Goal: Check status: Check status

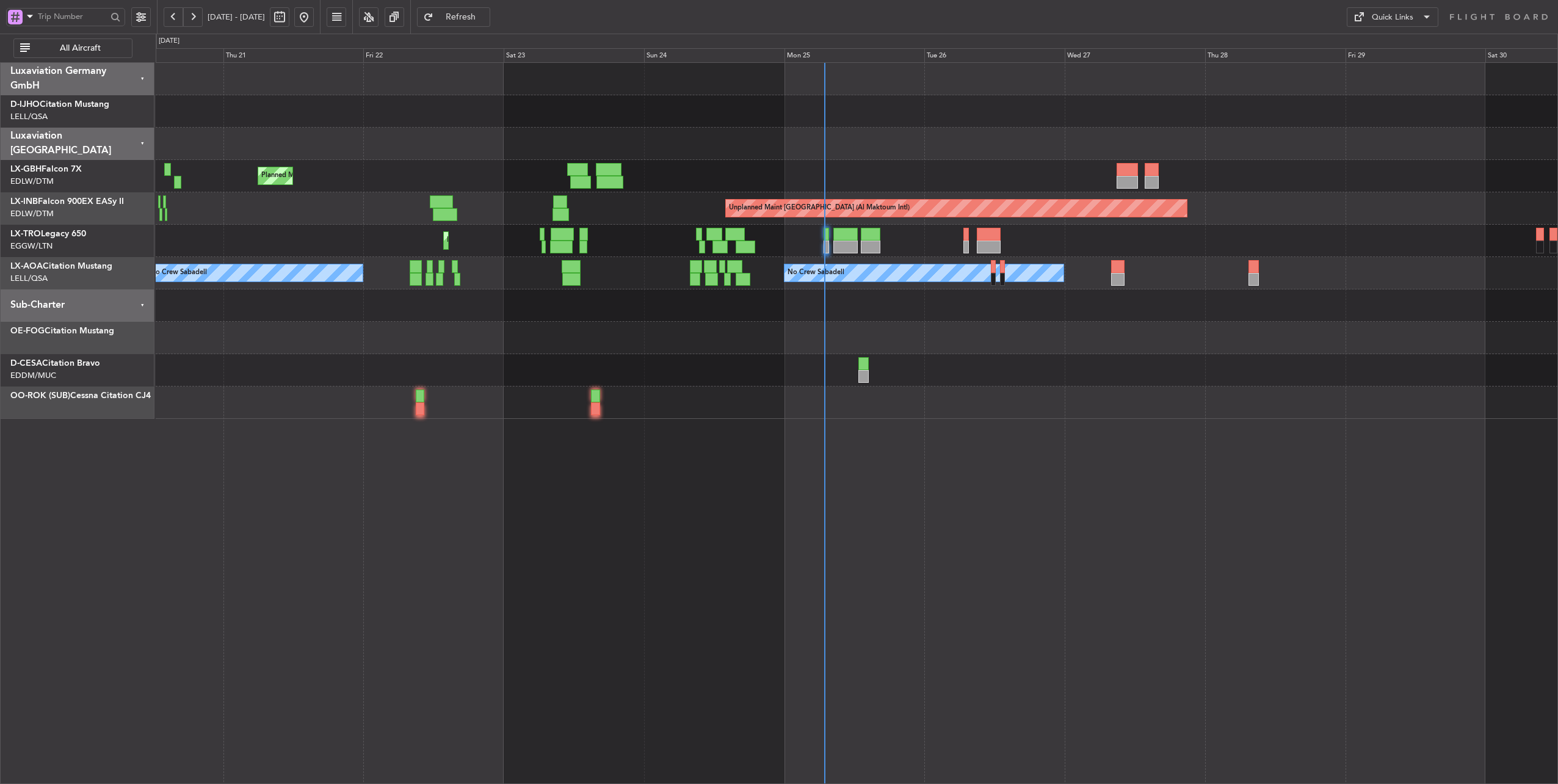
click at [665, 315] on div at bounding box center [857, 305] width 1402 height 32
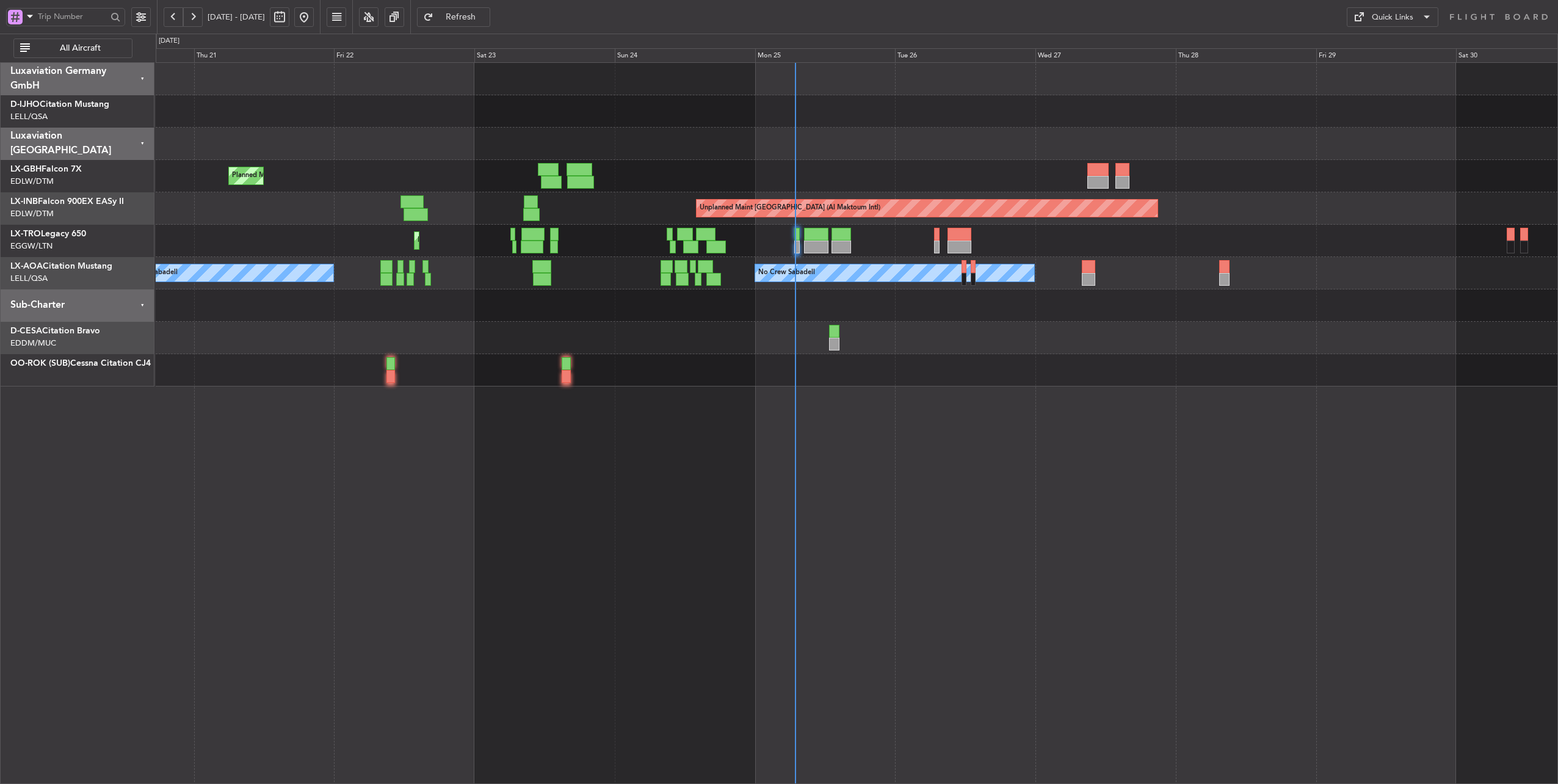
click at [688, 311] on div at bounding box center [857, 305] width 1402 height 32
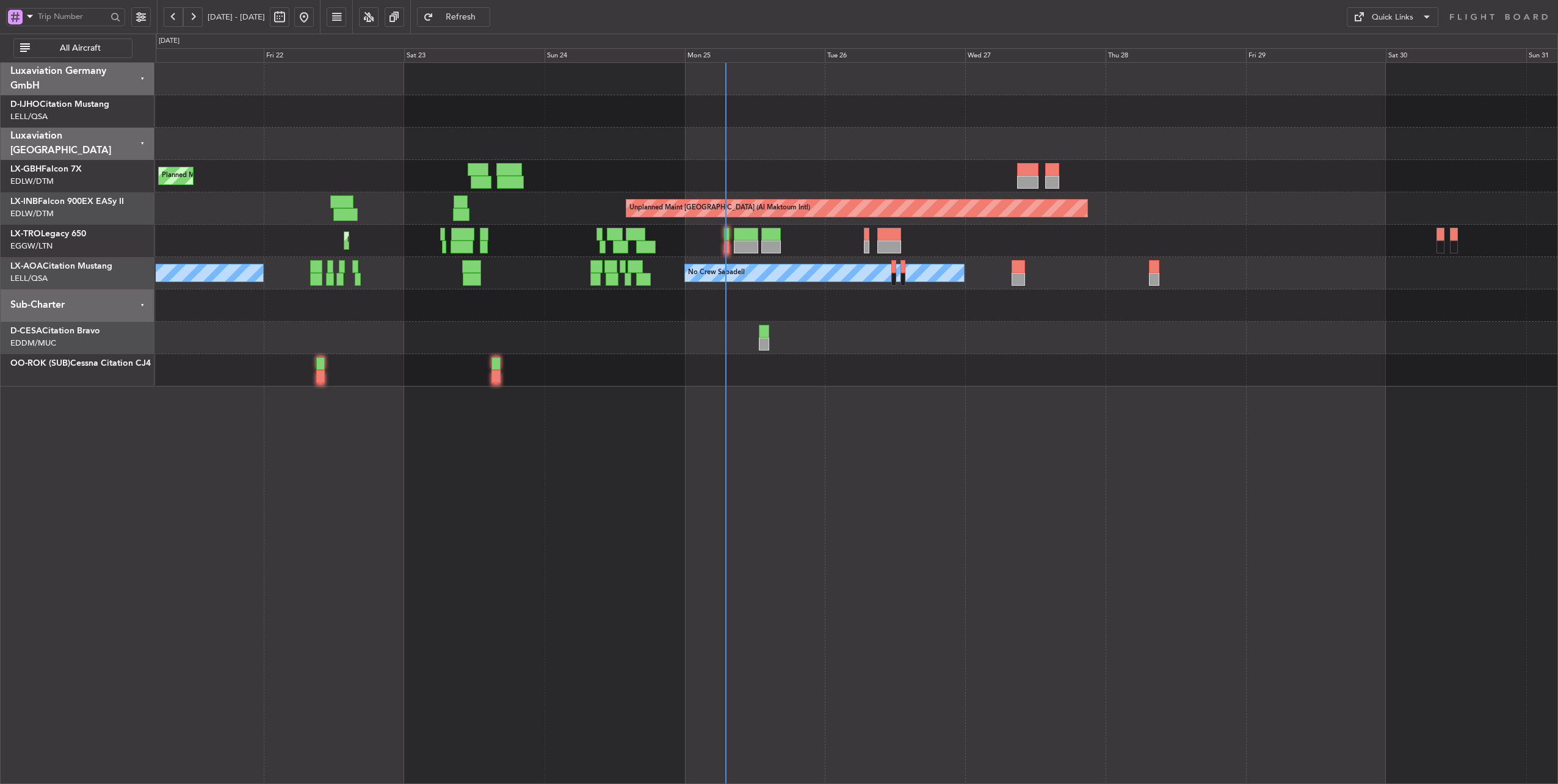
click at [589, 137] on div at bounding box center [857, 143] width 1402 height 32
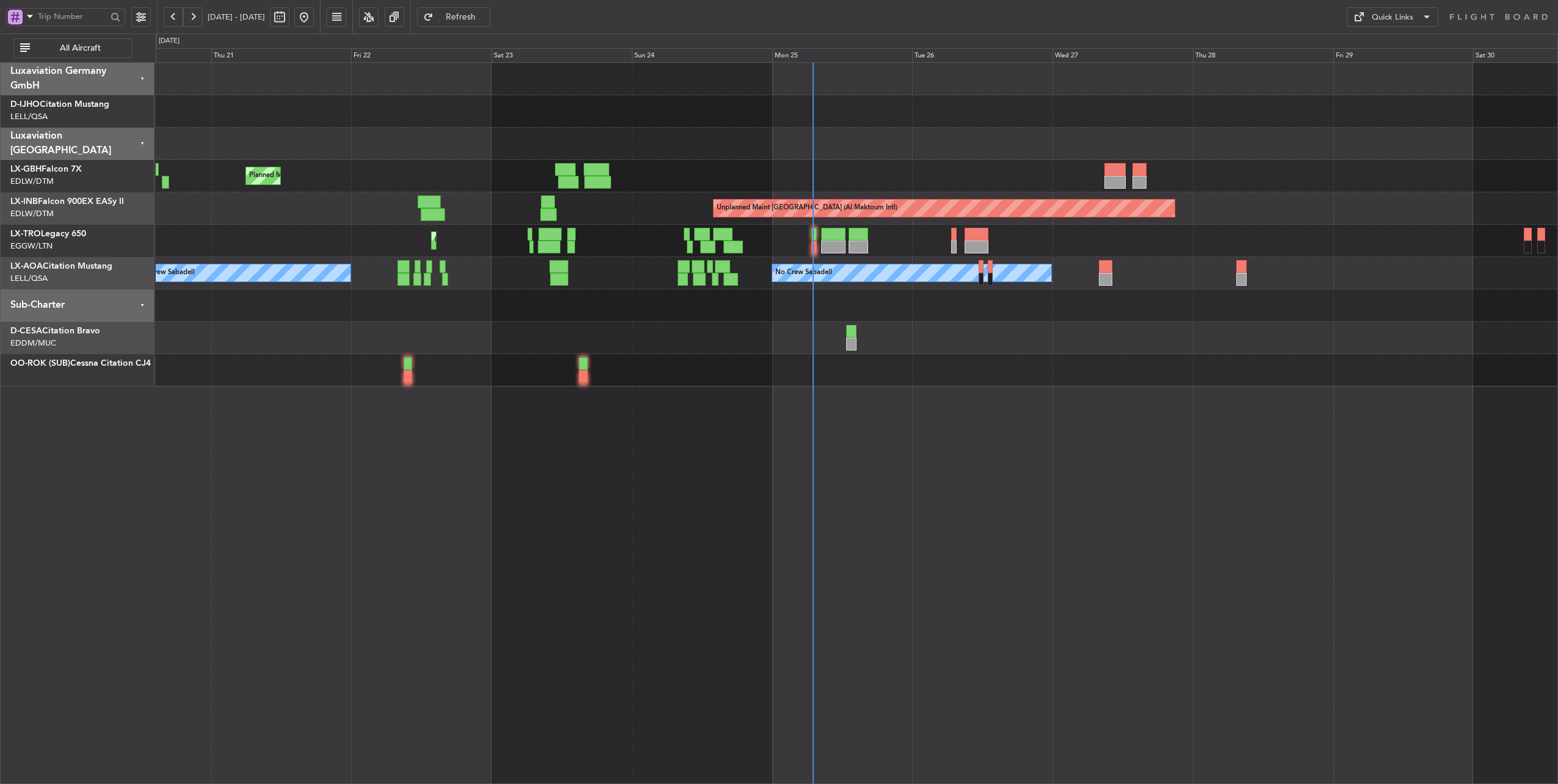
click at [905, 144] on div at bounding box center [857, 143] width 1402 height 32
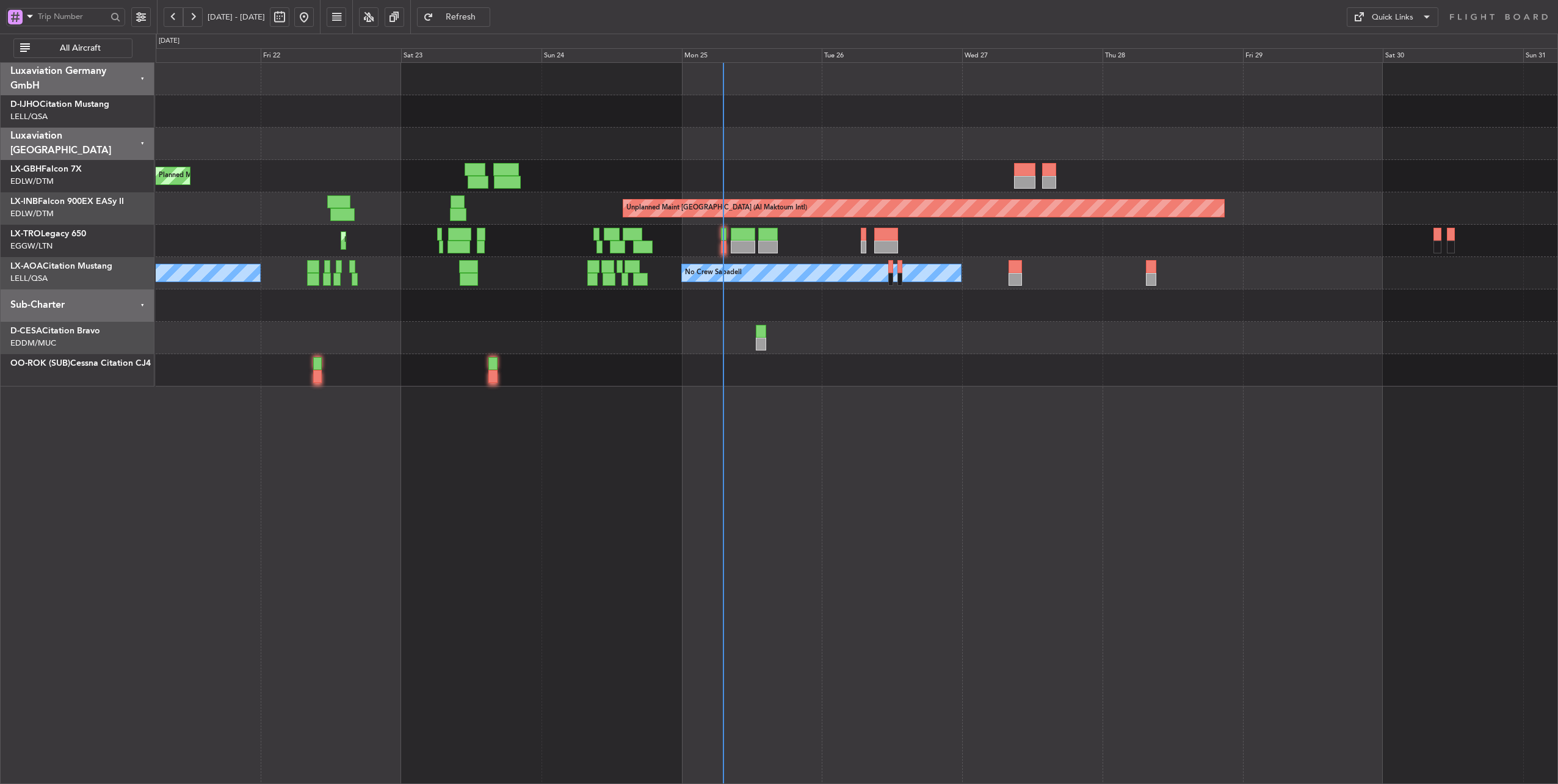
click at [841, 311] on div at bounding box center [857, 305] width 1402 height 32
click at [553, 311] on div at bounding box center [857, 305] width 1402 height 32
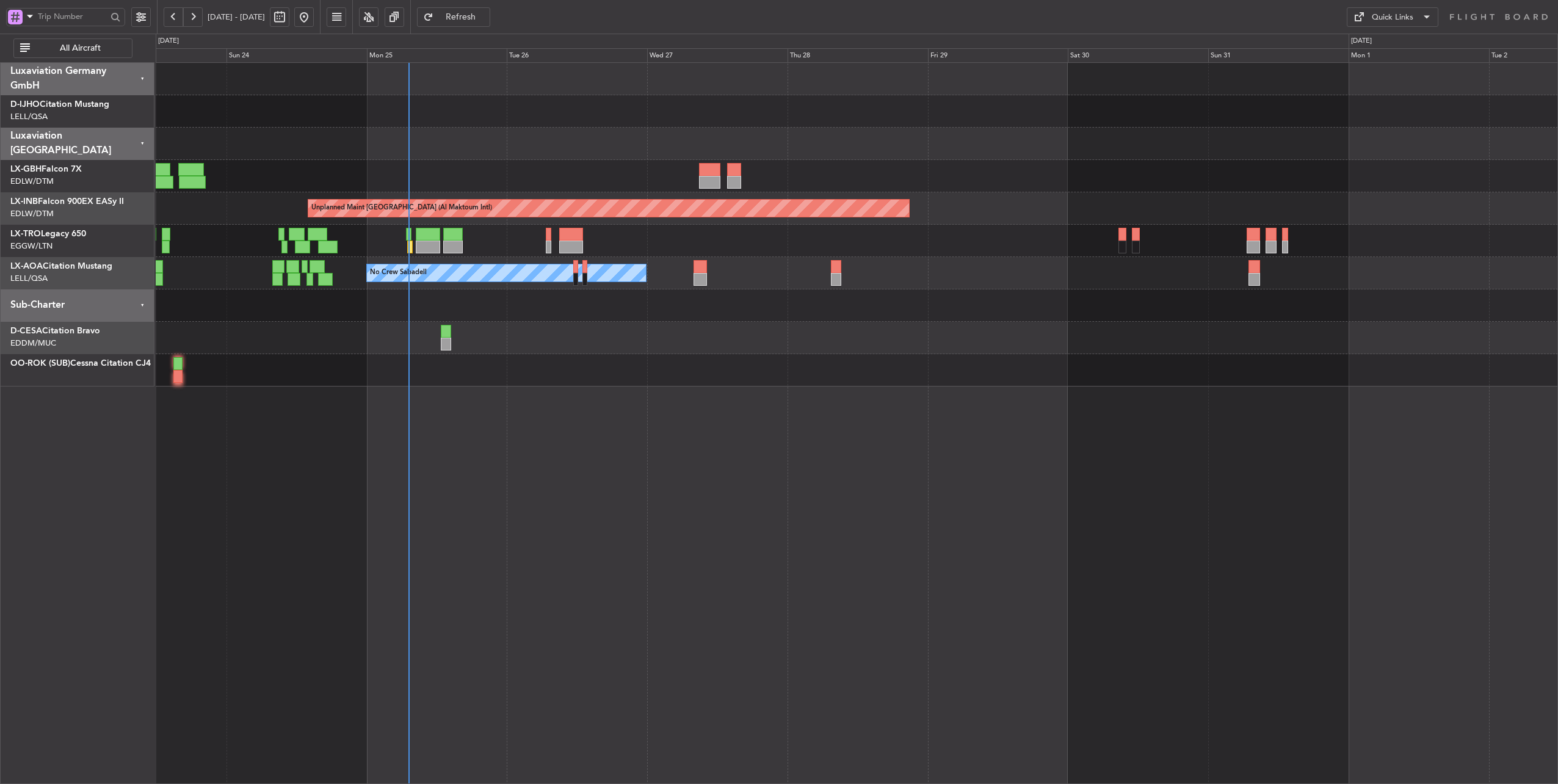
click at [944, 302] on div "Planned Maint Nice ([GEOGRAPHIC_DATA]) Unplanned Maint [GEOGRAPHIC_DATA] (Al Ma…" at bounding box center [857, 225] width 1402 height 324
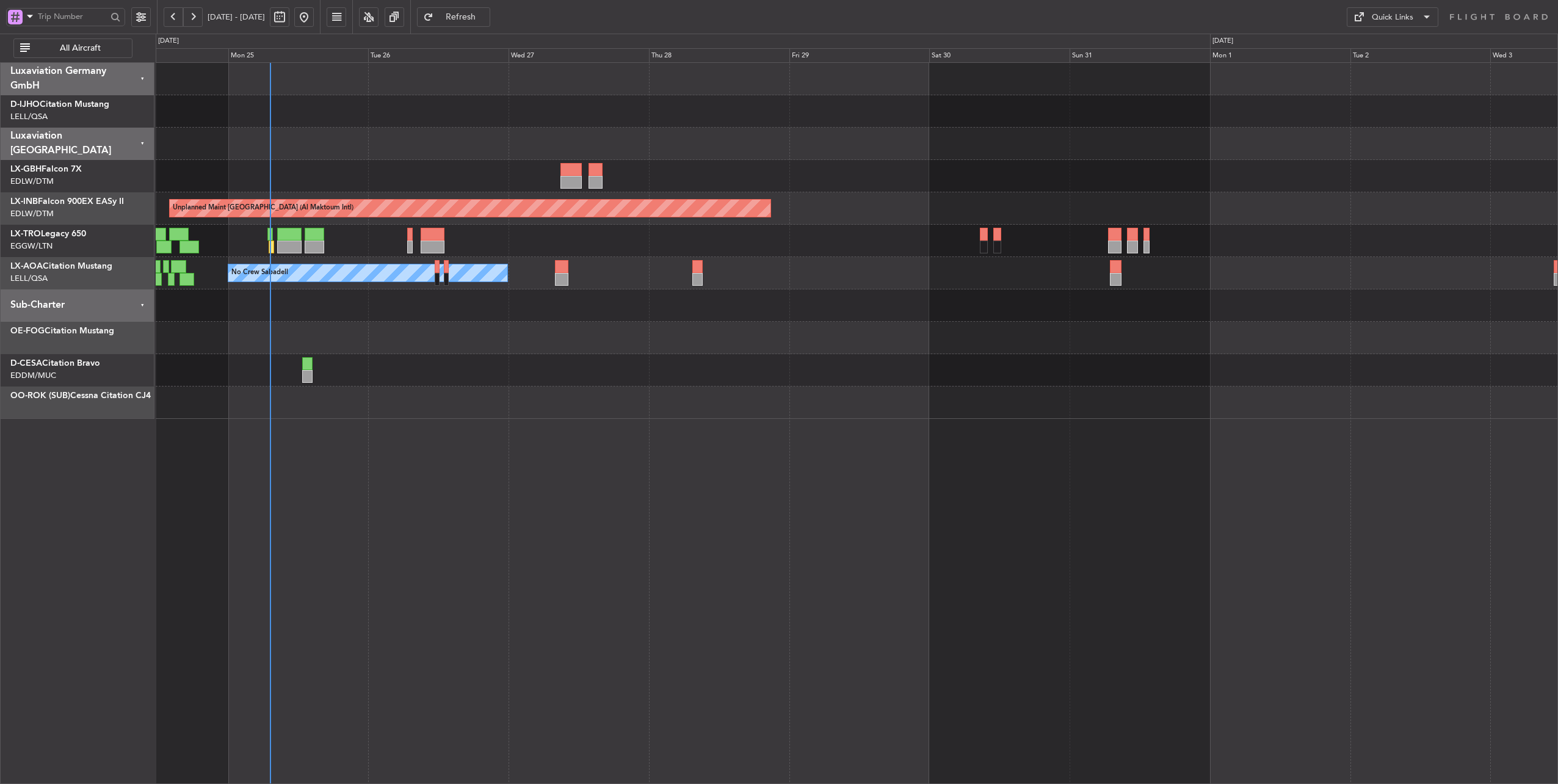
click at [443, 361] on div "Unplanned Maint [GEOGRAPHIC_DATA] (Al Maktoum Intl) Planned Maint [GEOGRAPHIC_D…" at bounding box center [857, 240] width 1402 height 356
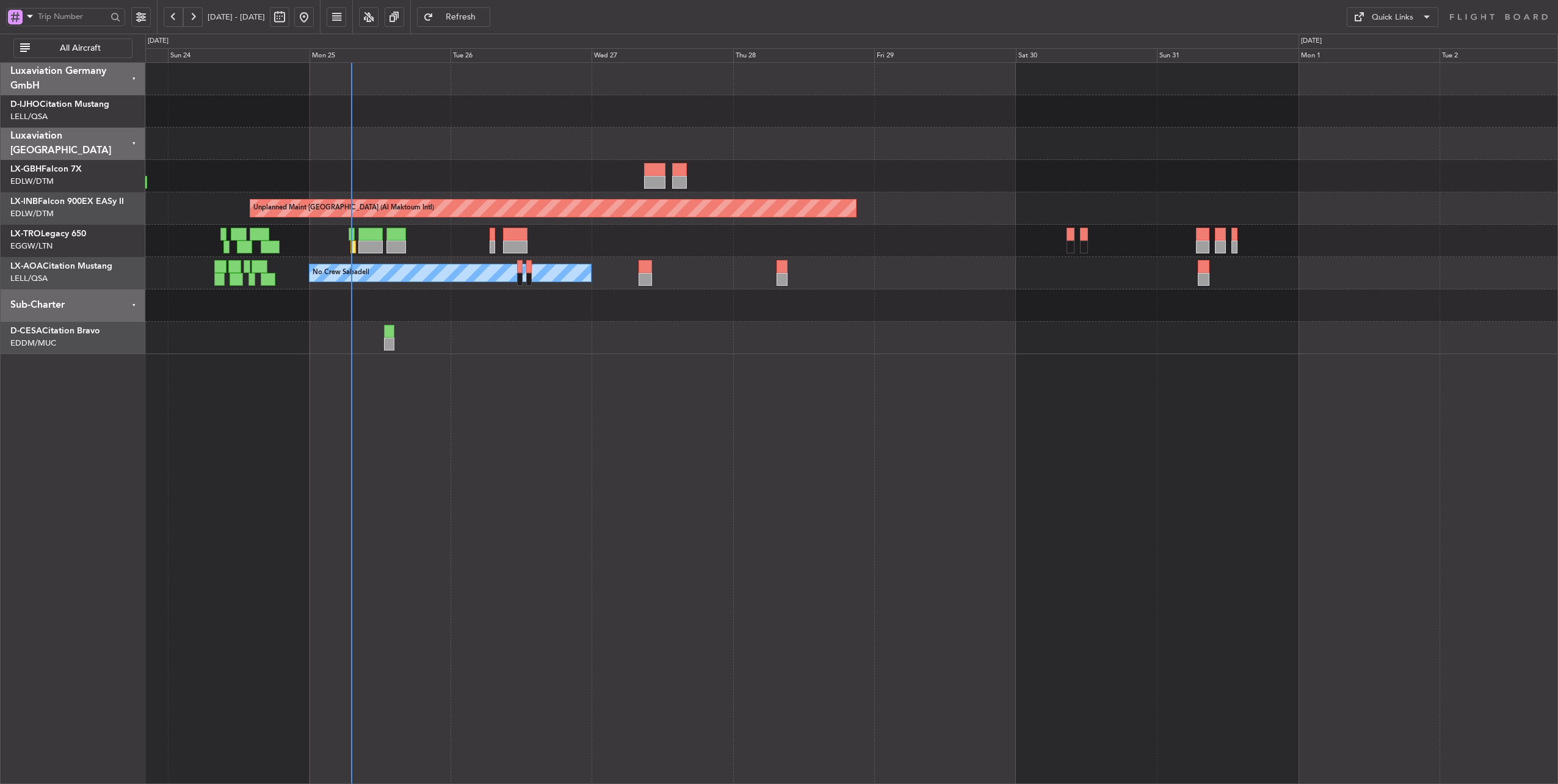
click at [582, 309] on div at bounding box center [852, 305] width 1413 height 32
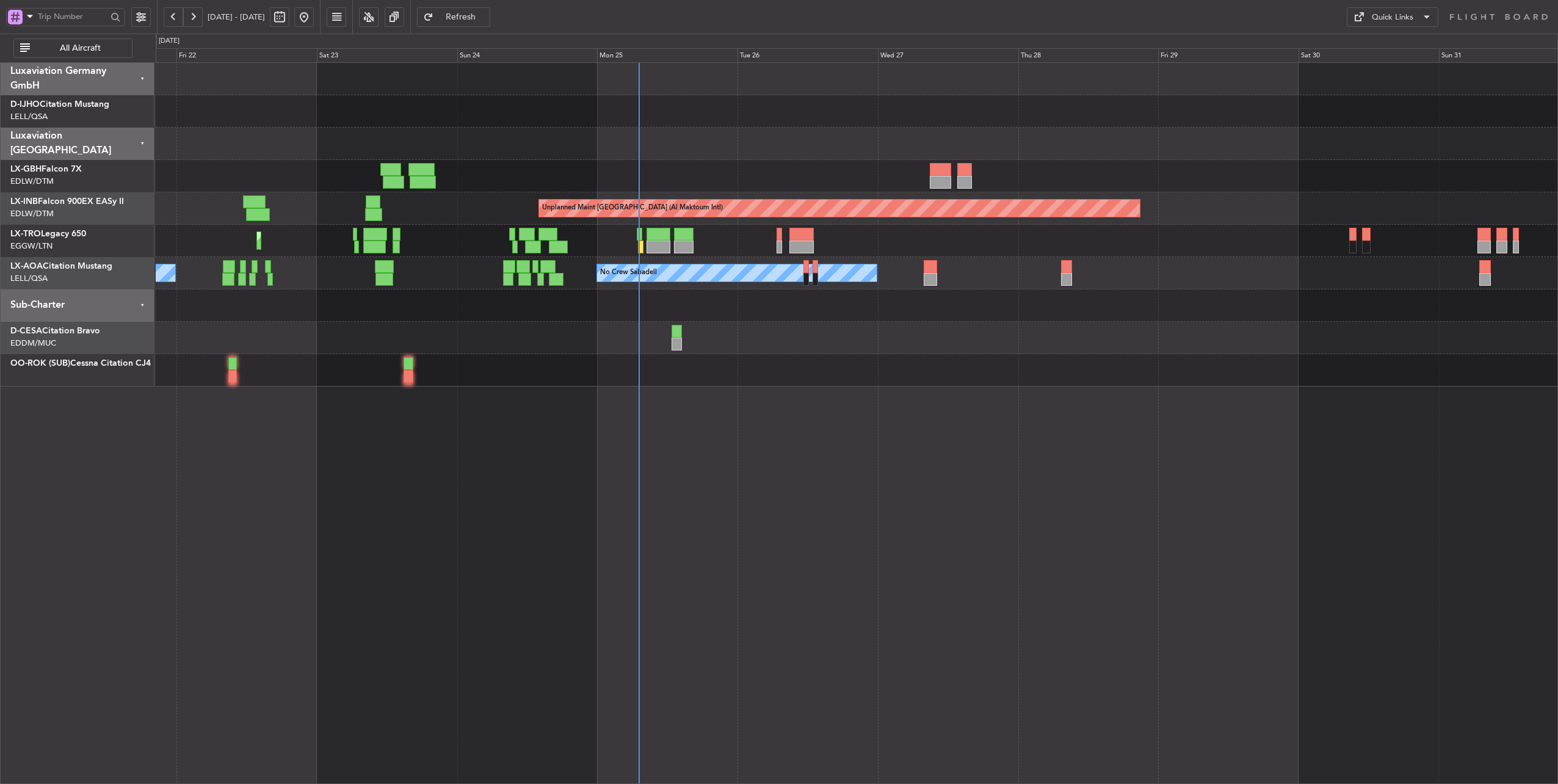
click at [812, 313] on div at bounding box center [857, 305] width 1402 height 32
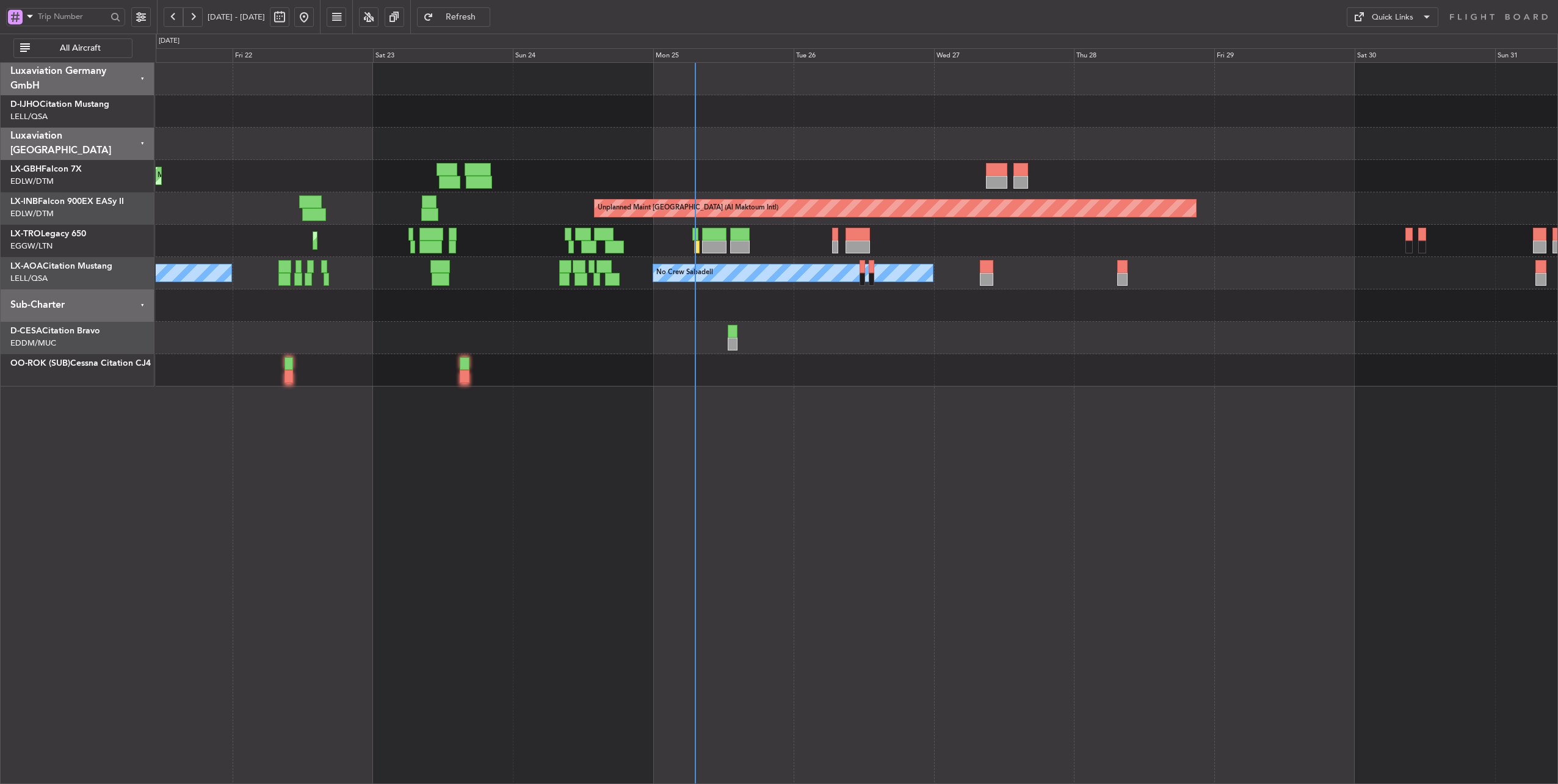
click at [559, 311] on div at bounding box center [857, 305] width 1402 height 32
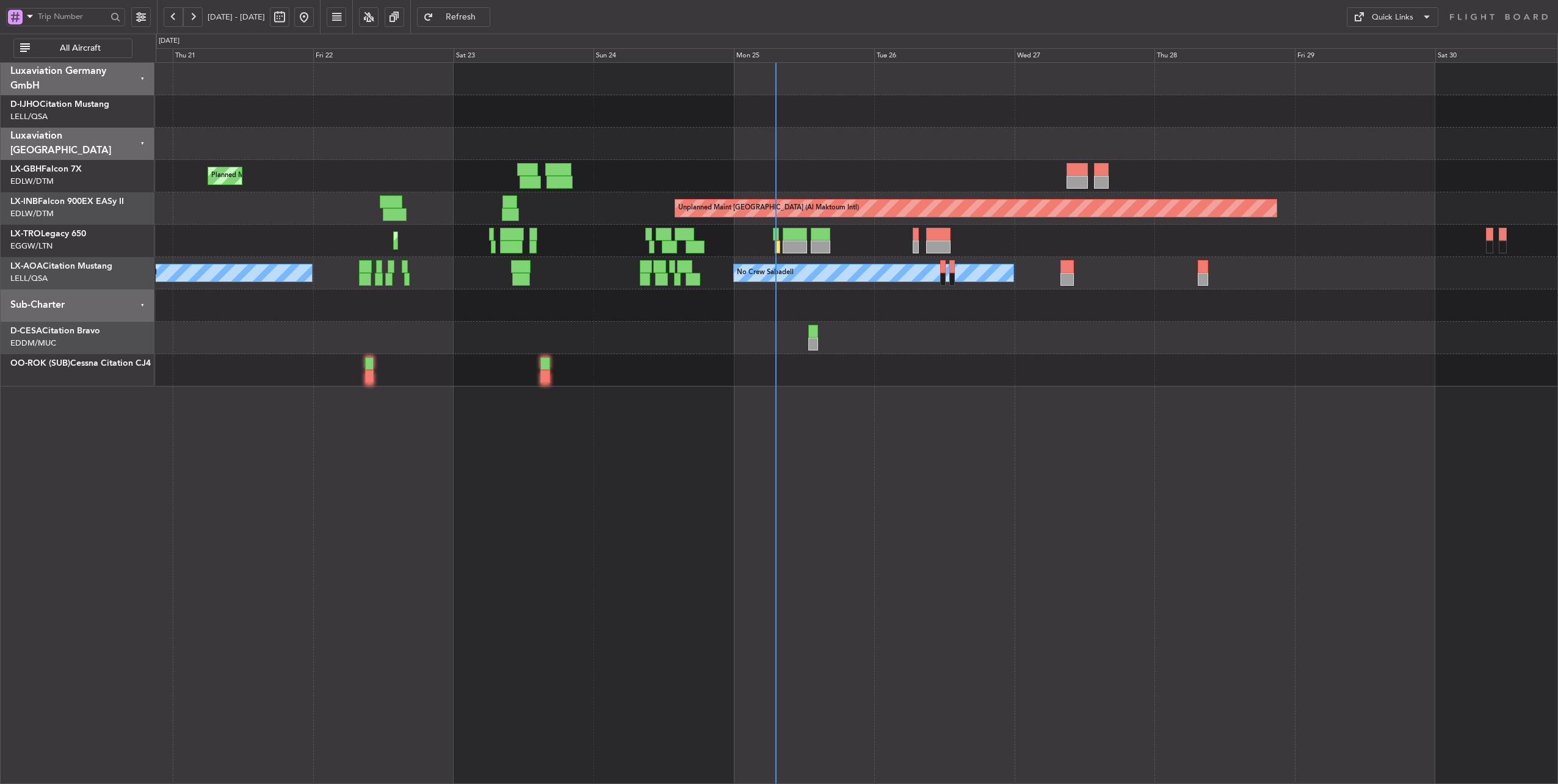
click at [955, 311] on div at bounding box center [857, 305] width 1402 height 32
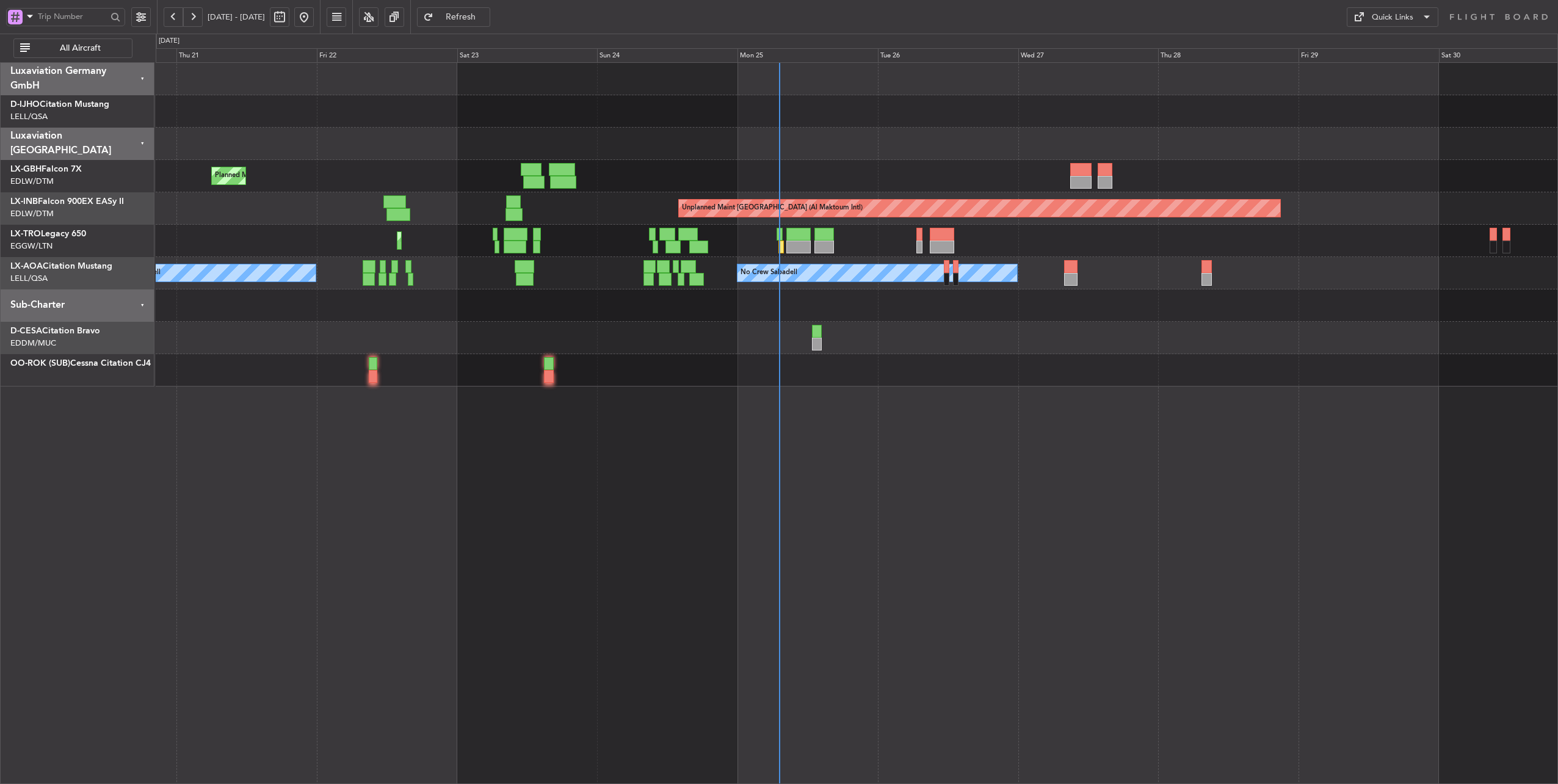
click at [1532, 331] on div "Planned Maint Nice ([GEOGRAPHIC_DATA]) Unplanned Maint [GEOGRAPHIC_DATA] ([GEOG…" at bounding box center [857, 225] width 1402 height 324
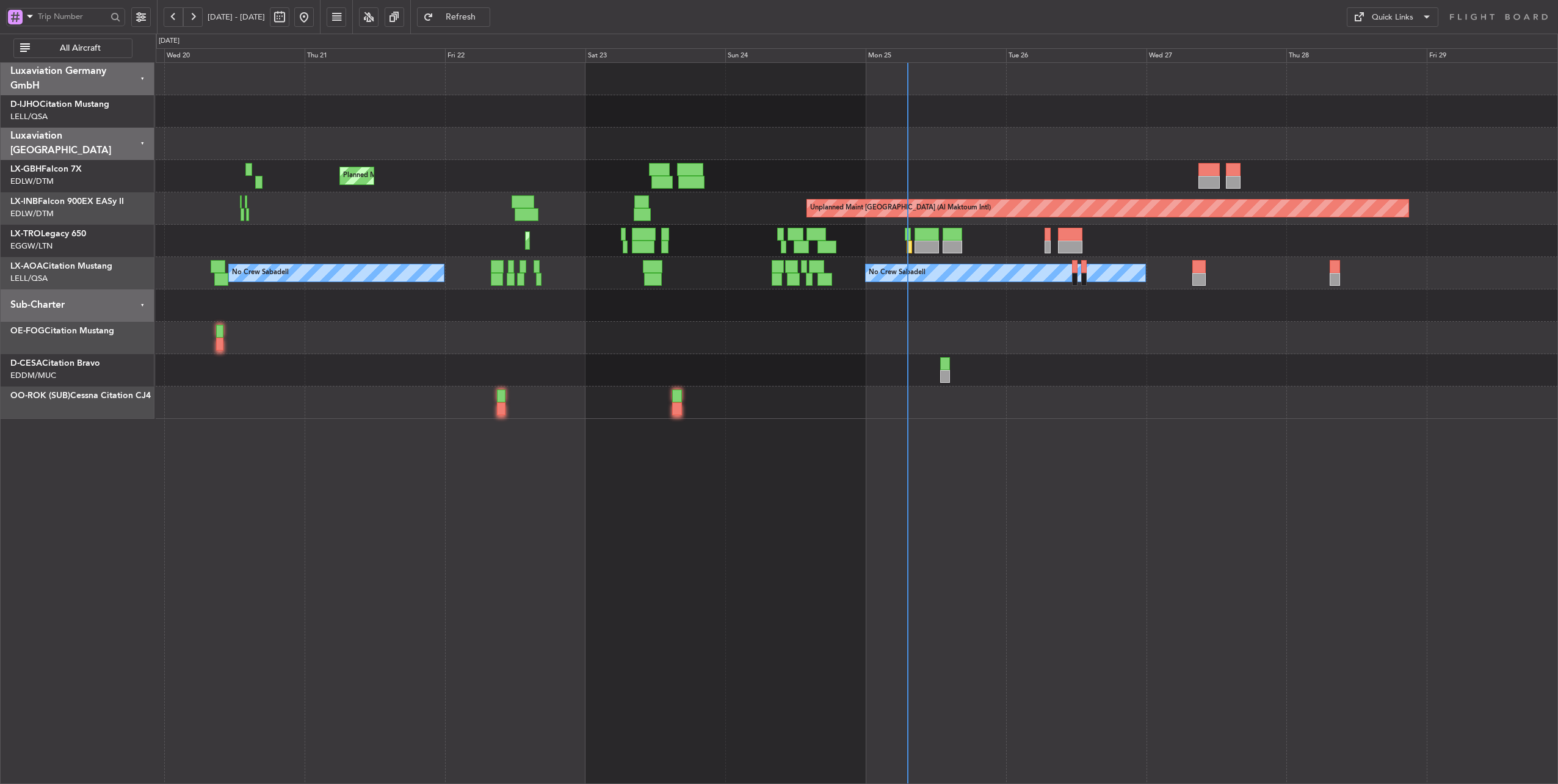
click at [84, 277] on div "Planned Maint Nice ([GEOGRAPHIC_DATA]) Unplanned Maint [GEOGRAPHIC_DATA] ([GEOG…" at bounding box center [779, 408] width 1558 height 751
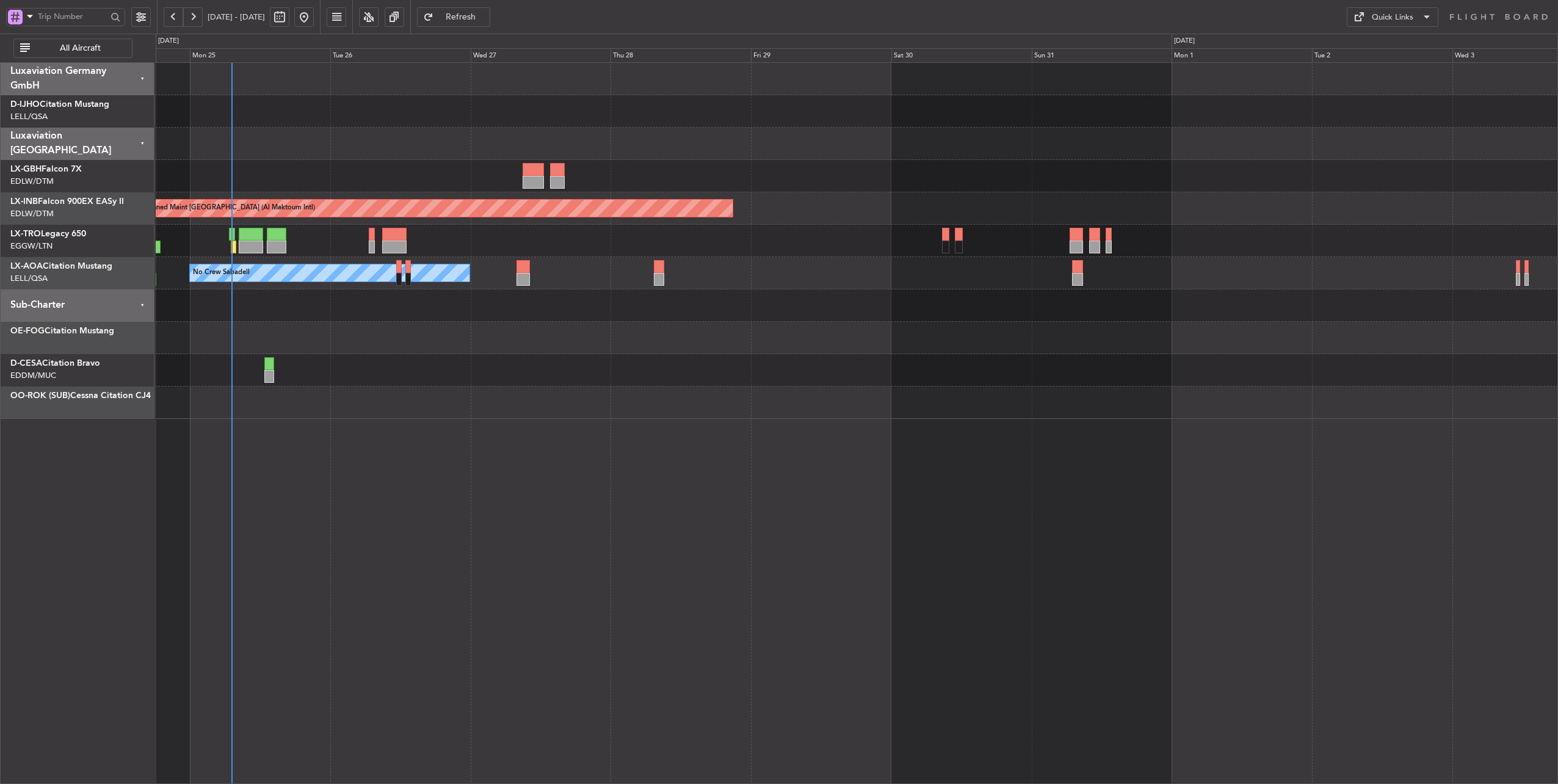
click at [394, 299] on div at bounding box center [857, 305] width 1402 height 32
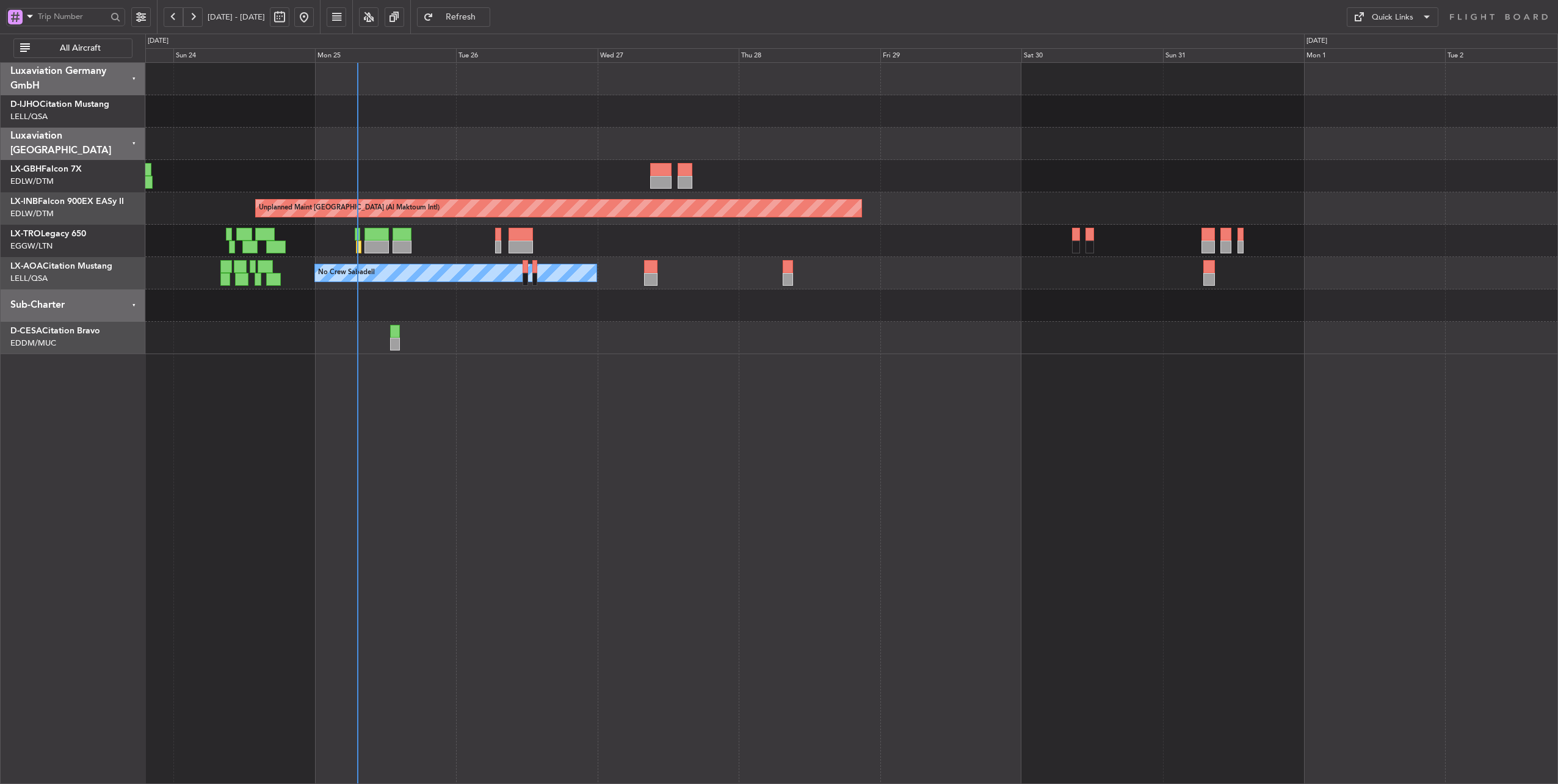
click at [582, 322] on div "Planned Maint Nice ([GEOGRAPHIC_DATA]) Unplanned Maint [GEOGRAPHIC_DATA] (Al Ma…" at bounding box center [852, 208] width 1413 height 291
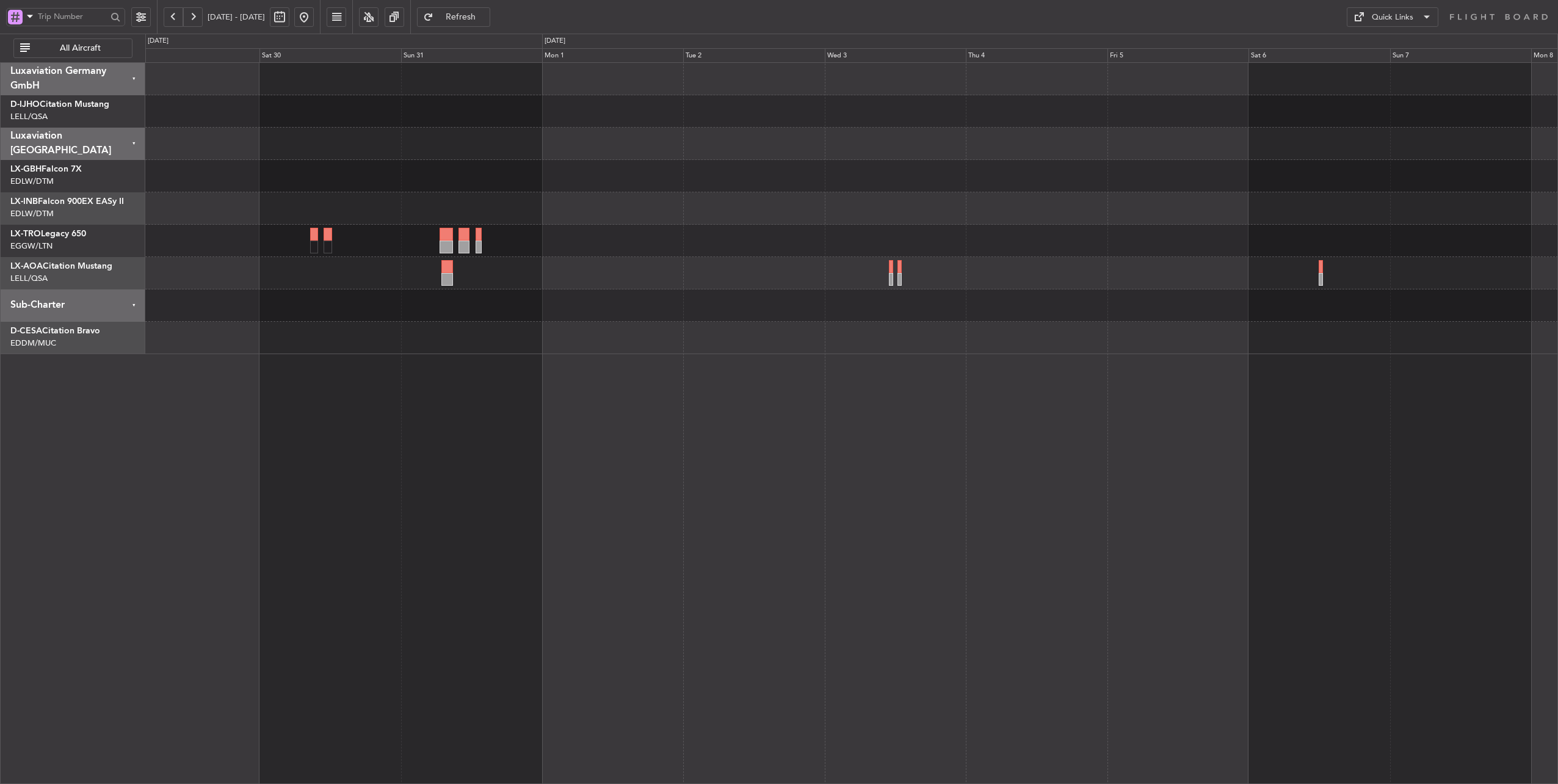
click at [534, 325] on div "Unplanned Maint [GEOGRAPHIC_DATA] (Al Maktoum Intl) Planned [GEOGRAPHIC_DATA] N…" at bounding box center [852, 208] width 1413 height 291
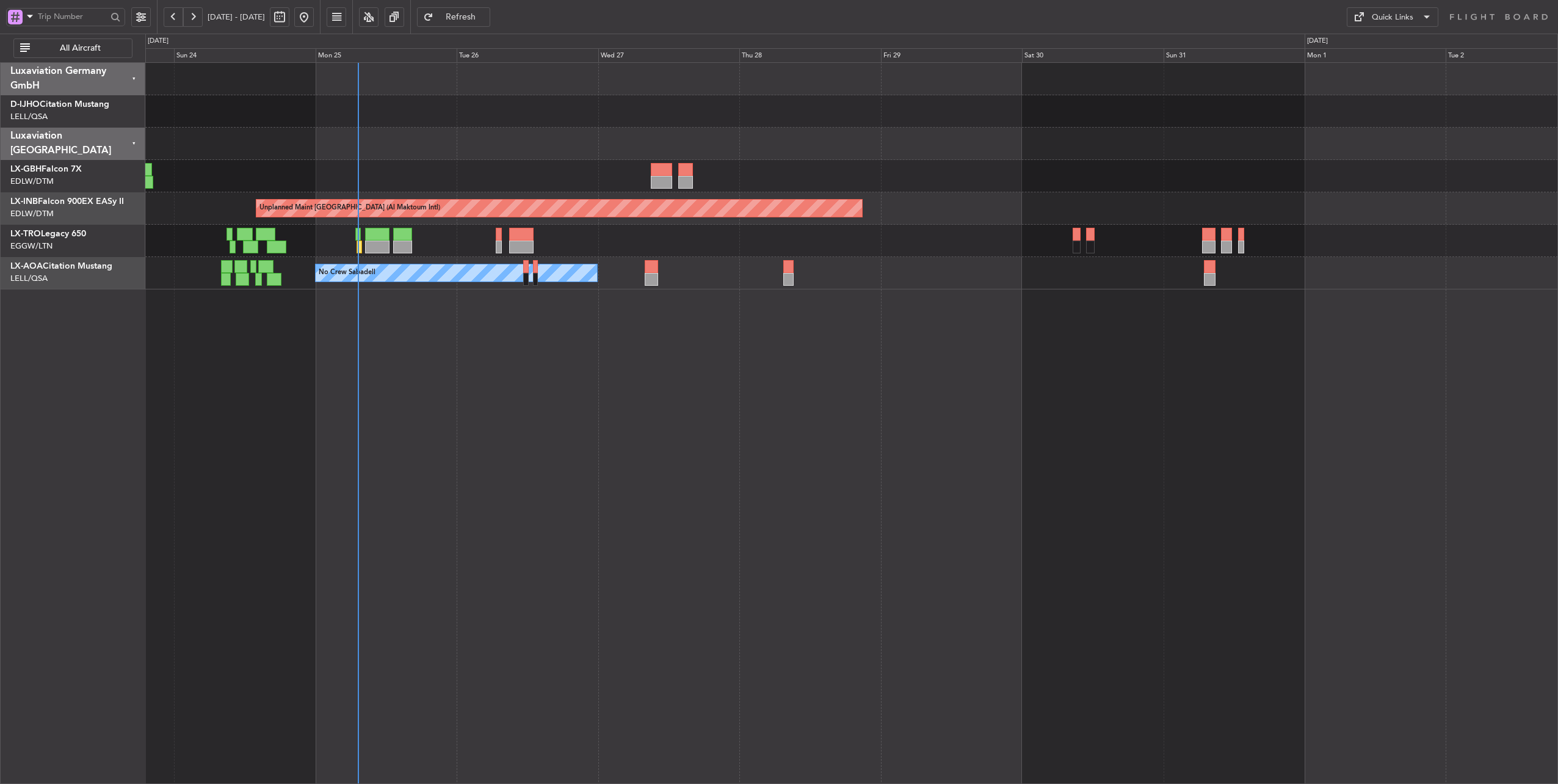
click at [1354, 383] on div "Planned Maint Nice ([GEOGRAPHIC_DATA]) Unplanned Maint [GEOGRAPHIC_DATA] (Al Ma…" at bounding box center [852, 423] width 1414 height 723
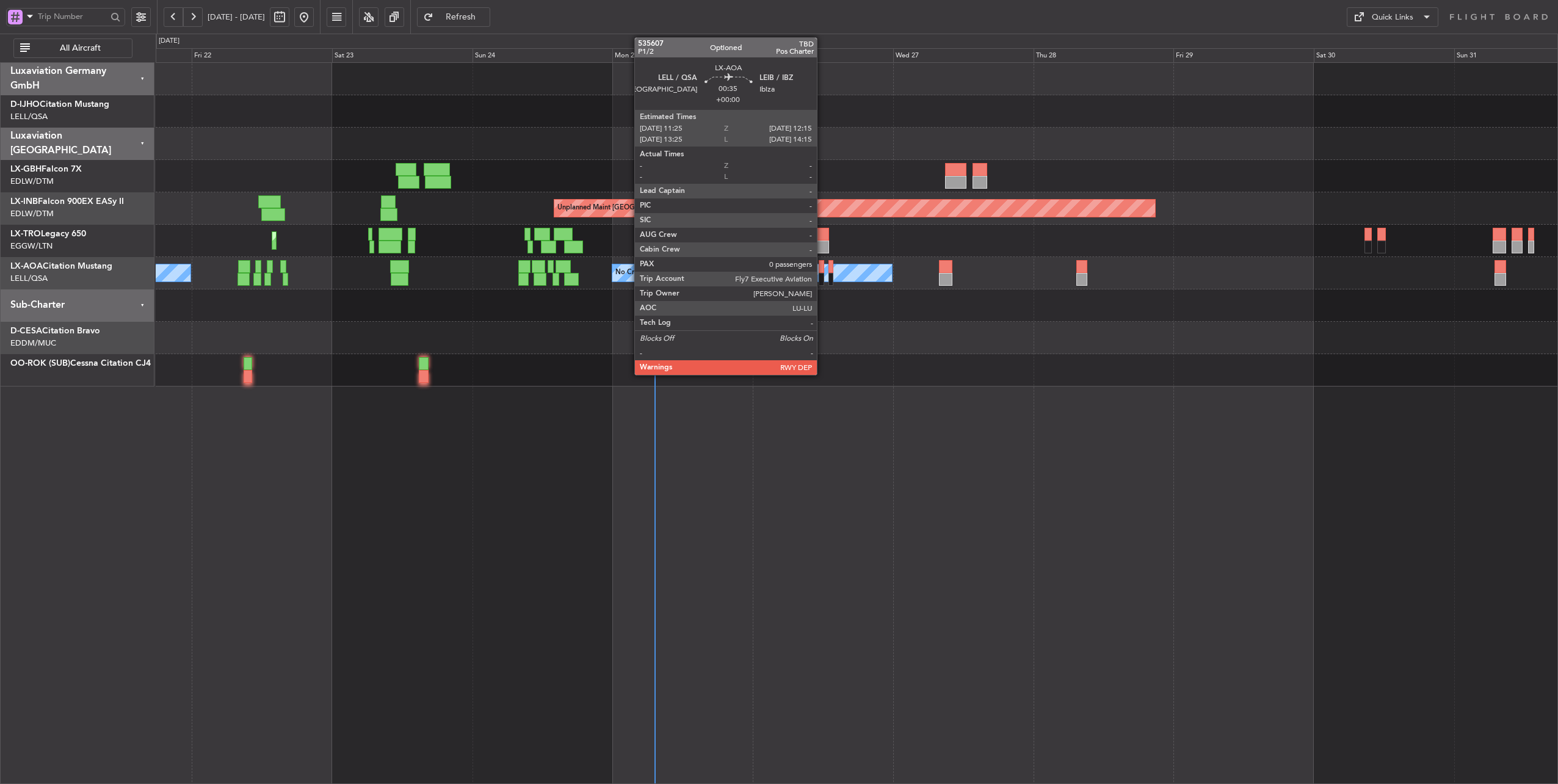
click at [823, 267] on div at bounding box center [821, 266] width 5 height 13
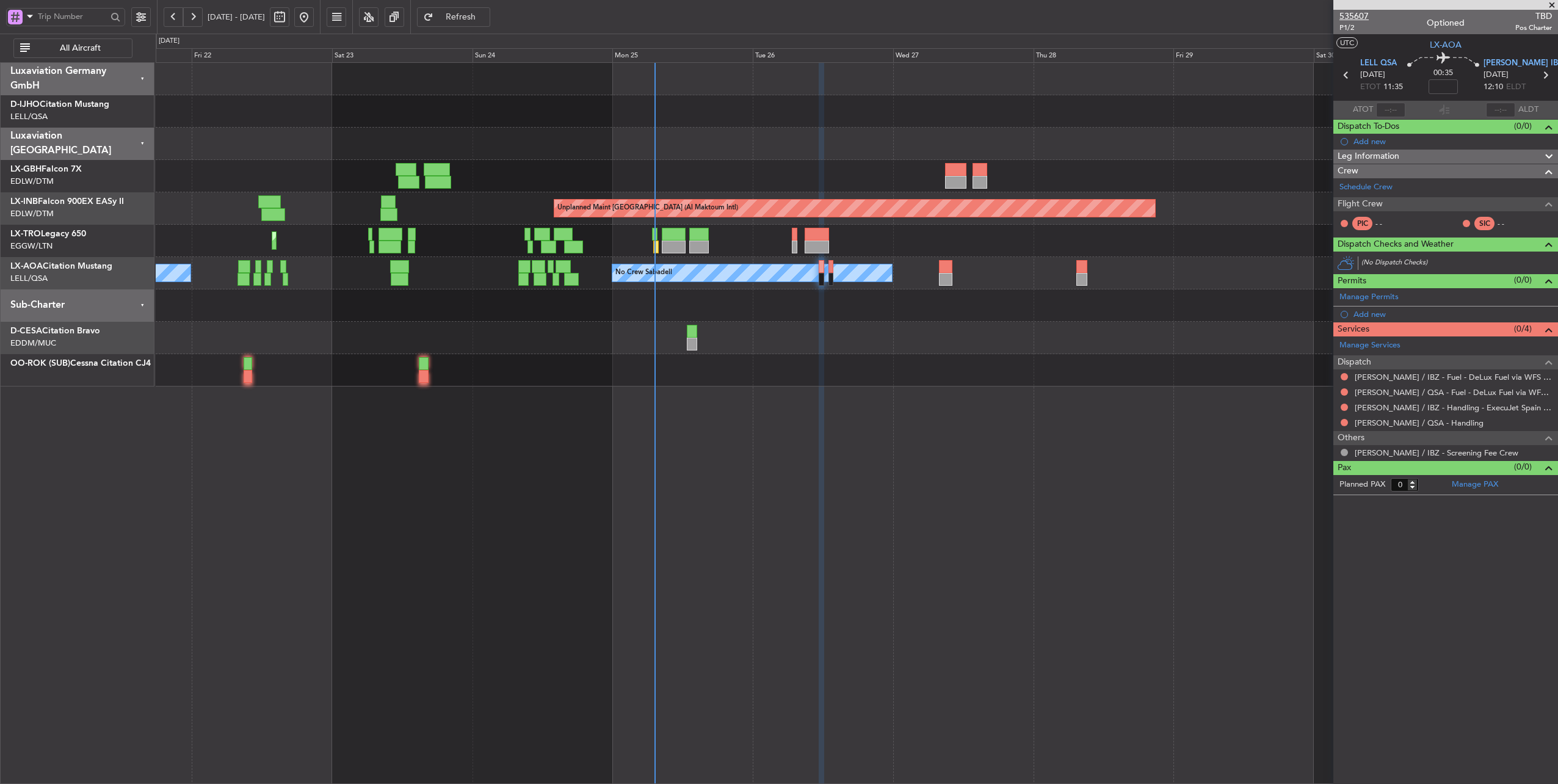
click at [1357, 14] on span "535607" at bounding box center [1354, 16] width 29 height 13
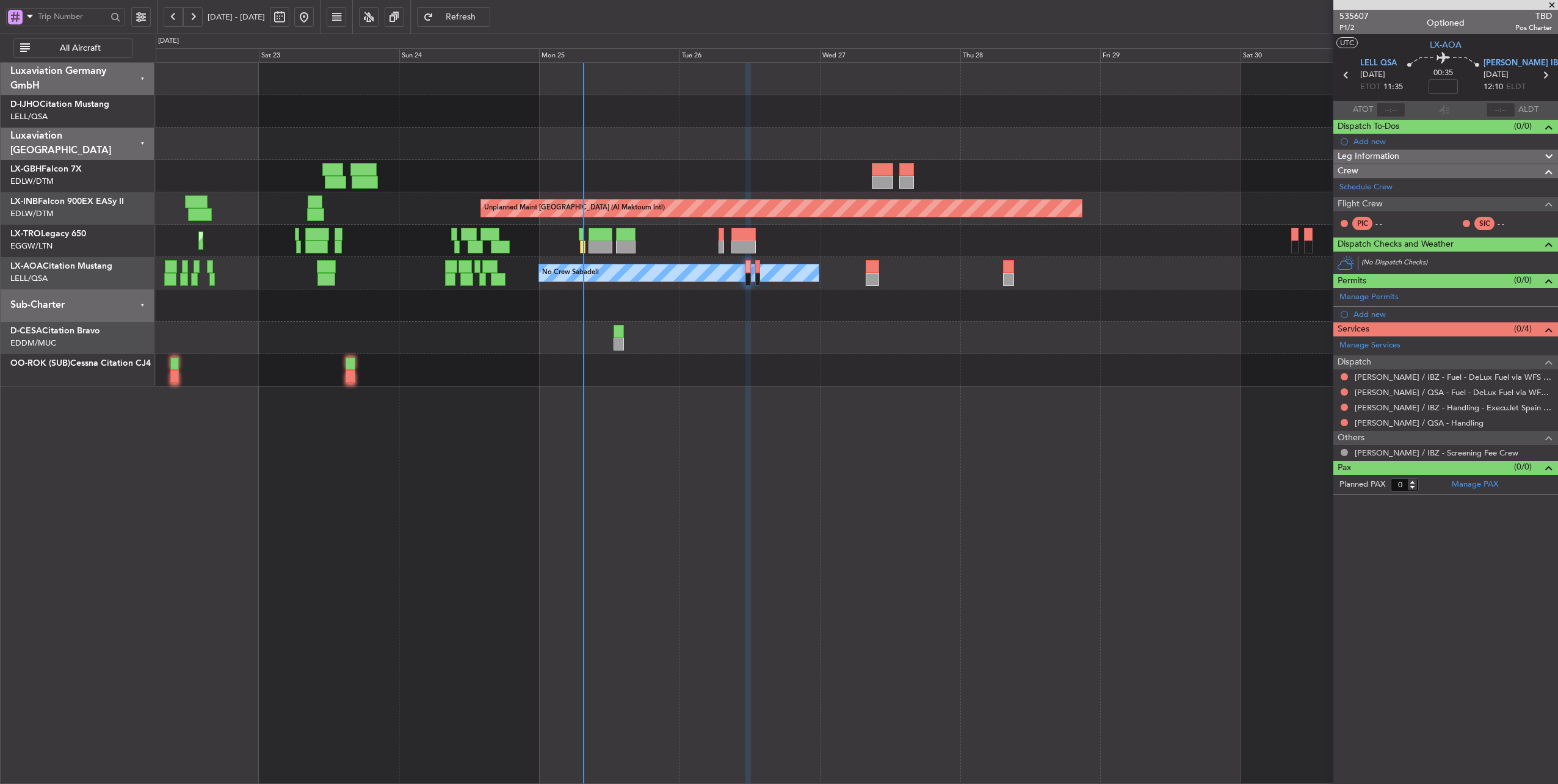
click at [476, 144] on div at bounding box center [857, 143] width 1402 height 32
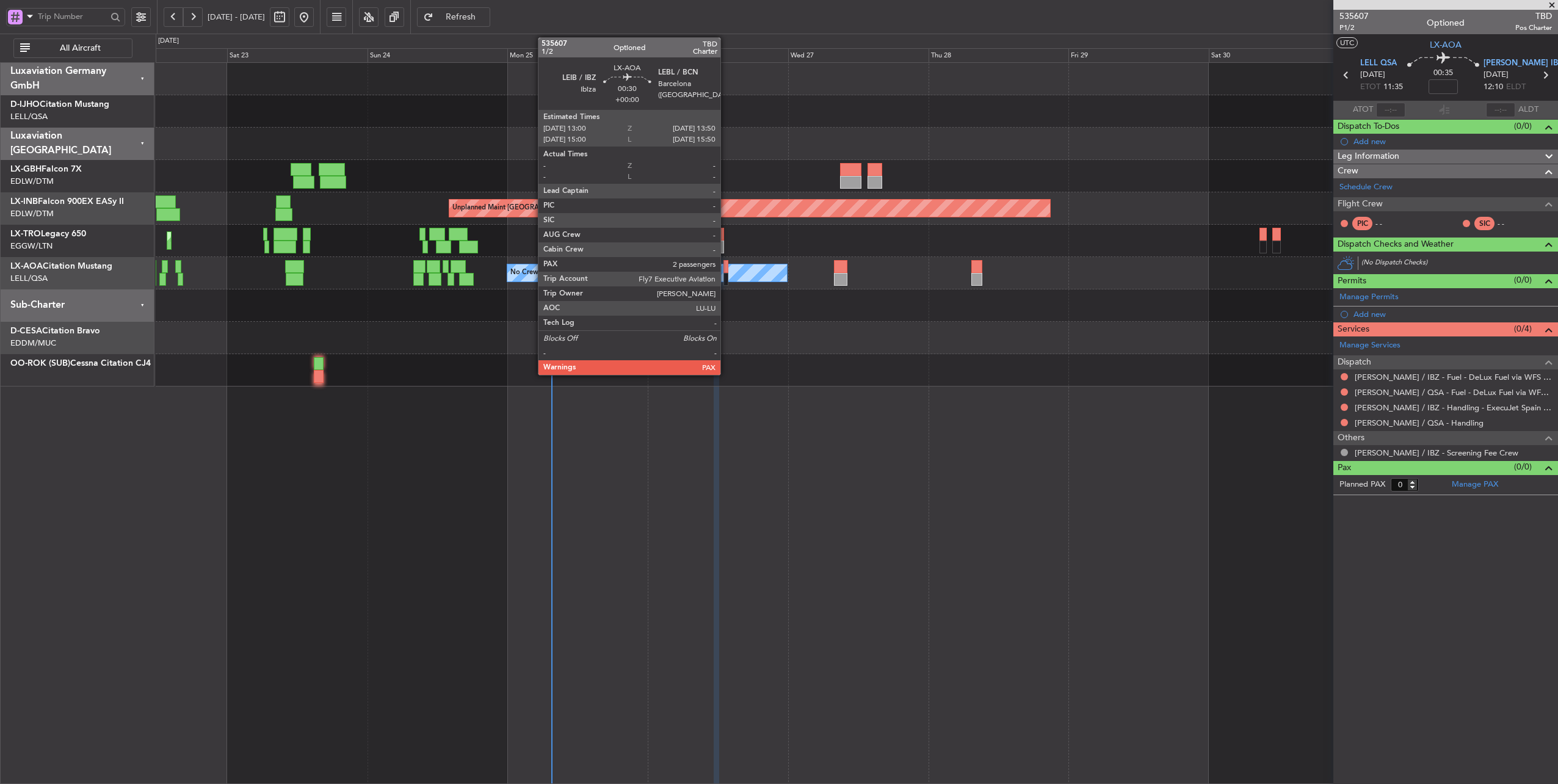
click at [727, 265] on div at bounding box center [725, 266] width 5 height 13
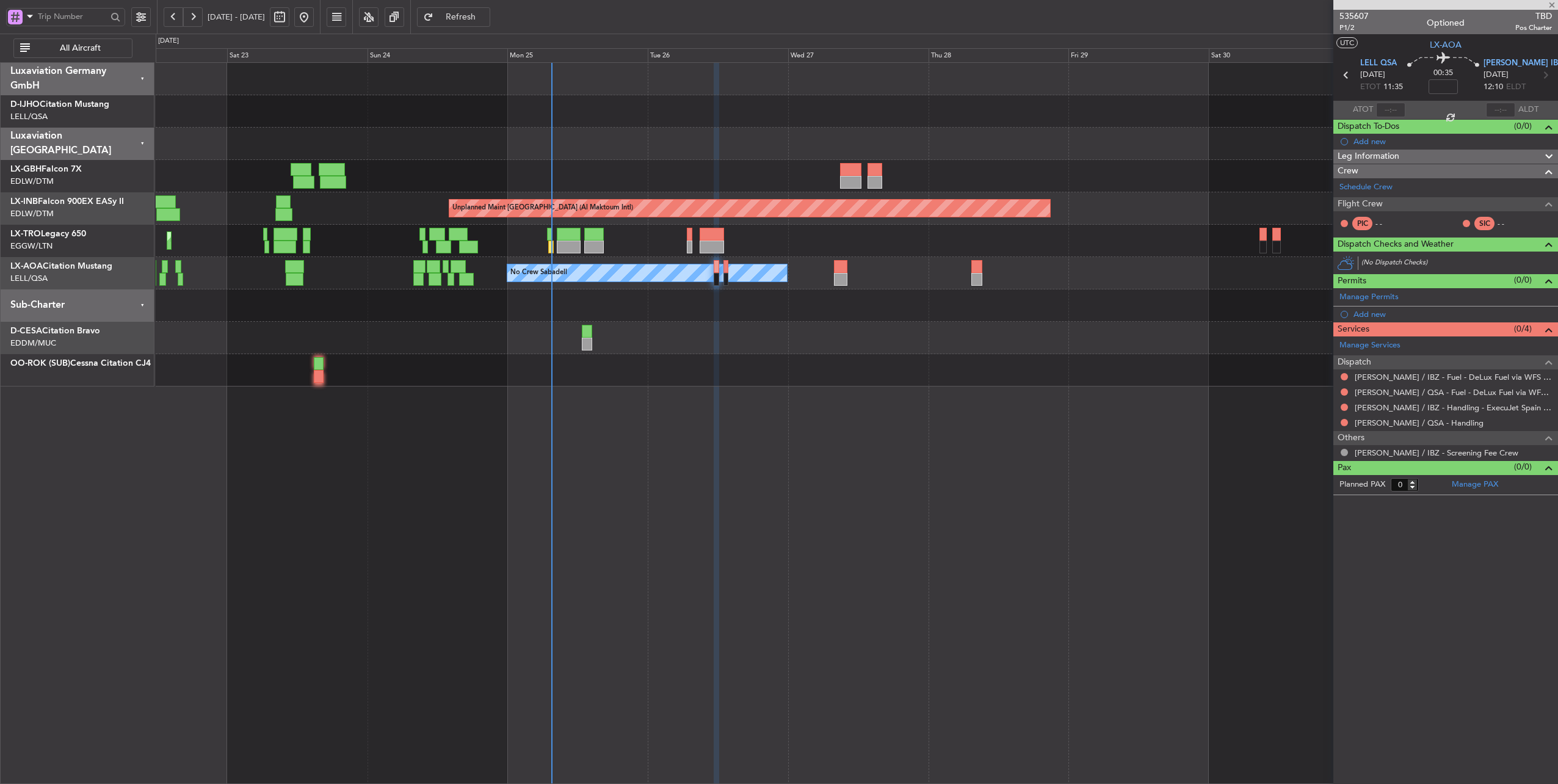
type input "2"
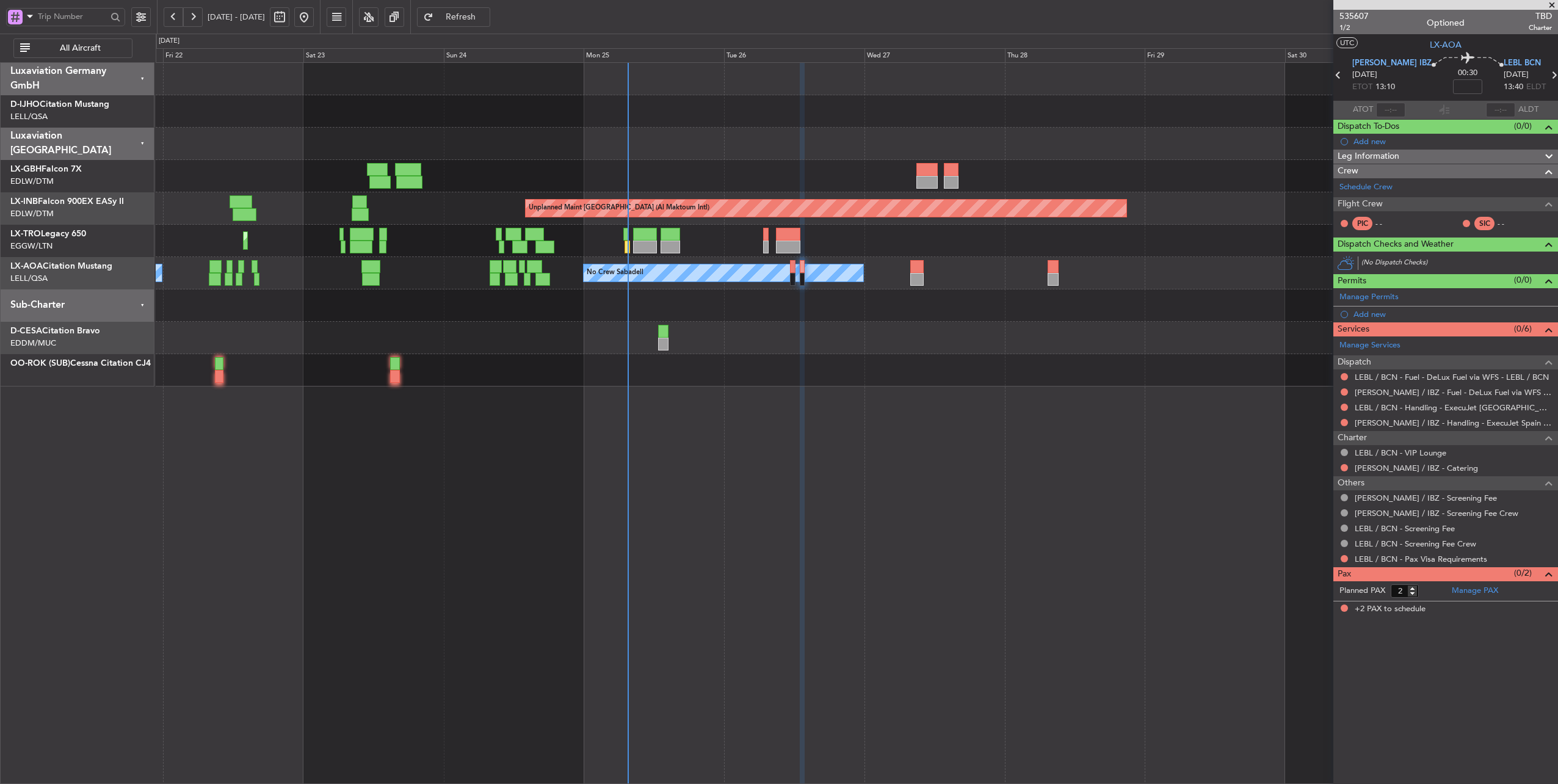
click at [751, 300] on div at bounding box center [857, 305] width 1402 height 32
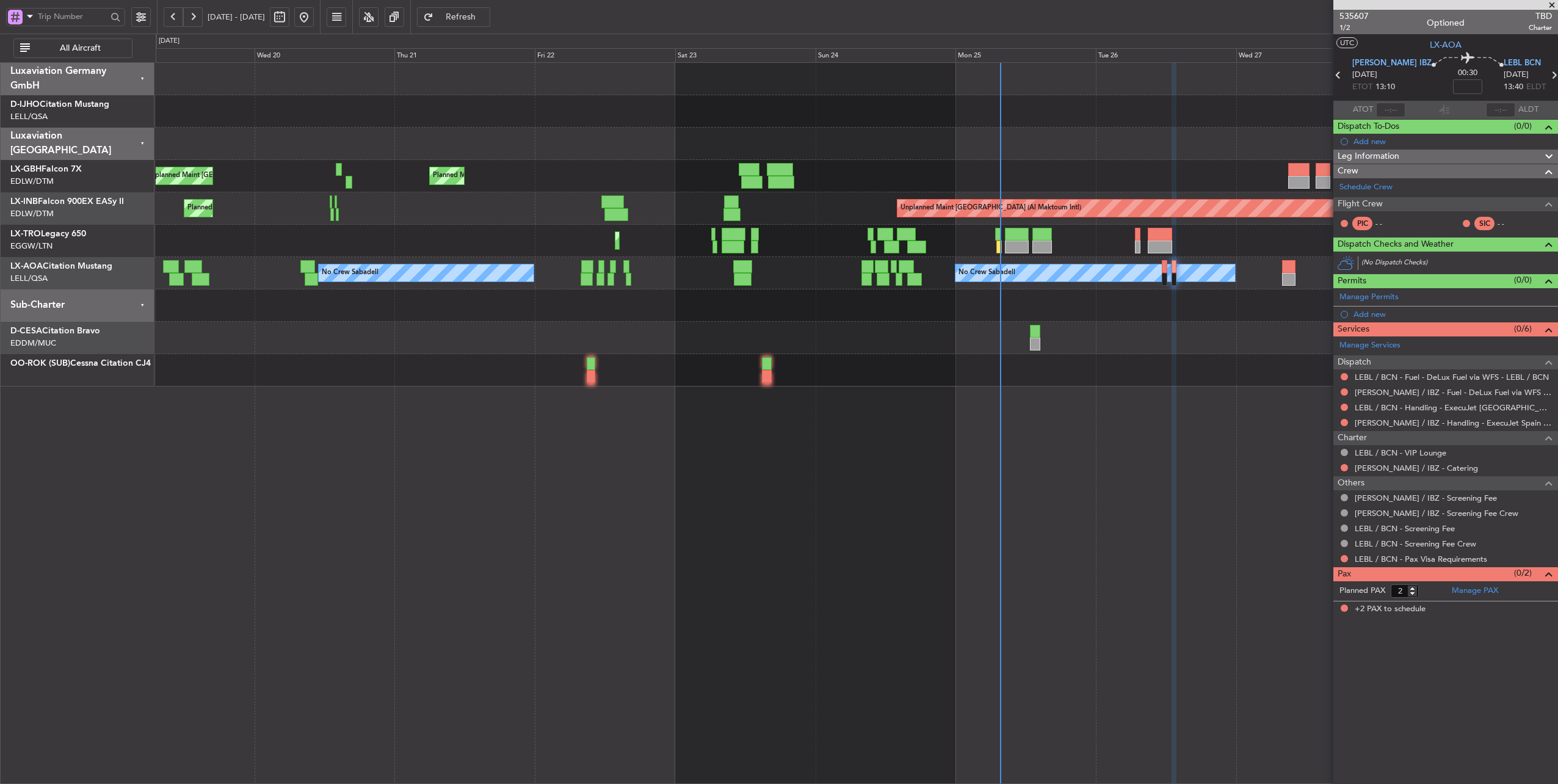
click at [721, 313] on div at bounding box center [857, 305] width 1402 height 32
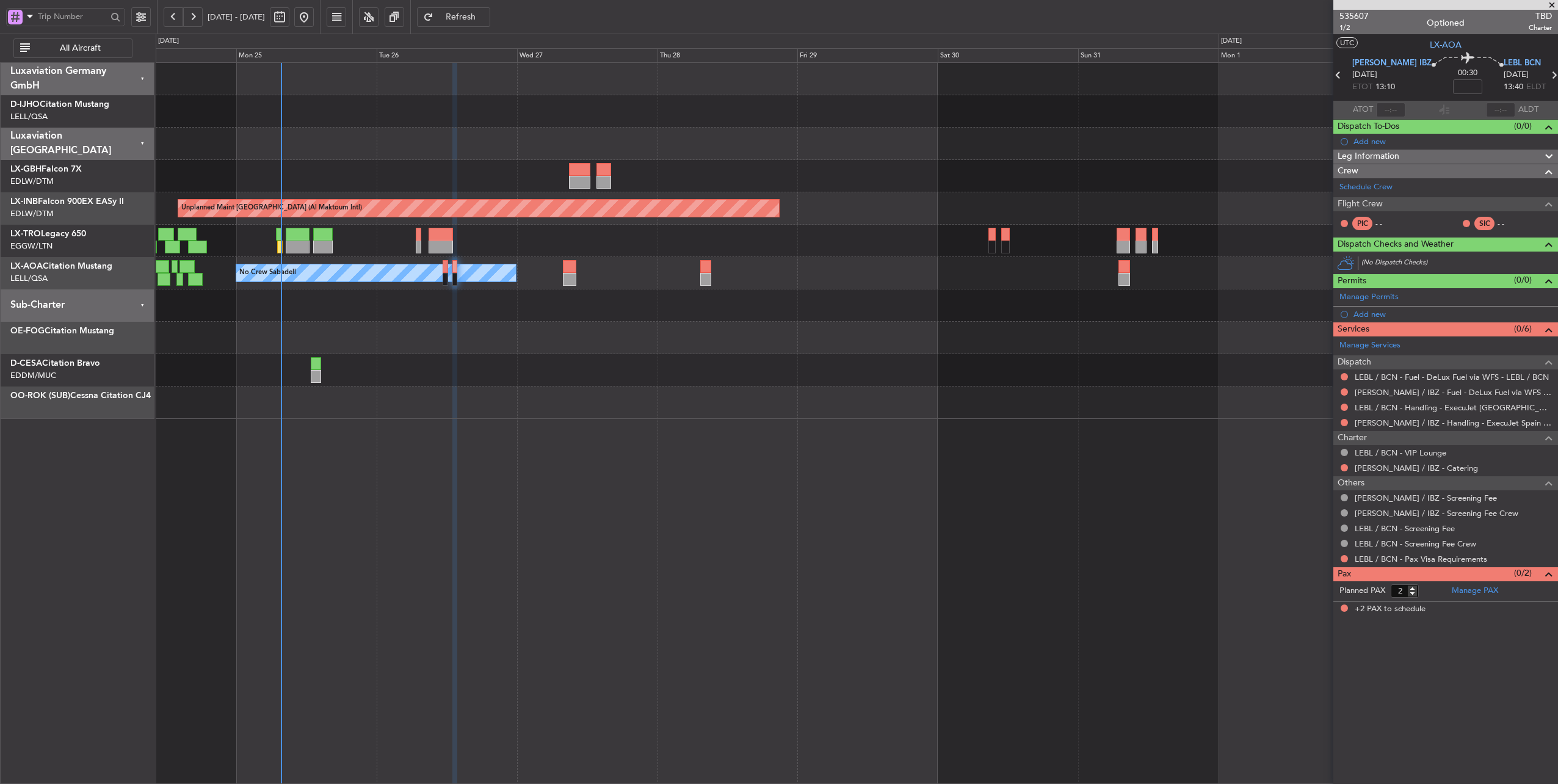
click at [333, 305] on div at bounding box center [857, 305] width 1402 height 32
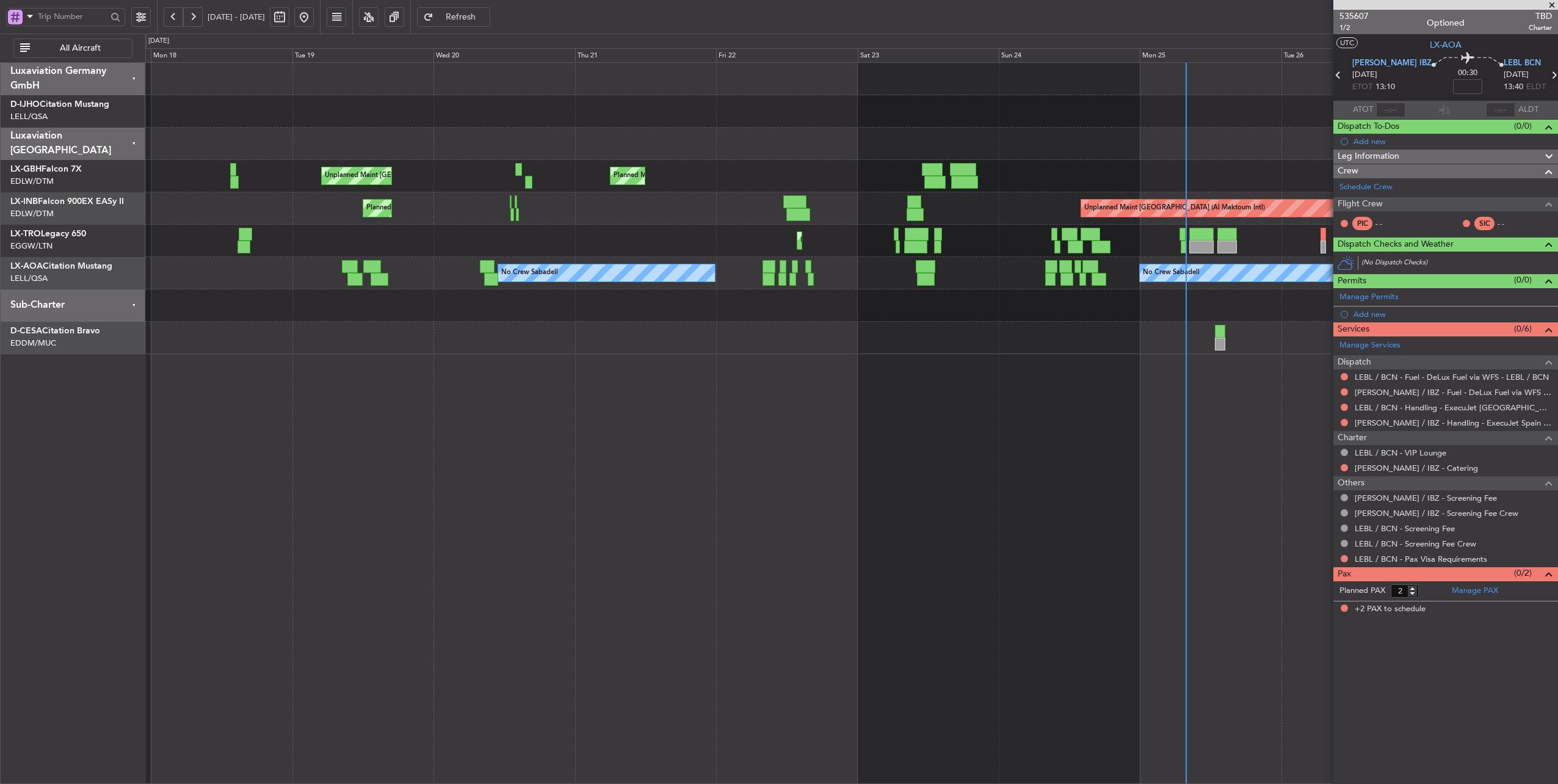
click at [1253, 299] on div at bounding box center [852, 305] width 1413 height 32
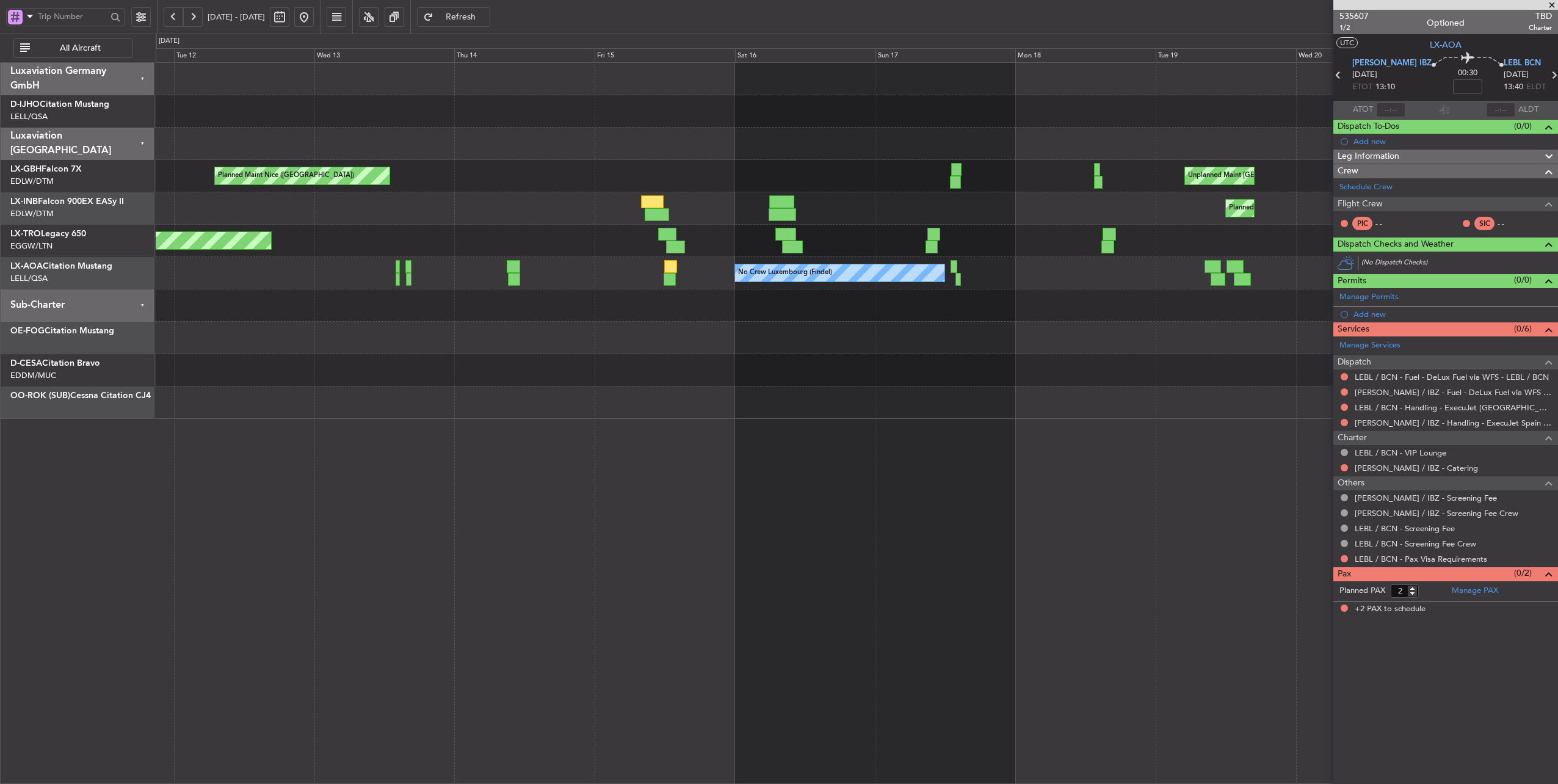
click at [1108, 317] on div at bounding box center [857, 305] width 1402 height 32
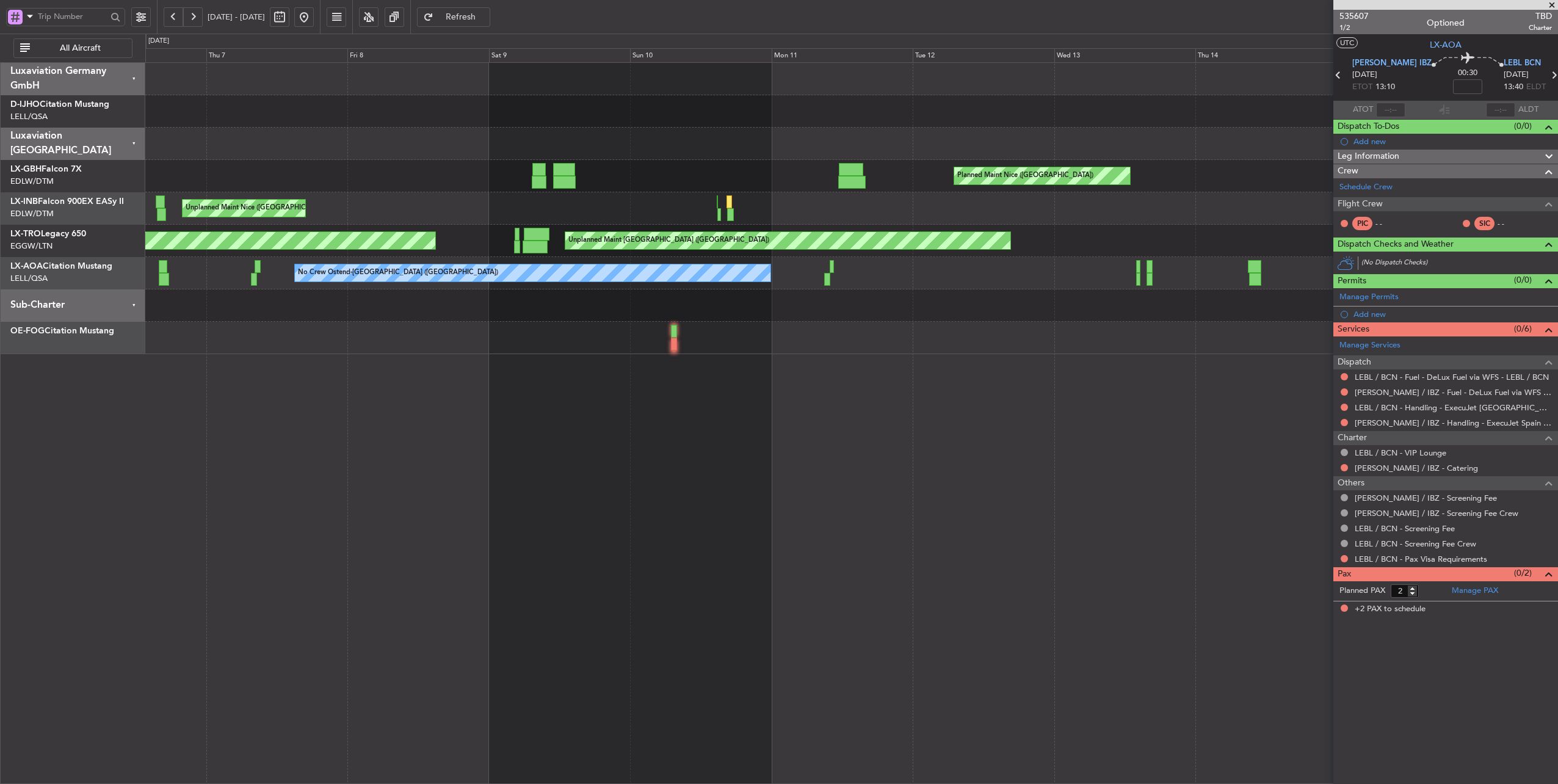
click at [1120, 320] on div at bounding box center [852, 305] width 1413 height 32
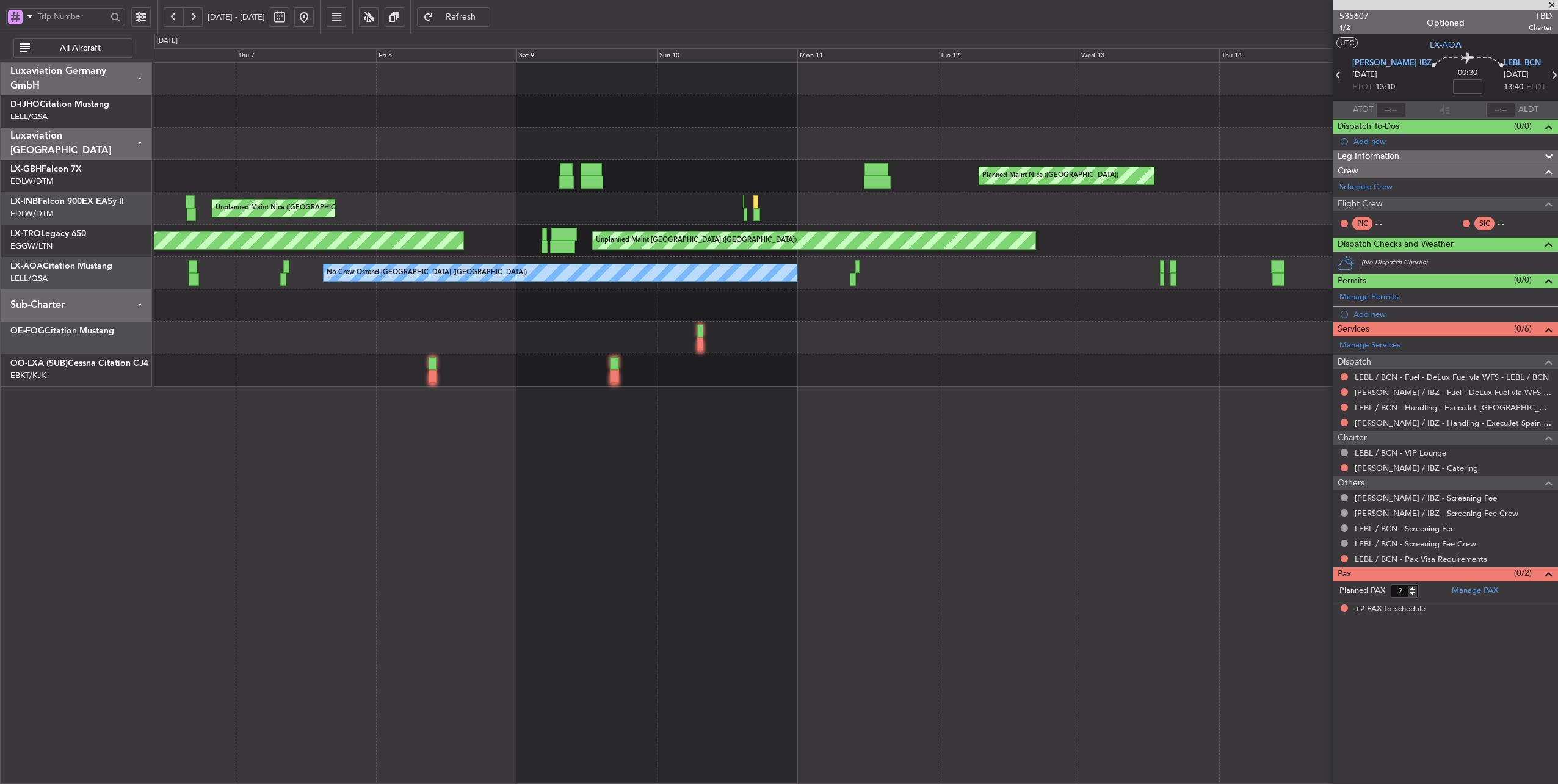
click at [314, 15] on button at bounding box center [304, 17] width 20 height 20
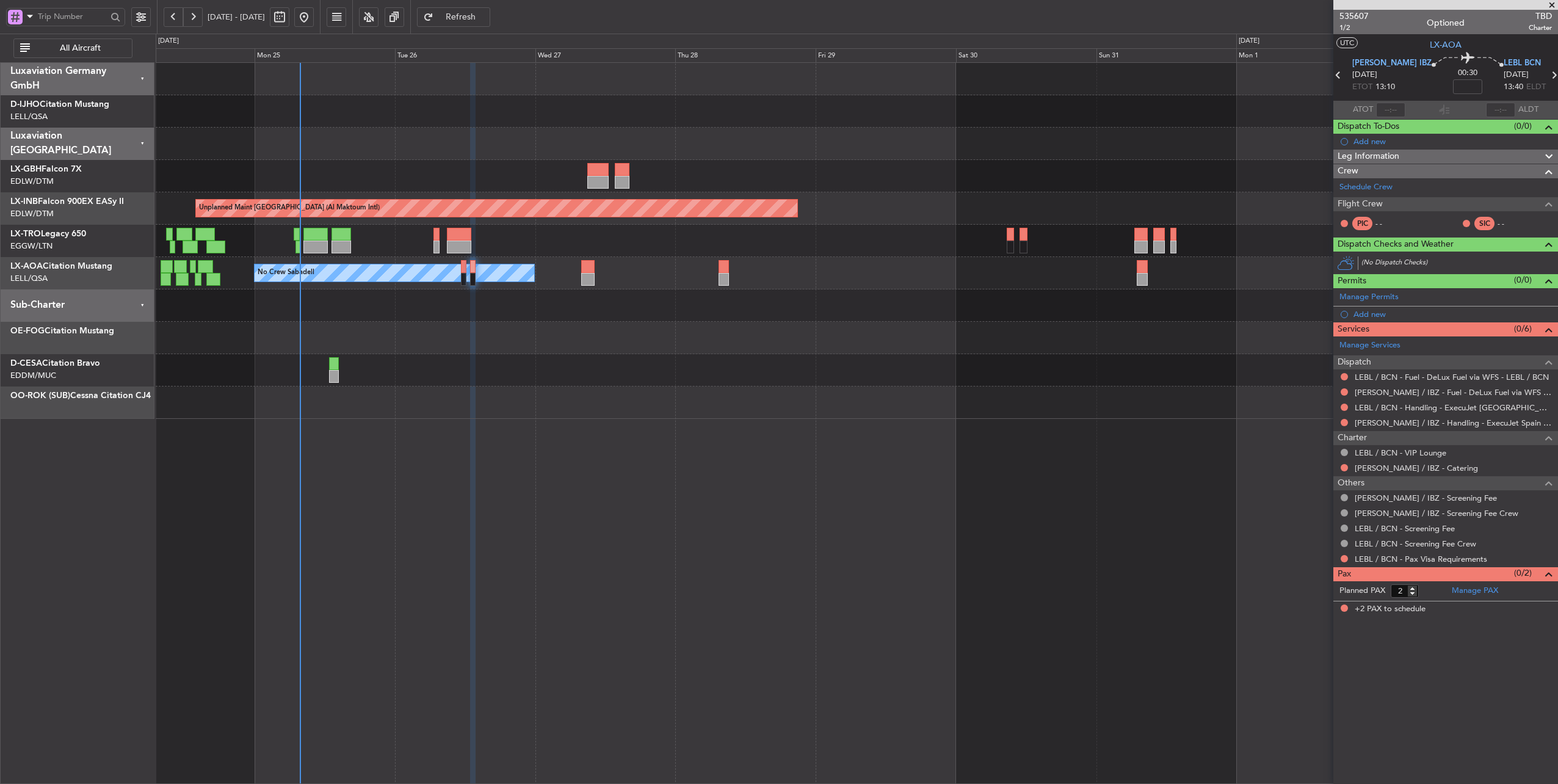
click at [598, 310] on div at bounding box center [857, 305] width 1402 height 32
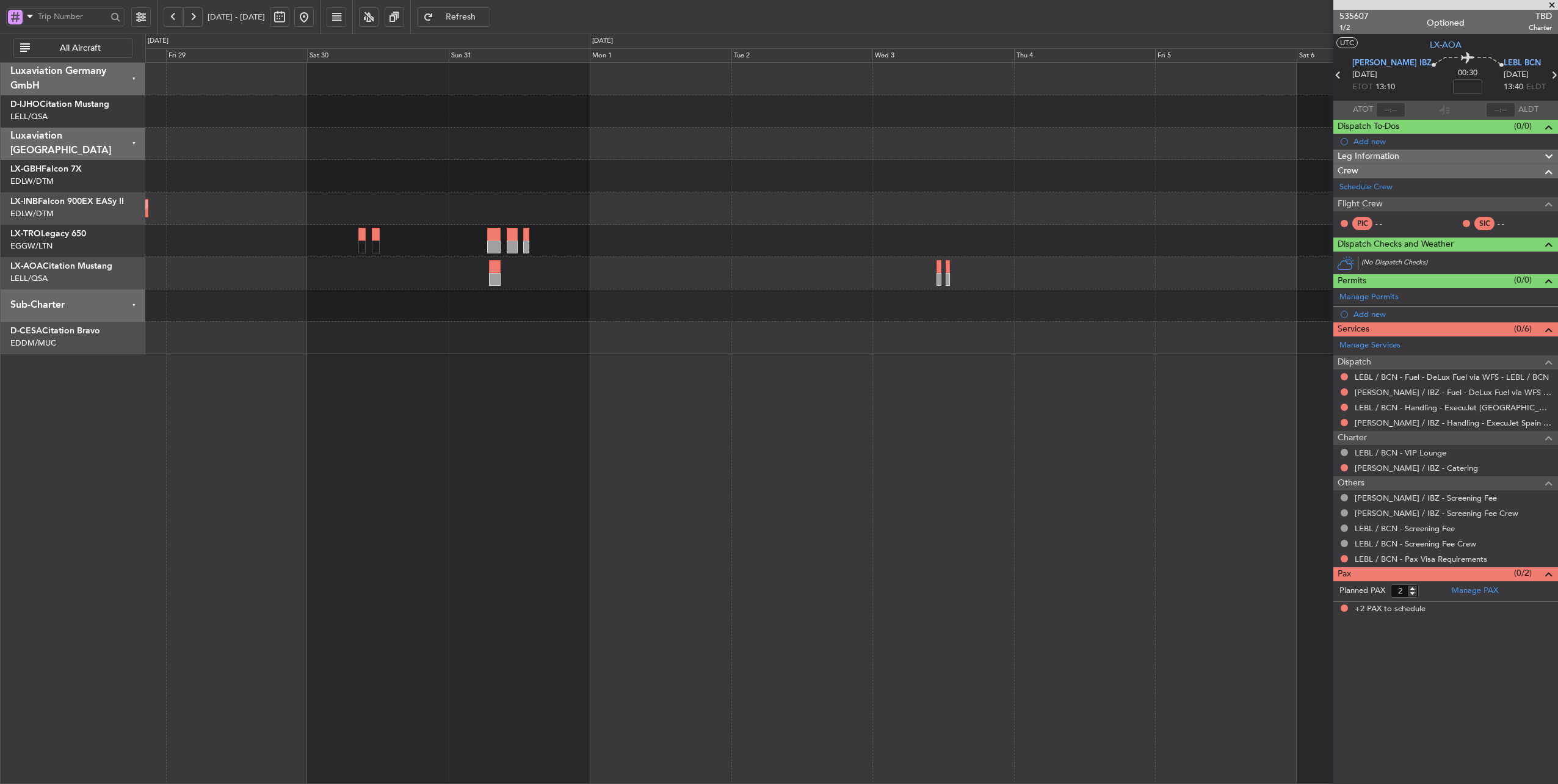
click at [268, 294] on div "Unplanned Maint [GEOGRAPHIC_DATA] (Al Maktoum Intl) Planned [GEOGRAPHIC_DATA] N…" at bounding box center [852, 208] width 1413 height 291
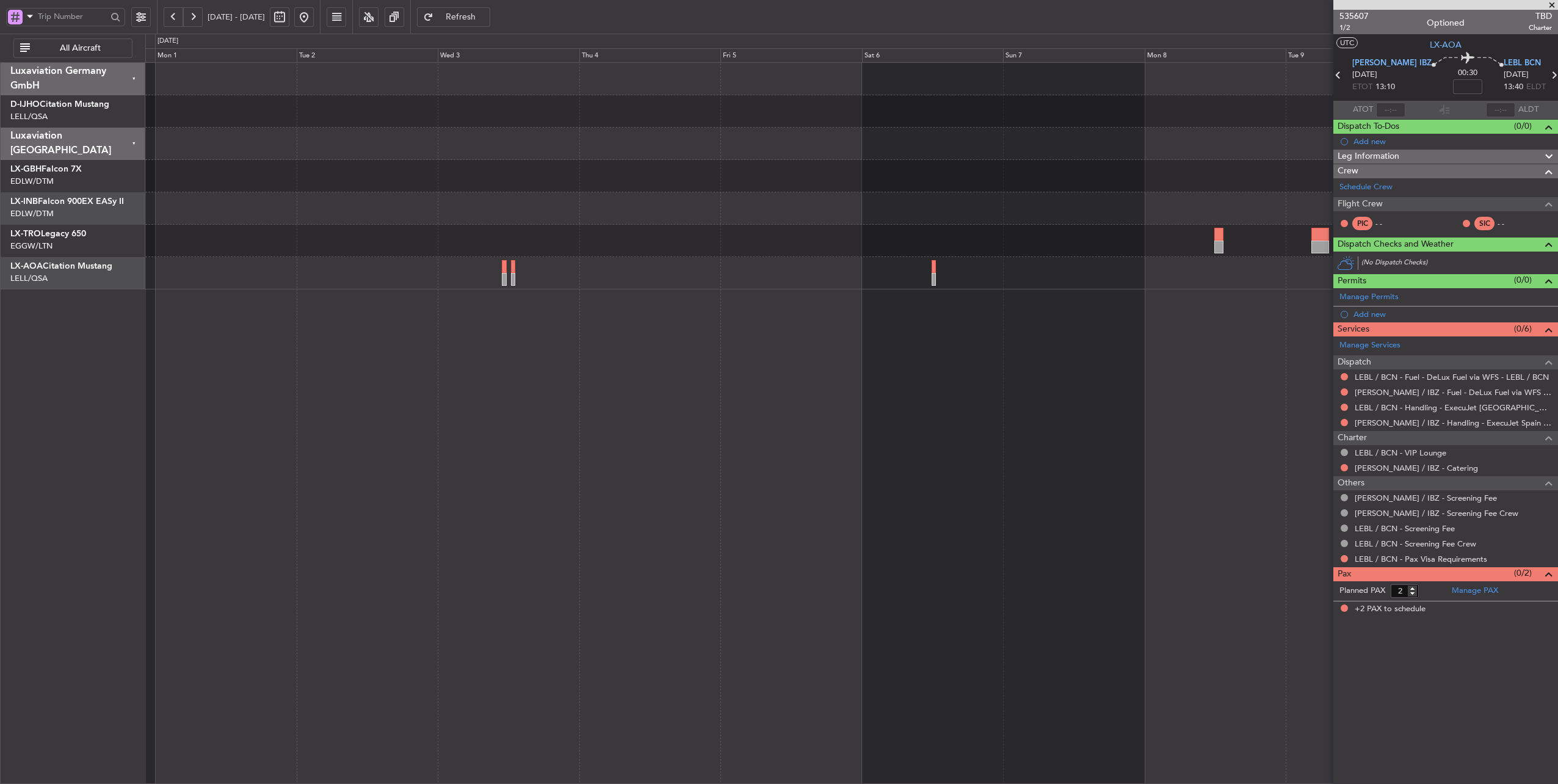
click at [742, 296] on div "Planned Maint Dusseldorf No Crew Sabadell" at bounding box center [852, 423] width 1414 height 723
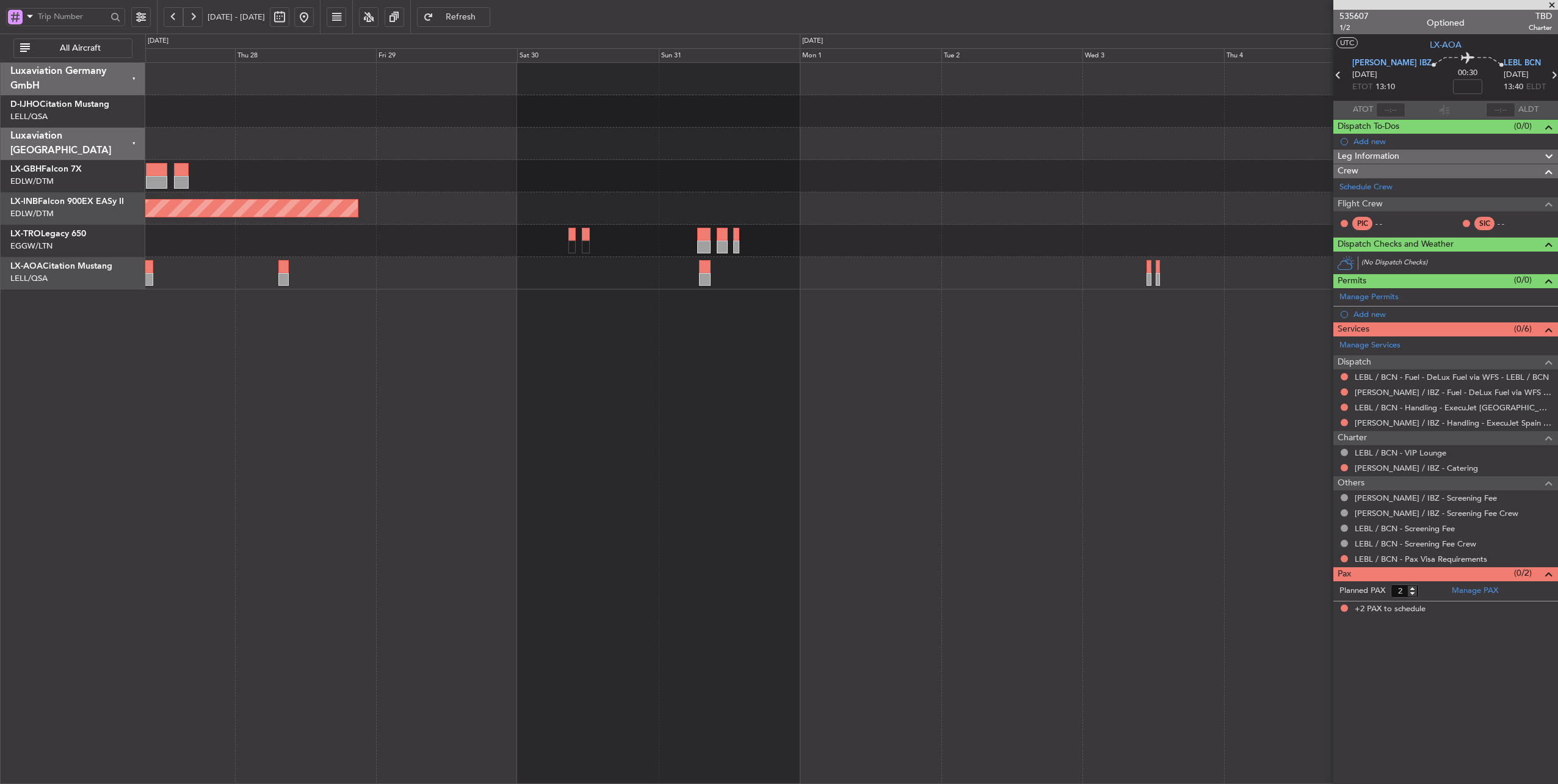
click at [1105, 275] on div "Unplanned Maint [GEOGRAPHIC_DATA] (Al Maktoum Intl) No Crew Sabadell" at bounding box center [852, 176] width 1413 height 227
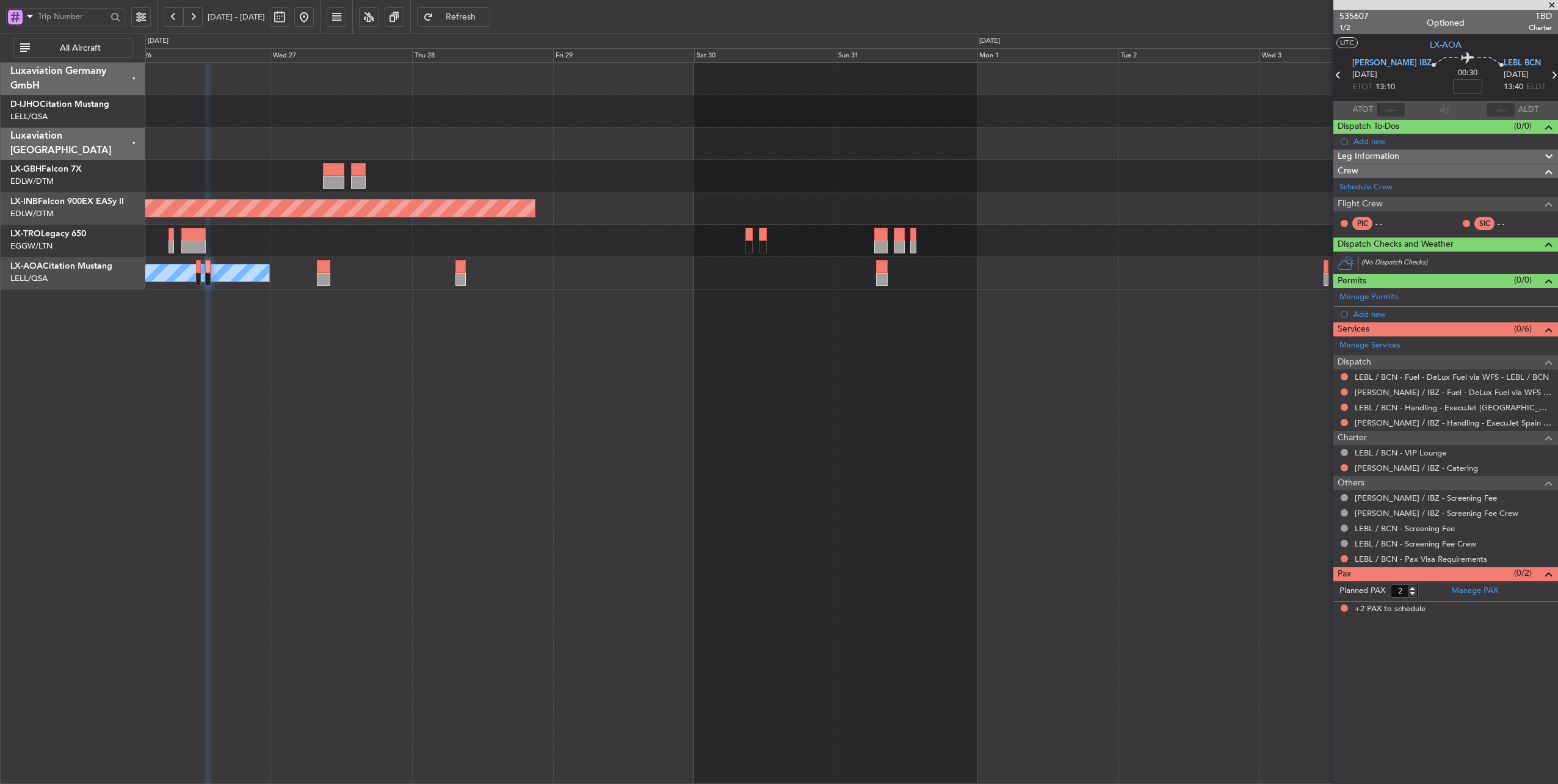
click at [555, 294] on div "Unplanned Maint [GEOGRAPHIC_DATA] (Al Maktoum Intl) No Crew Sabadell" at bounding box center [852, 423] width 1414 height 723
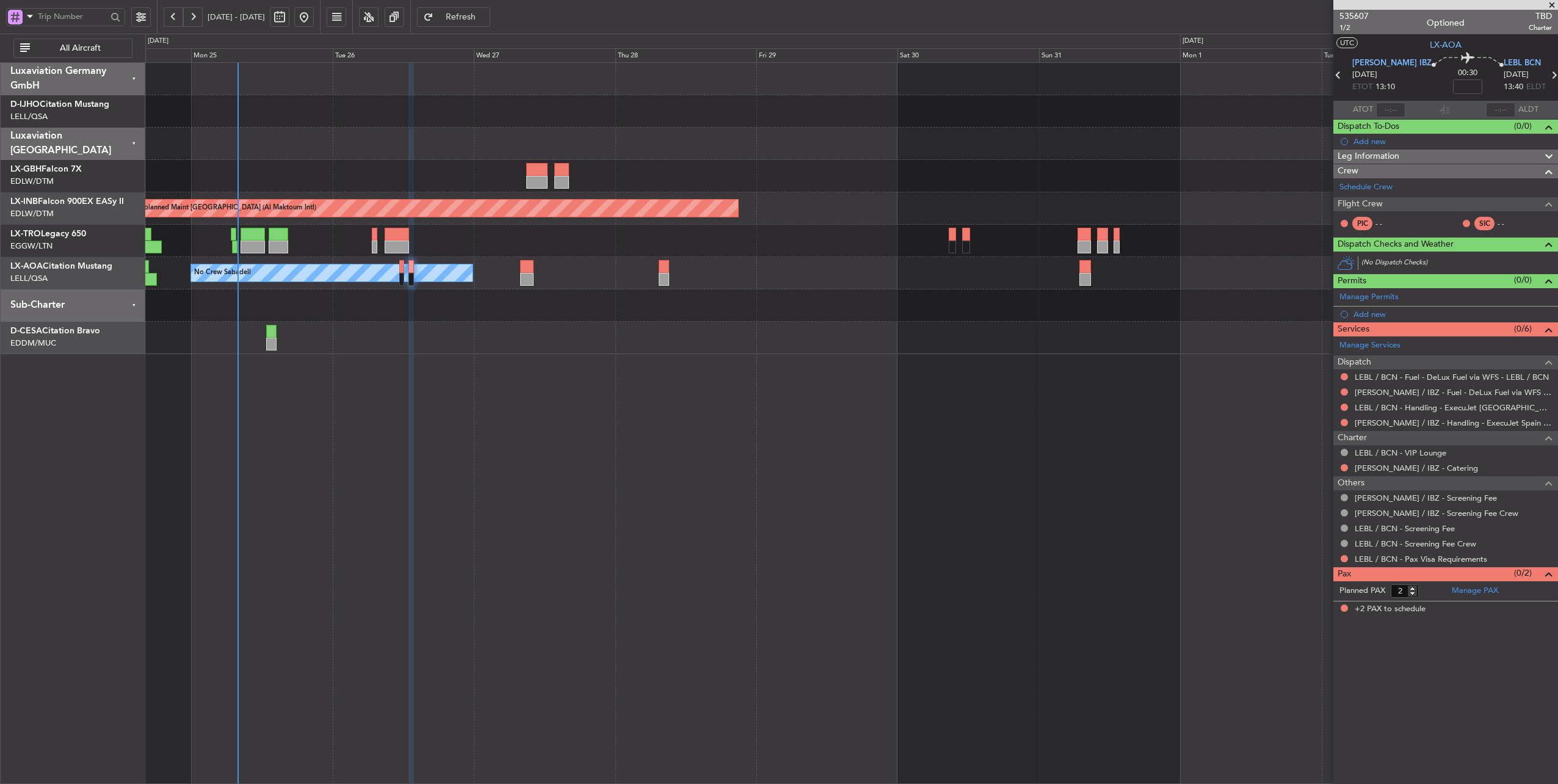
click at [484, 300] on div at bounding box center [852, 305] width 1413 height 32
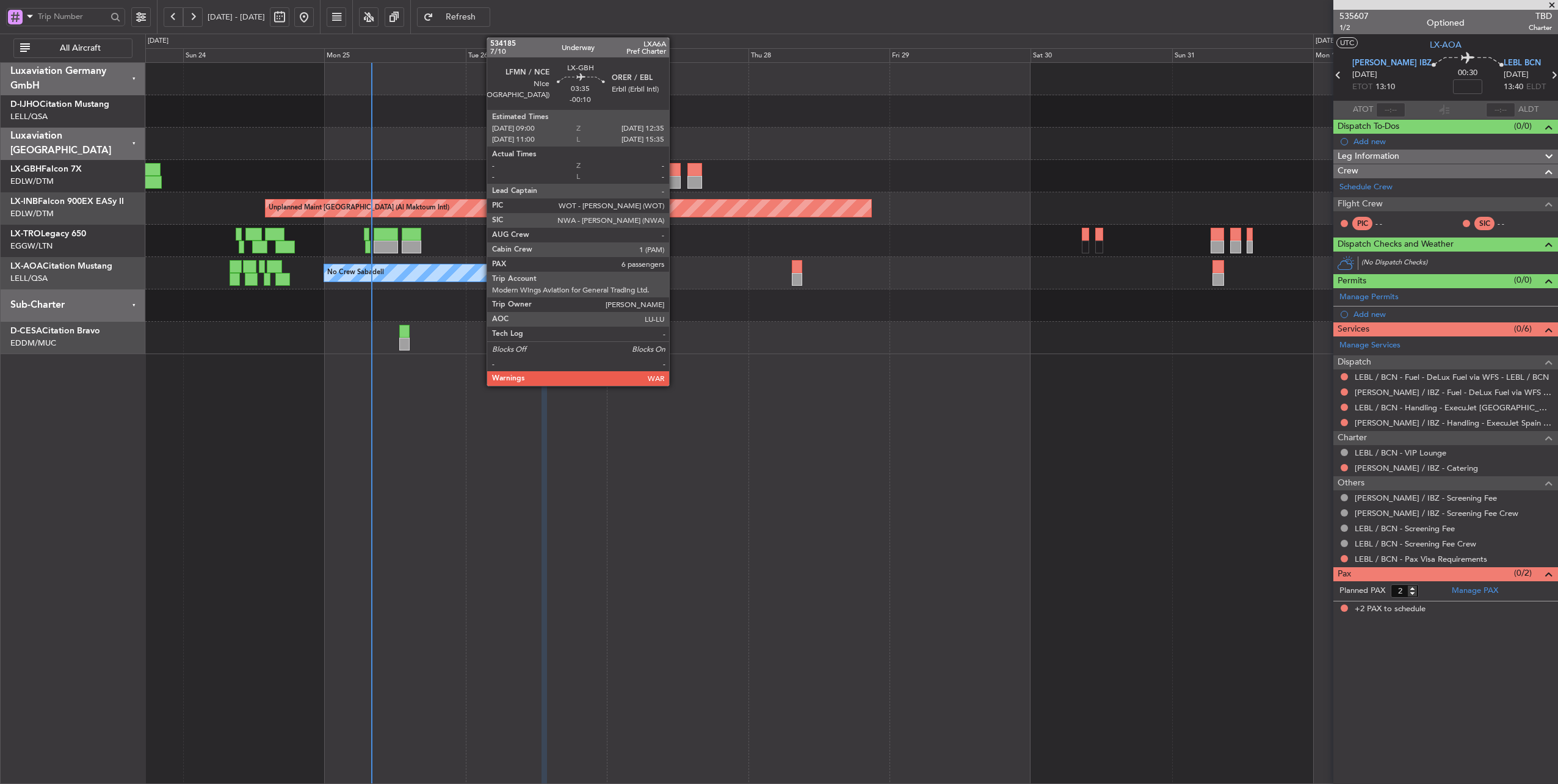
click at [676, 167] on div at bounding box center [669, 169] width 21 height 13
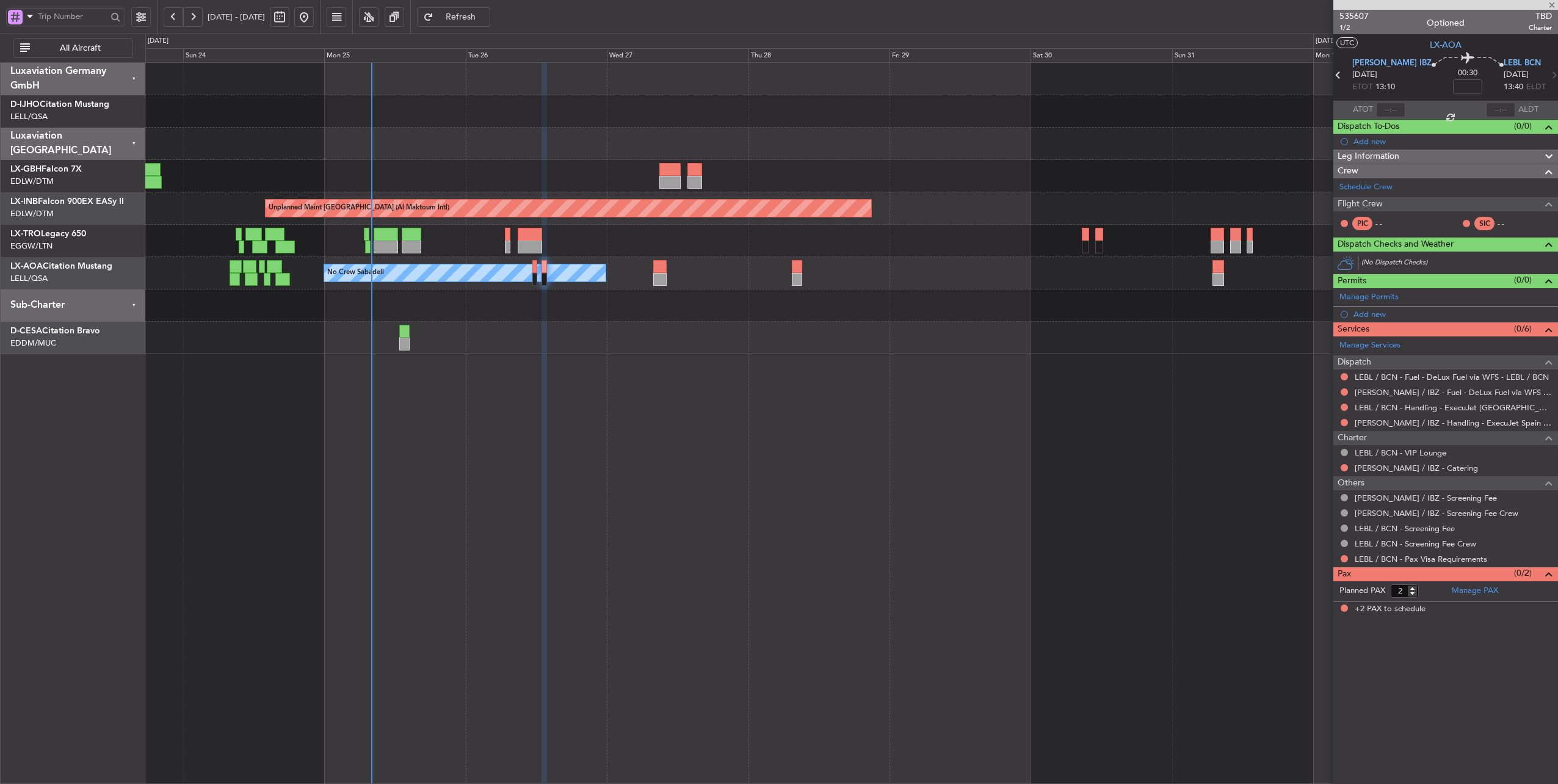
type input "-00:10"
type input "6"
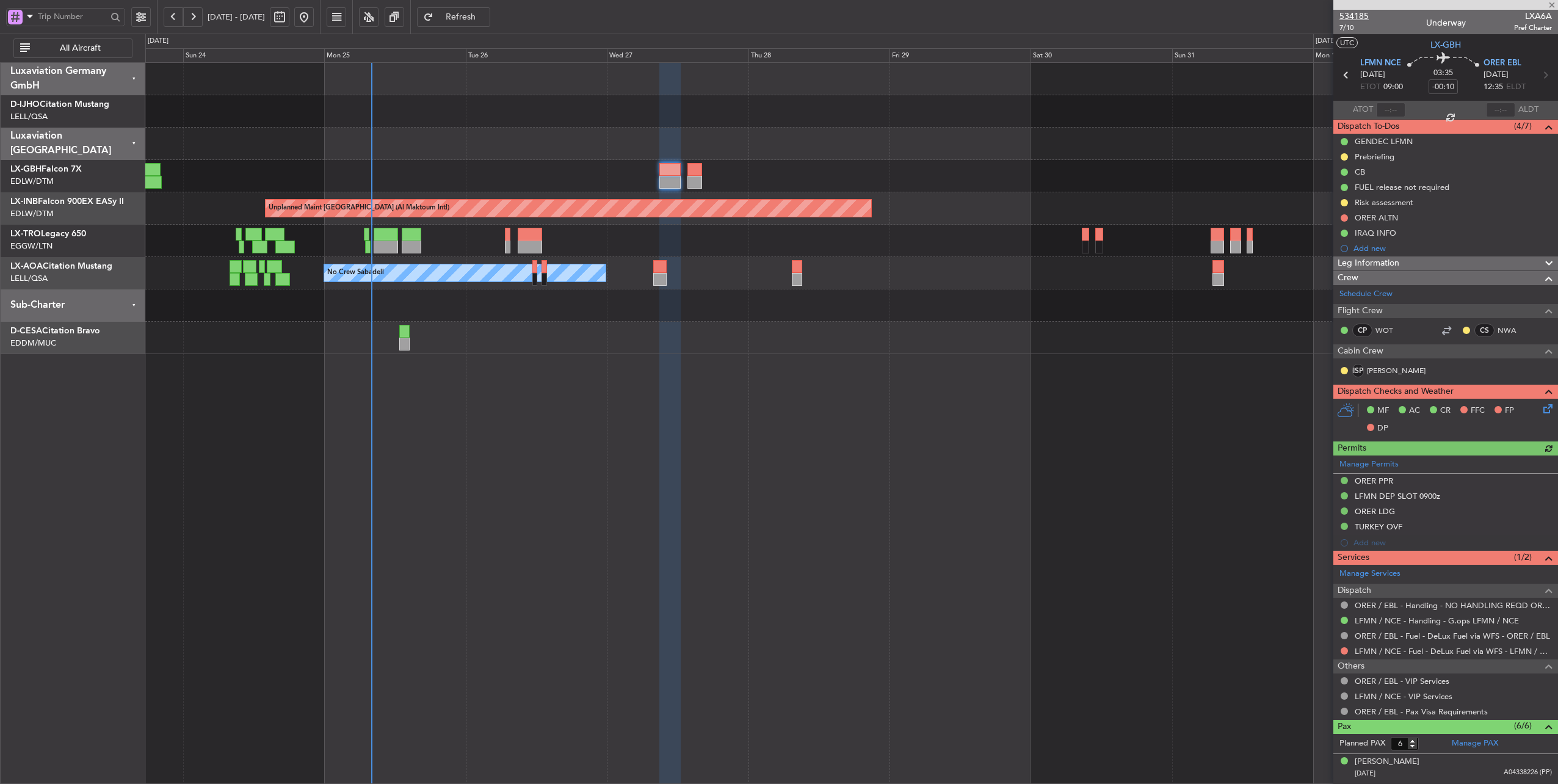
click at [1362, 14] on span "534185" at bounding box center [1354, 16] width 29 height 13
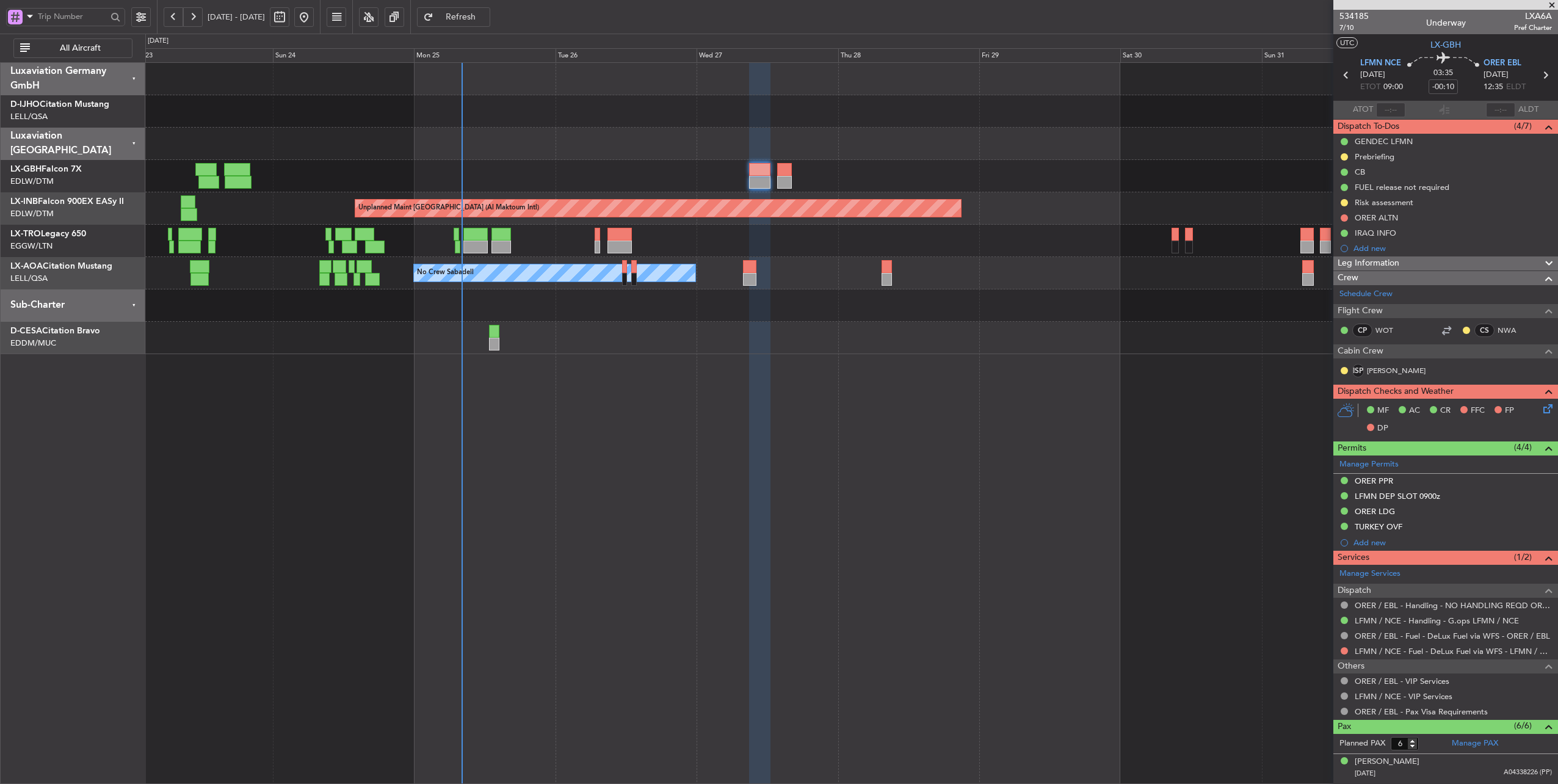
click at [699, 296] on div at bounding box center [852, 305] width 1413 height 32
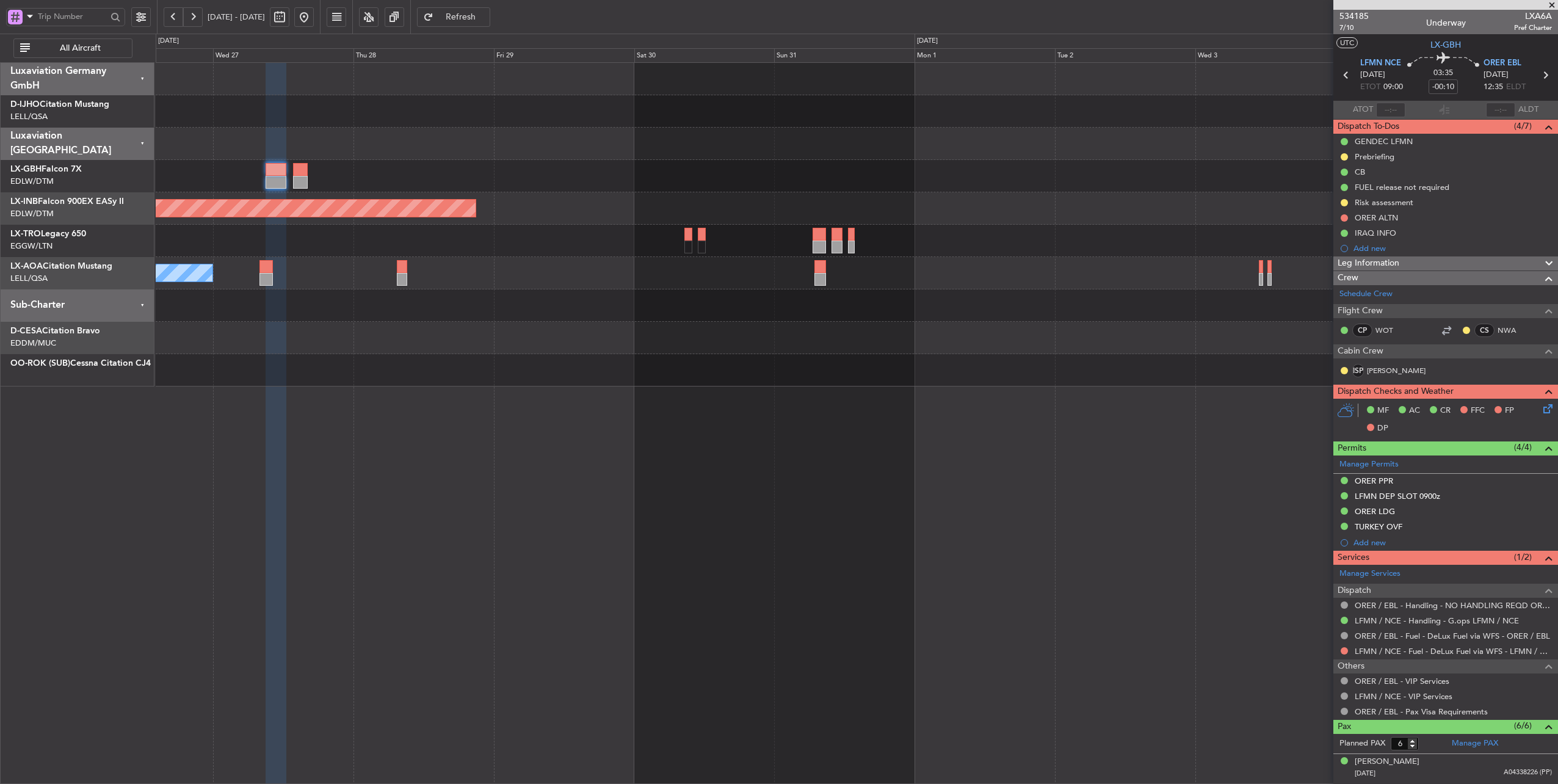
click at [580, 328] on div "Unplanned Maint [GEOGRAPHIC_DATA] (Al Maktoum Intl) No Crew Sabadell" at bounding box center [857, 225] width 1402 height 324
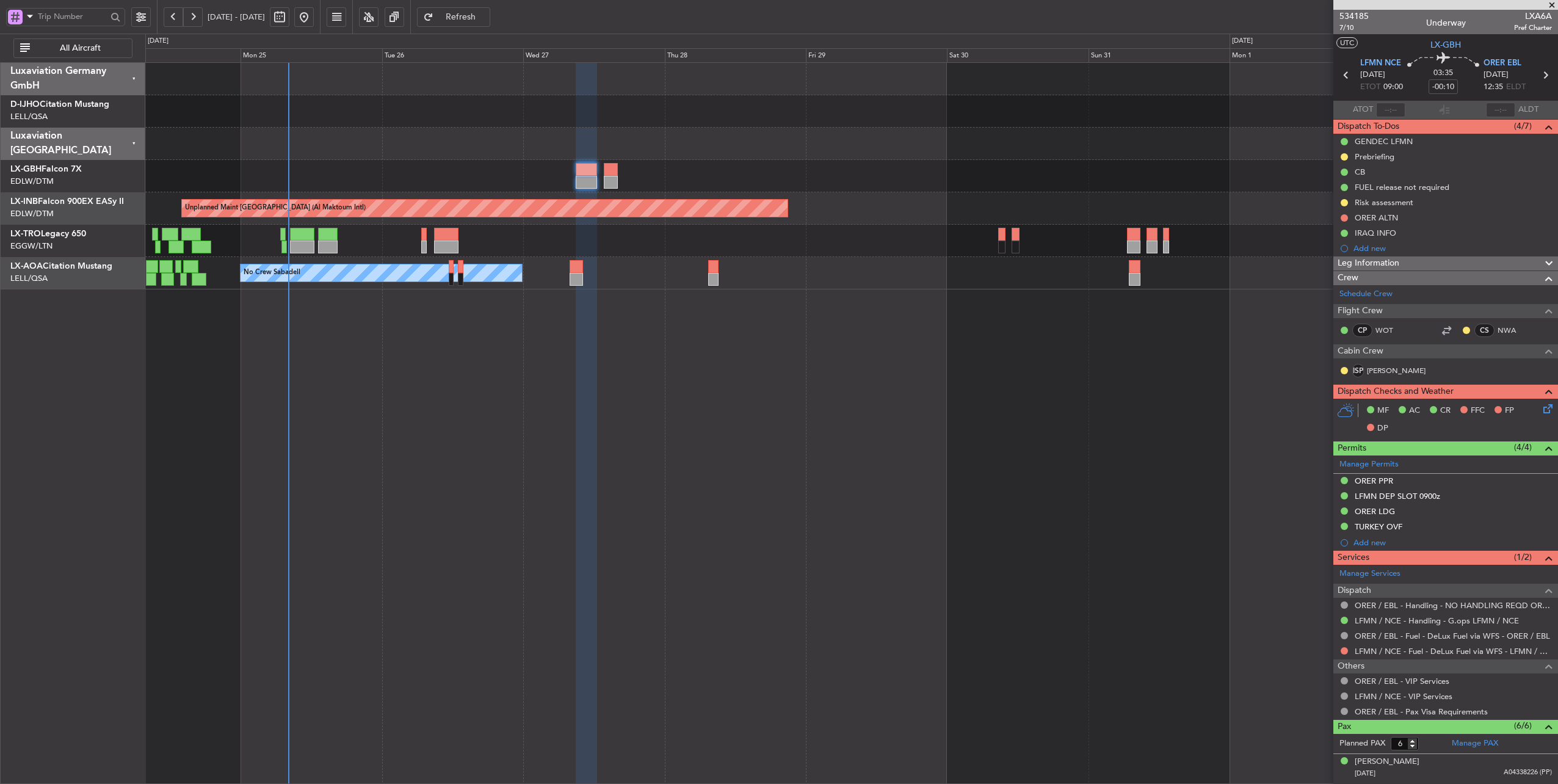
click at [718, 302] on div "Unplanned Maint [GEOGRAPHIC_DATA] (Al Maktoum Intl) Planned Maint [GEOGRAPHIC_D…" at bounding box center [852, 423] width 1414 height 723
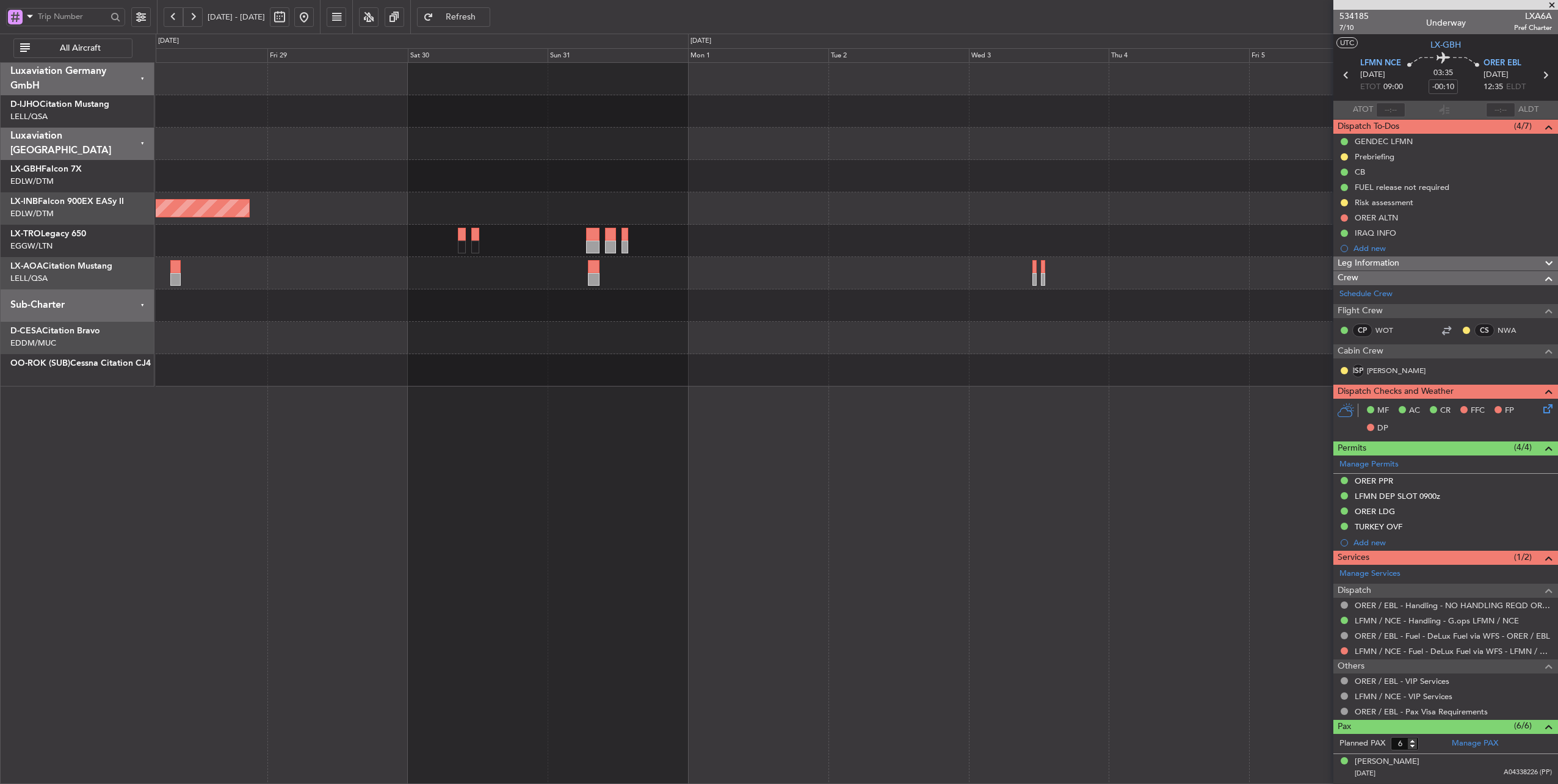
click at [494, 283] on div "No Crew Sabadell" at bounding box center [857, 272] width 1402 height 32
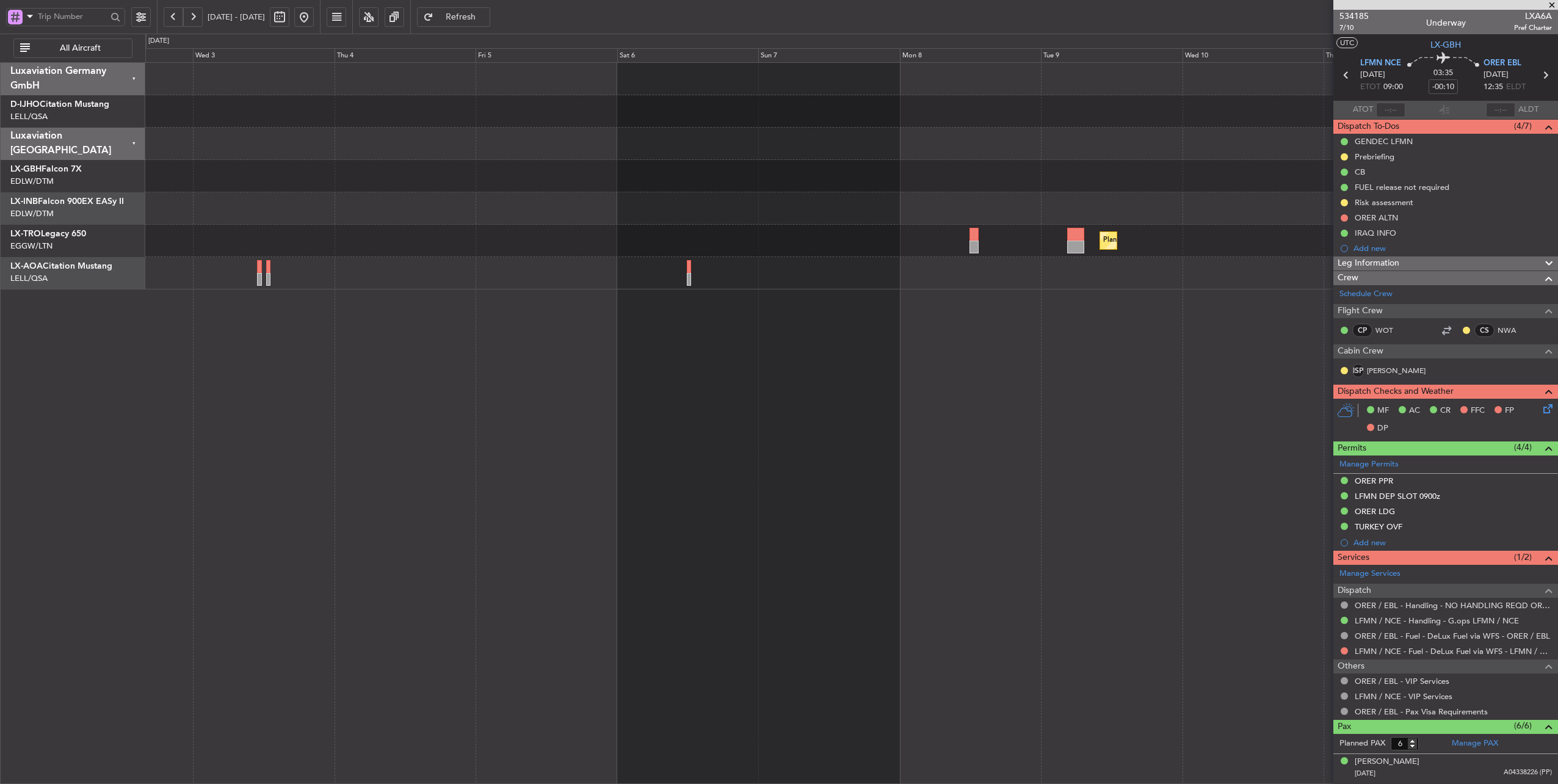
click at [254, 309] on div "Planned Maint Dusseldorf No Crew Sabadell" at bounding box center [852, 423] width 1414 height 723
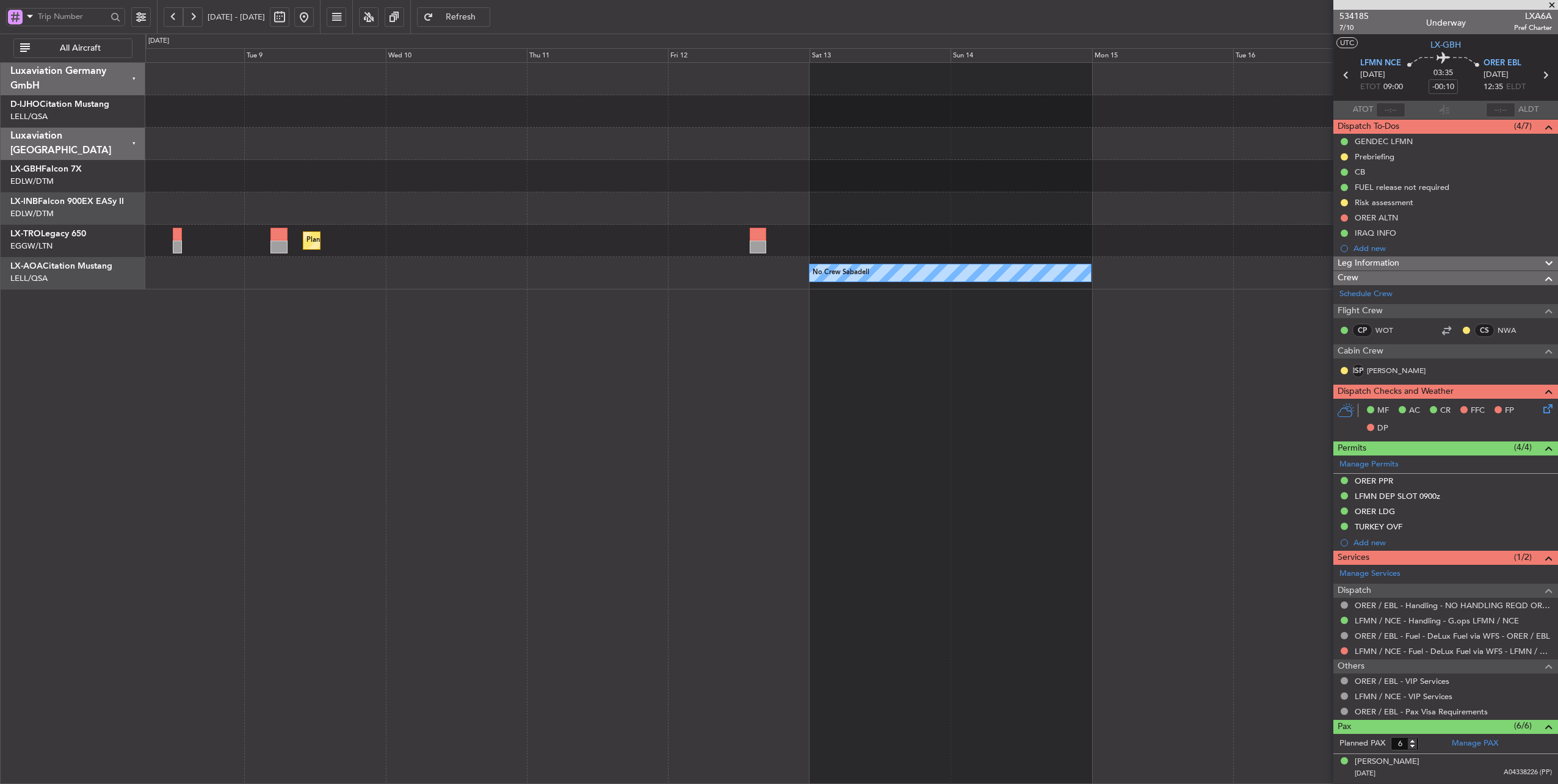
click at [699, 321] on div "Planned Maint Nurnberg Planned [GEOGRAPHIC_DATA] No Crew Sabadell No Crew Sabad…" at bounding box center [852, 423] width 1414 height 723
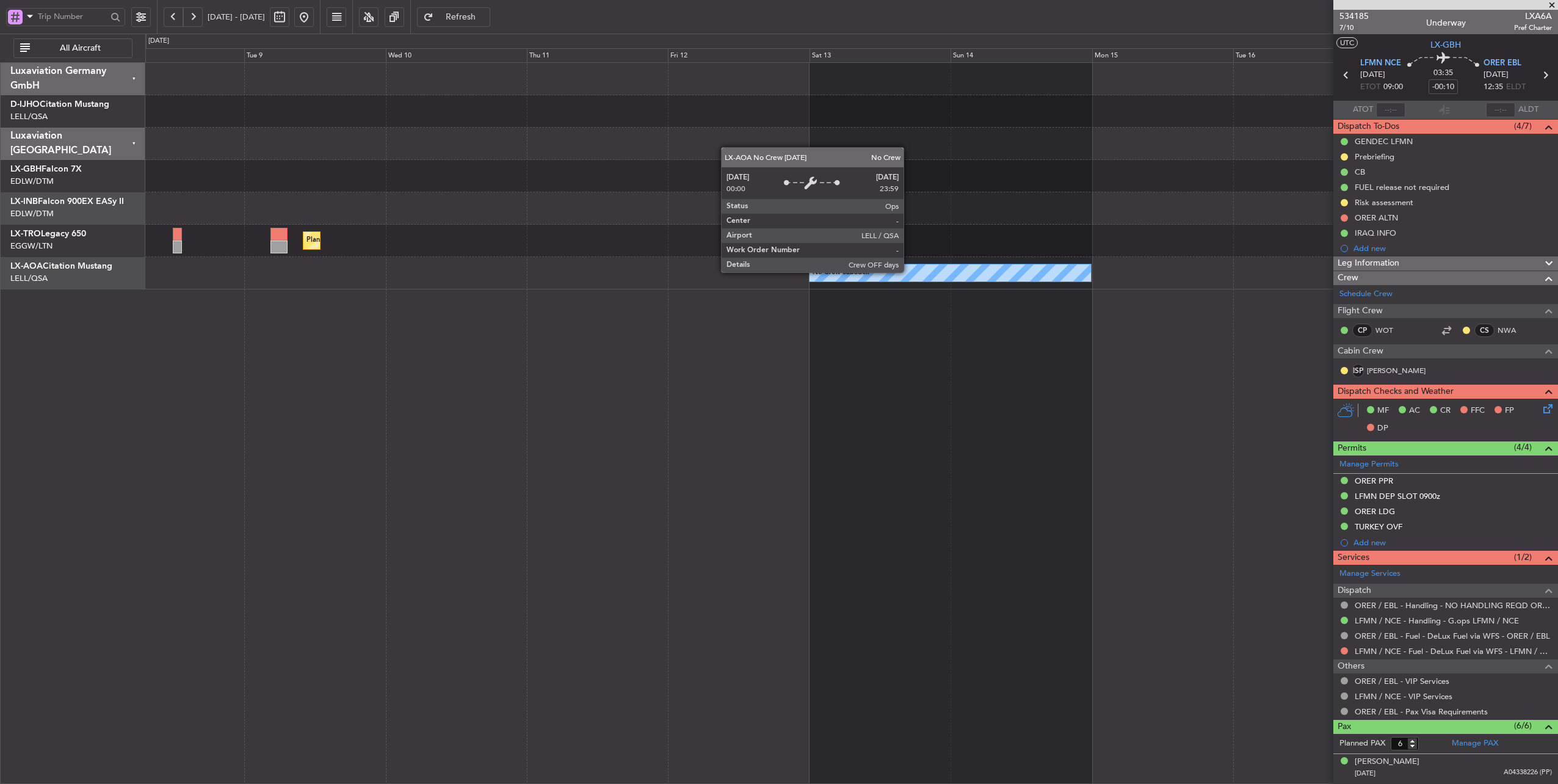
click at [910, 272] on div "No Crew Sabadell" at bounding box center [950, 272] width 281 height 17
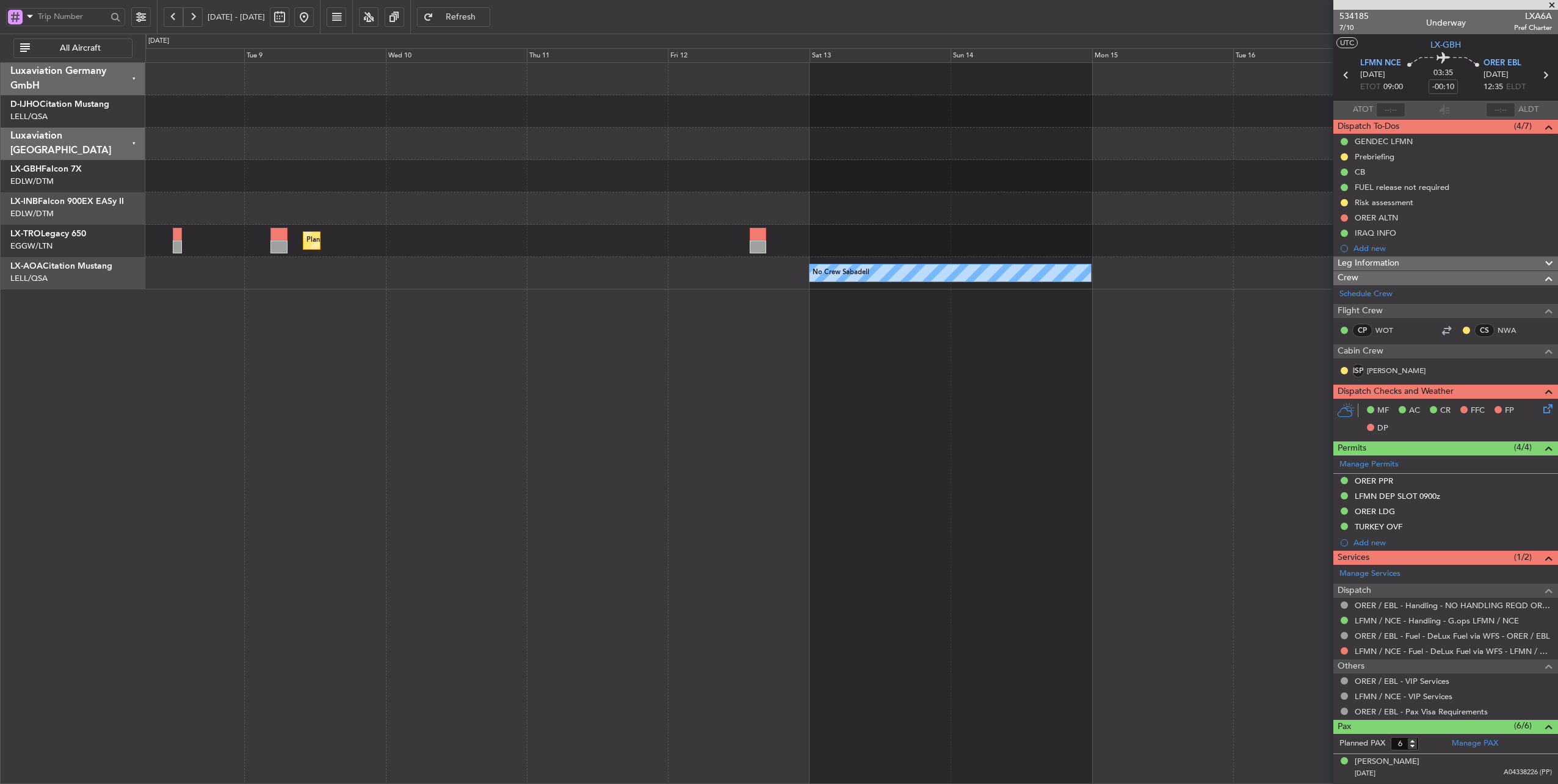
click at [486, 17] on span "Refresh" at bounding box center [460, 17] width 50 height 9
click at [485, 19] on span "Refresh" at bounding box center [460, 17] width 50 height 9
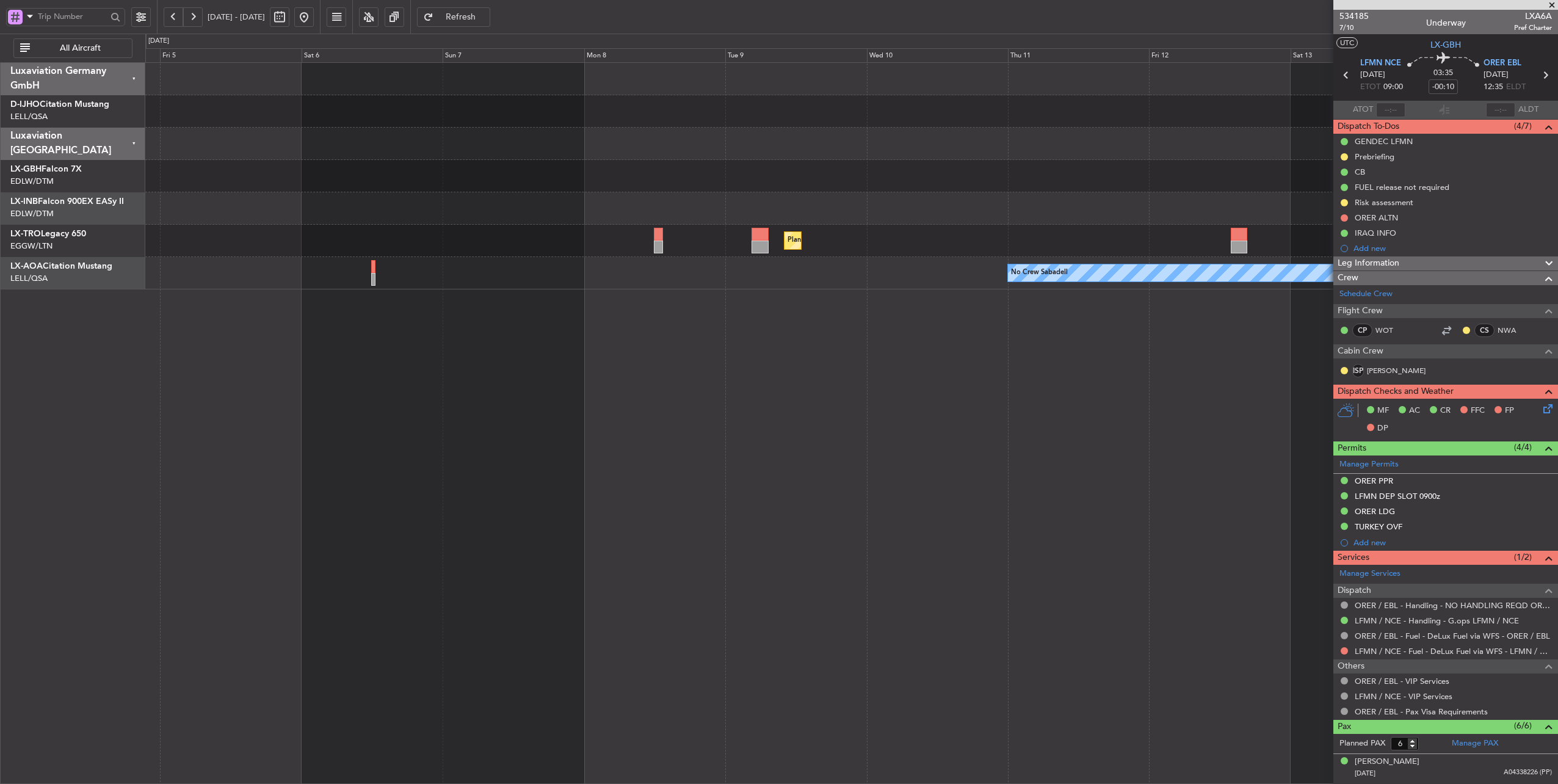
click at [846, 214] on div "Planned Maint Nurnberg Planned [GEOGRAPHIC_DATA] No Crew Sabadell" at bounding box center [852, 176] width 1413 height 227
click at [314, 17] on button at bounding box center [304, 17] width 20 height 20
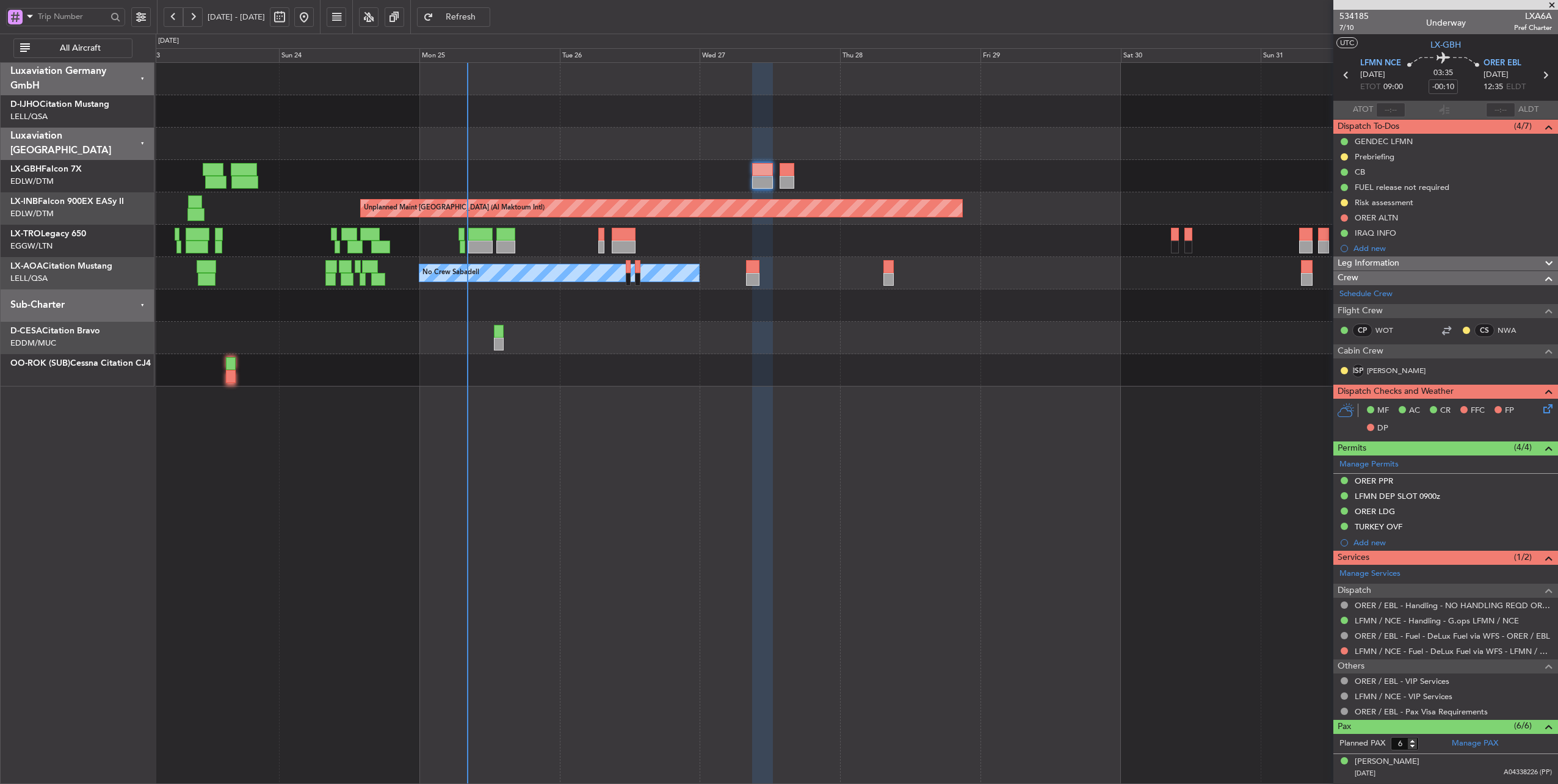
click at [852, 139] on div at bounding box center [857, 143] width 1402 height 32
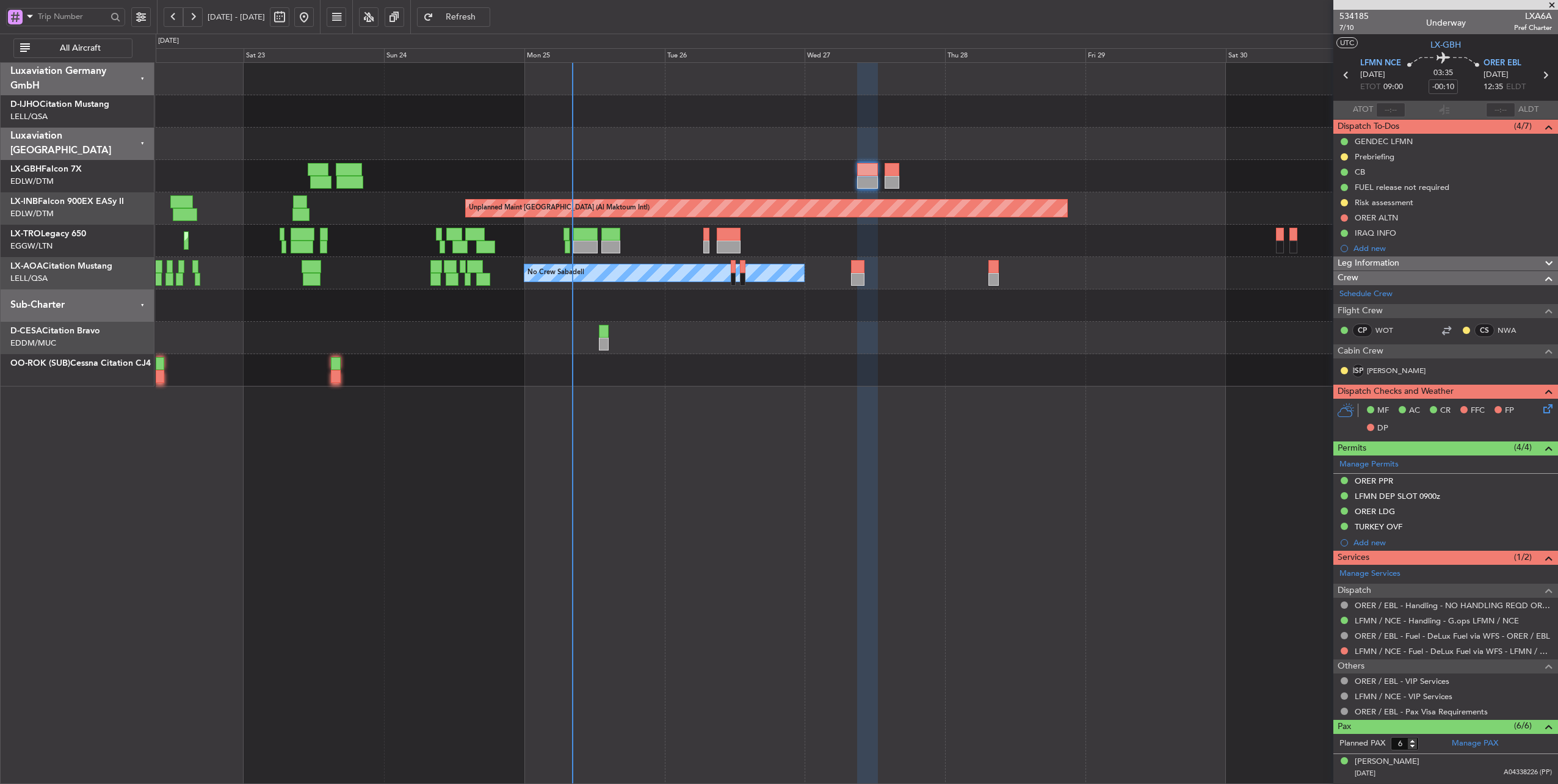
click at [742, 128] on div "Planned Maint Nice ([GEOGRAPHIC_DATA]) Unplanned Maint [GEOGRAPHIC_DATA] (Al Ma…" at bounding box center [857, 225] width 1402 height 324
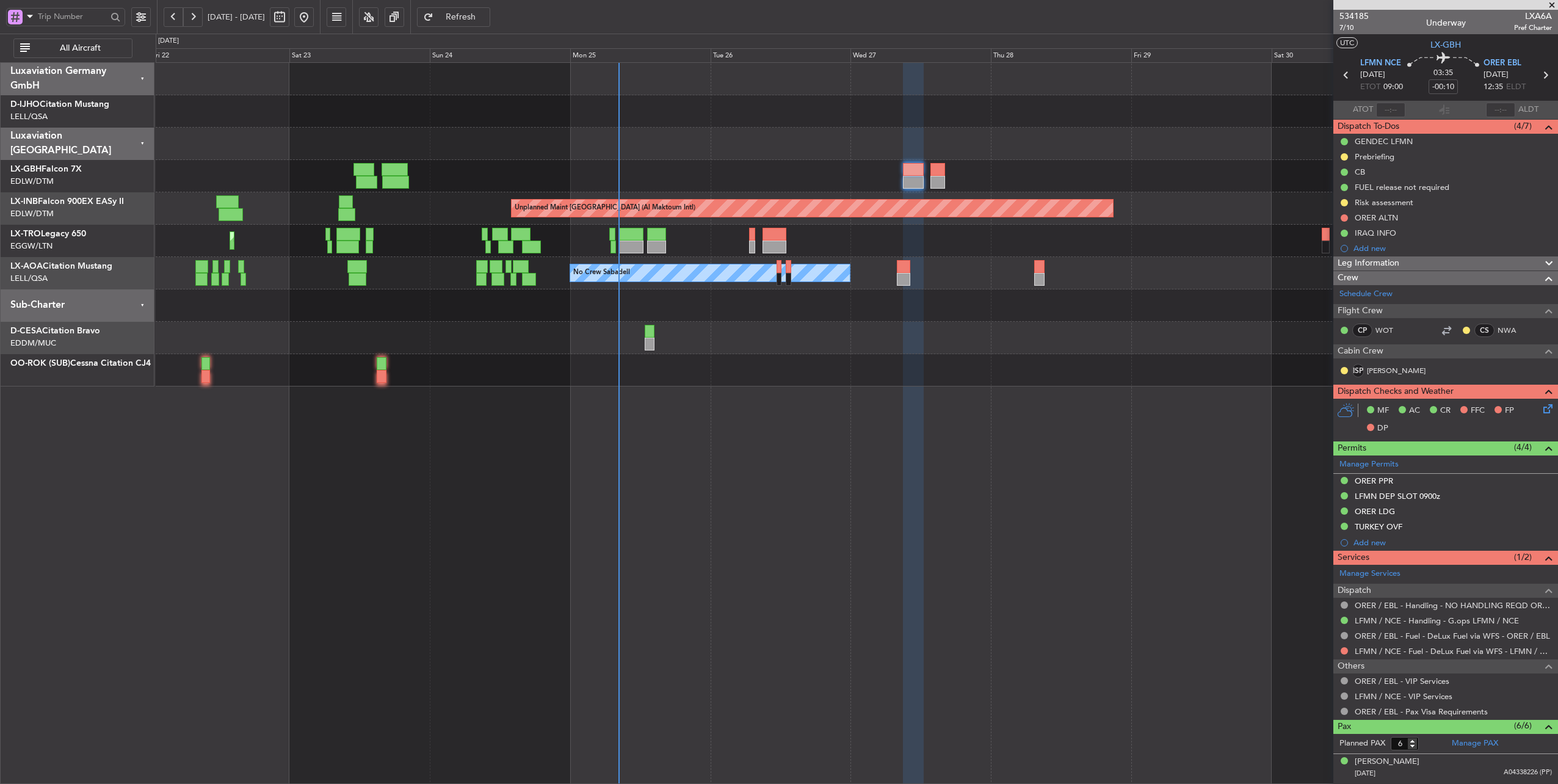
click at [760, 305] on div at bounding box center [857, 305] width 1402 height 32
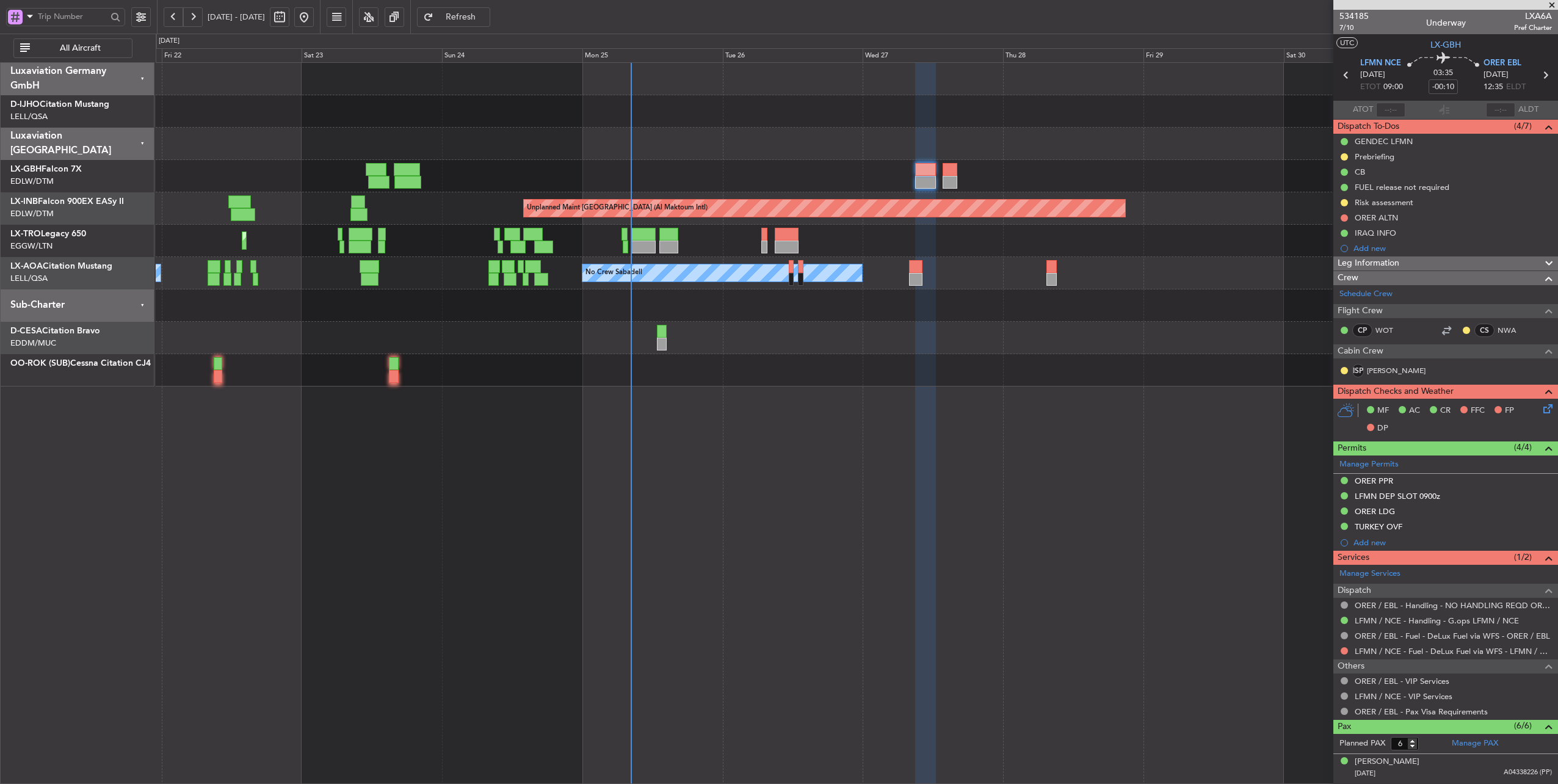
click at [714, 300] on div at bounding box center [857, 305] width 1402 height 32
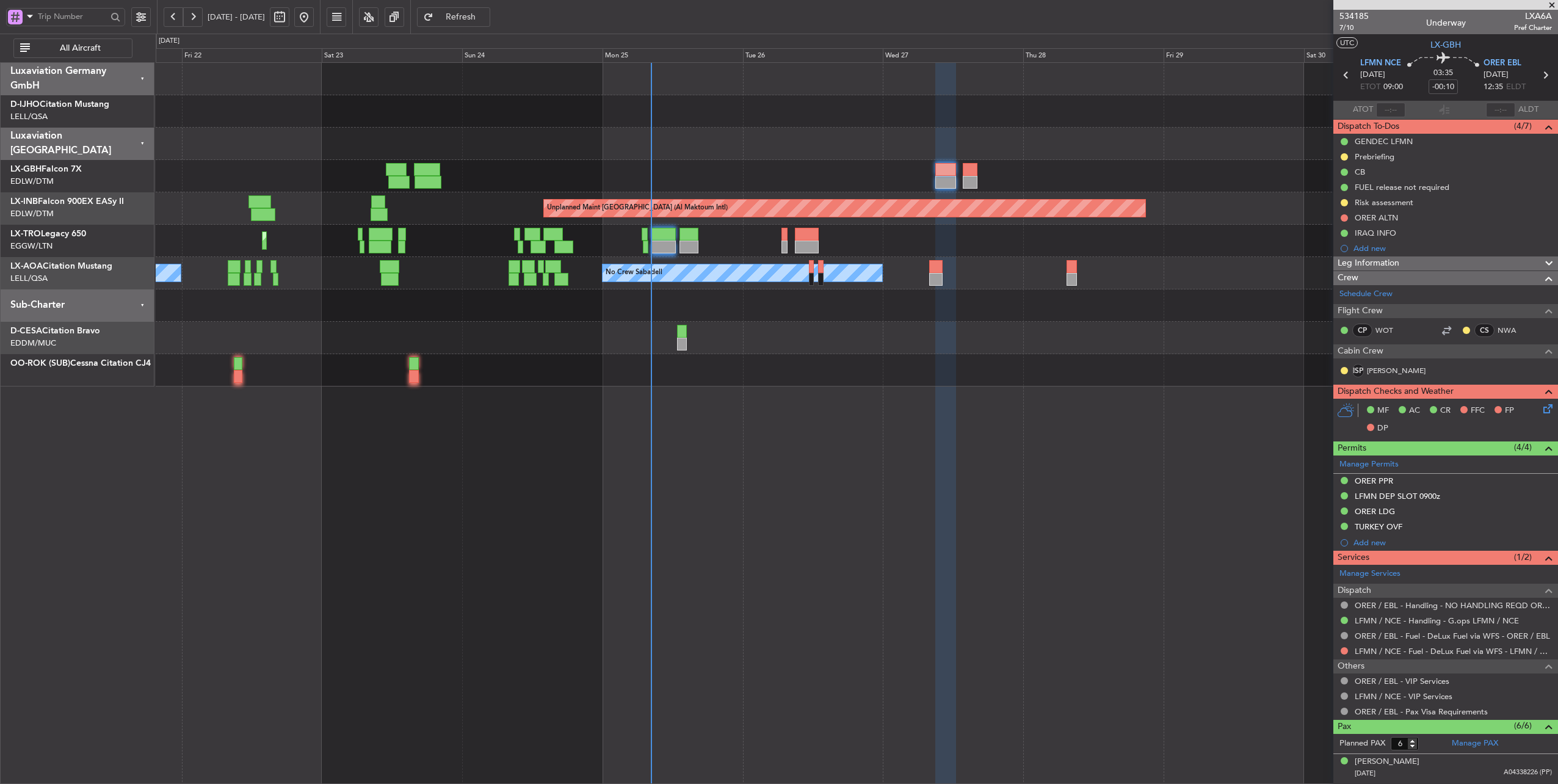
click at [755, 237] on div "Planned Maint [GEOGRAPHIC_DATA] ([GEOGRAPHIC_DATA])" at bounding box center [857, 240] width 1402 height 32
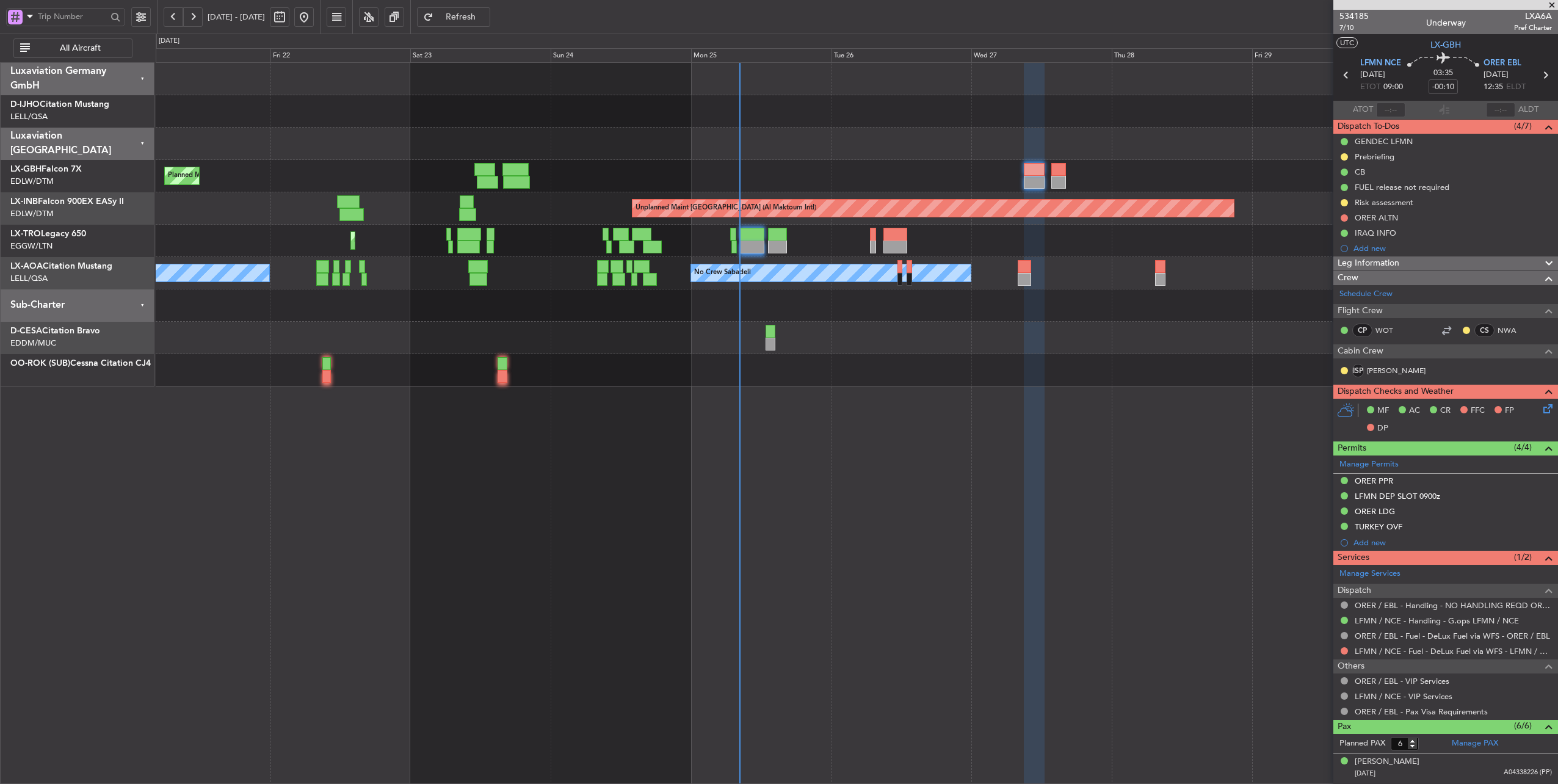
click at [645, 141] on div at bounding box center [857, 143] width 1402 height 32
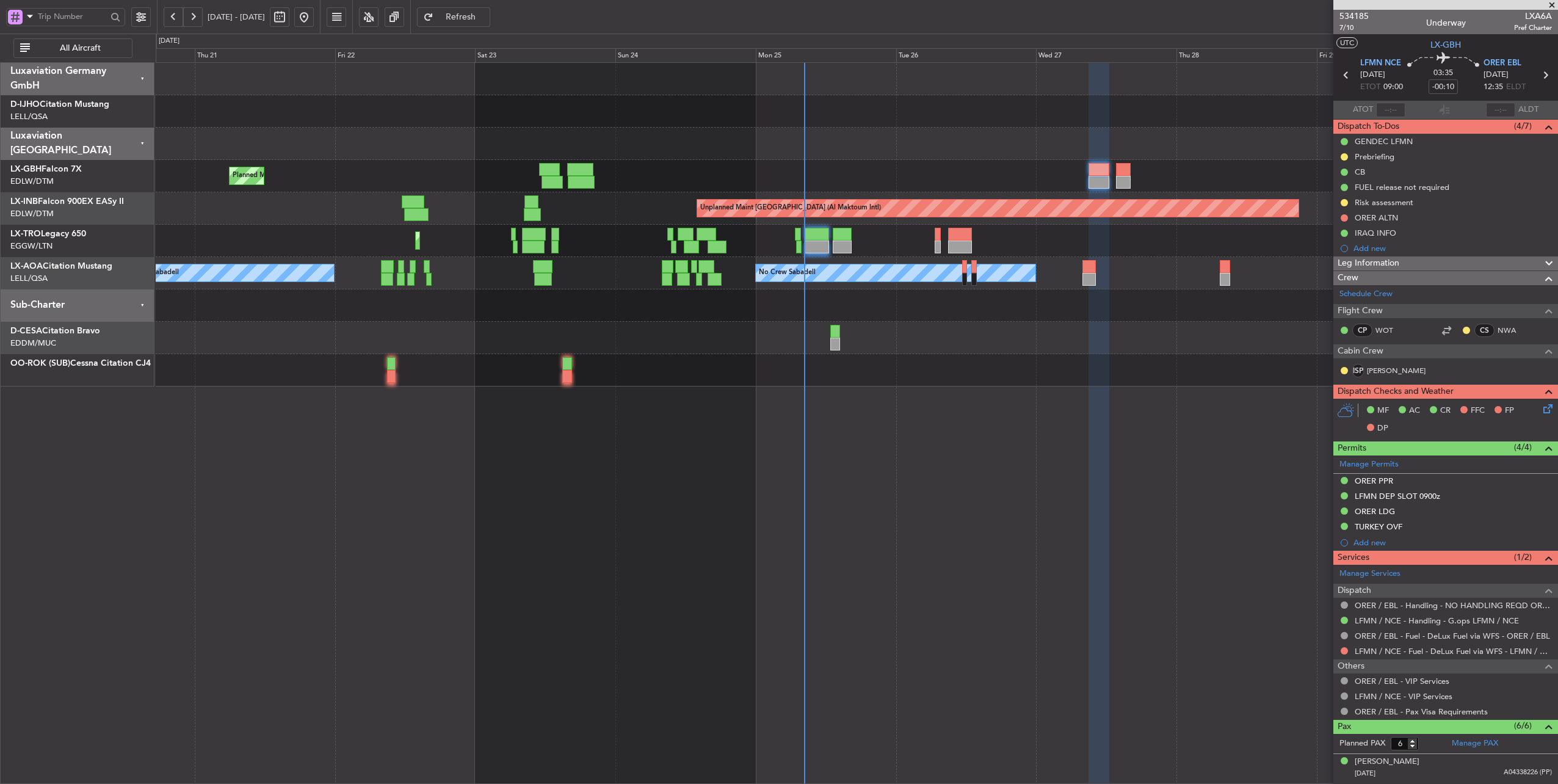
click at [898, 302] on div at bounding box center [857, 305] width 1402 height 32
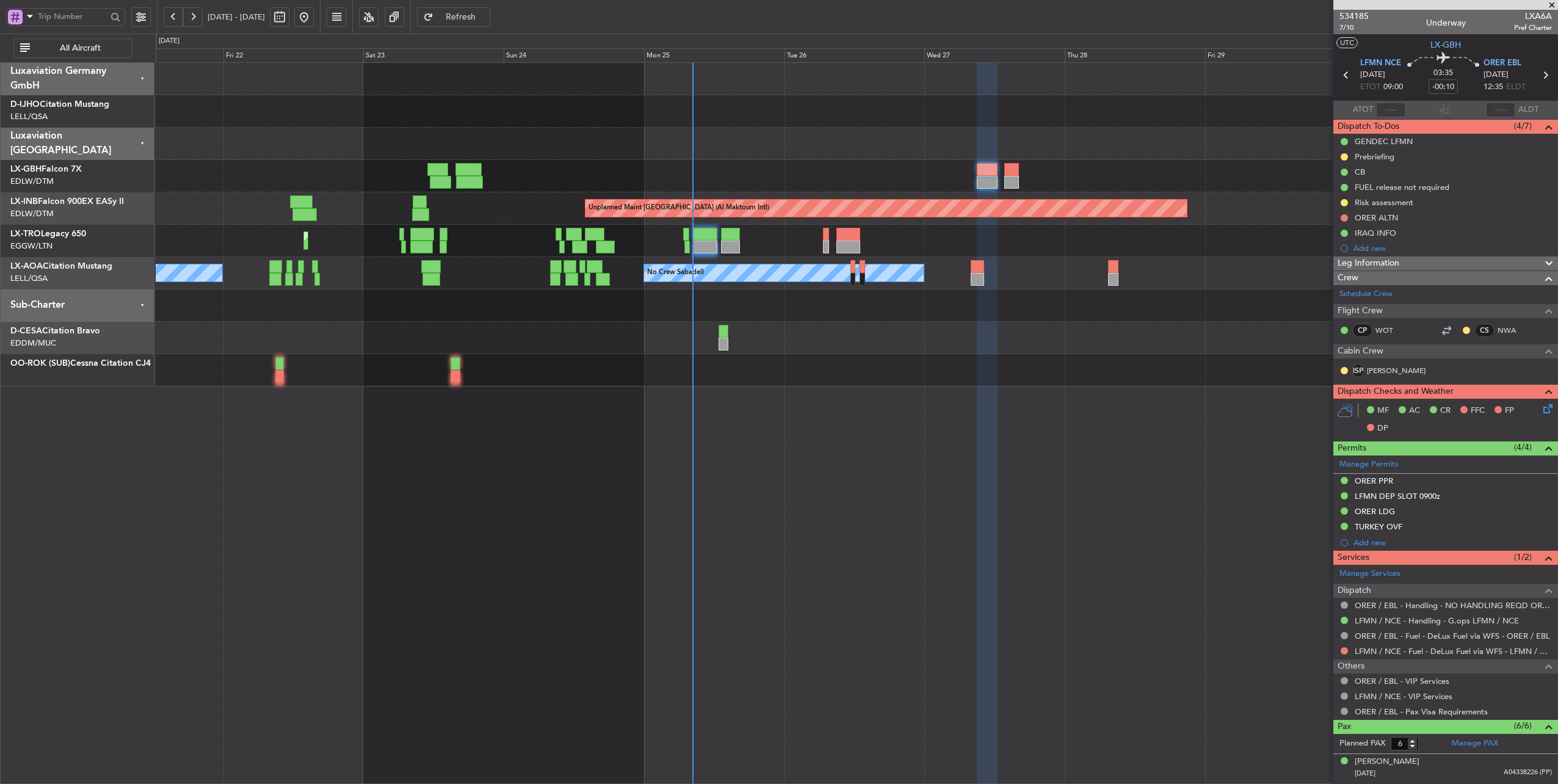
click at [826, 326] on div "Planned Maint Nice ([GEOGRAPHIC_DATA]) Unplanned Maint [GEOGRAPHIC_DATA] ([GEOG…" at bounding box center [857, 225] width 1402 height 324
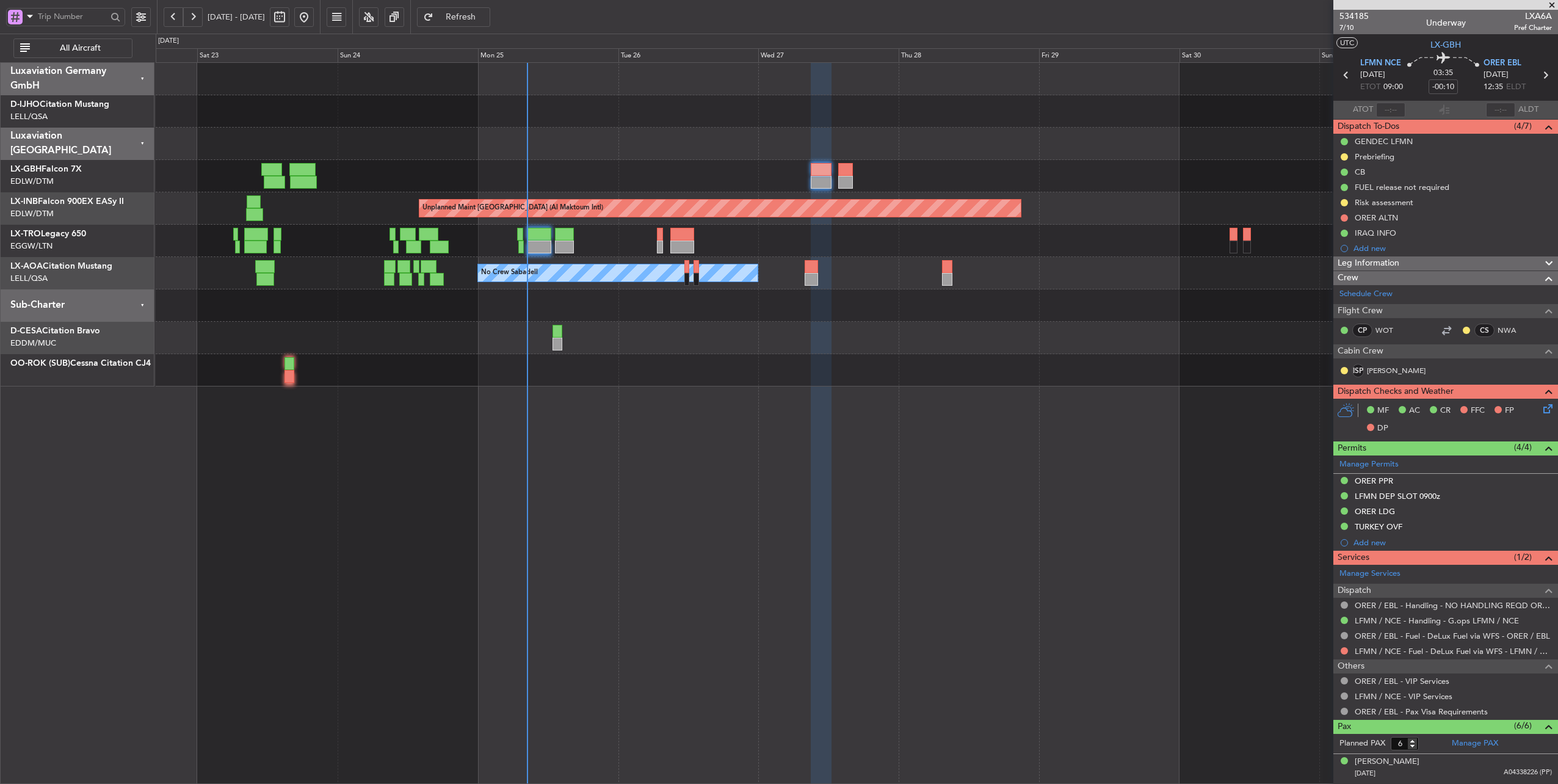
click at [788, 311] on div at bounding box center [857, 305] width 1402 height 32
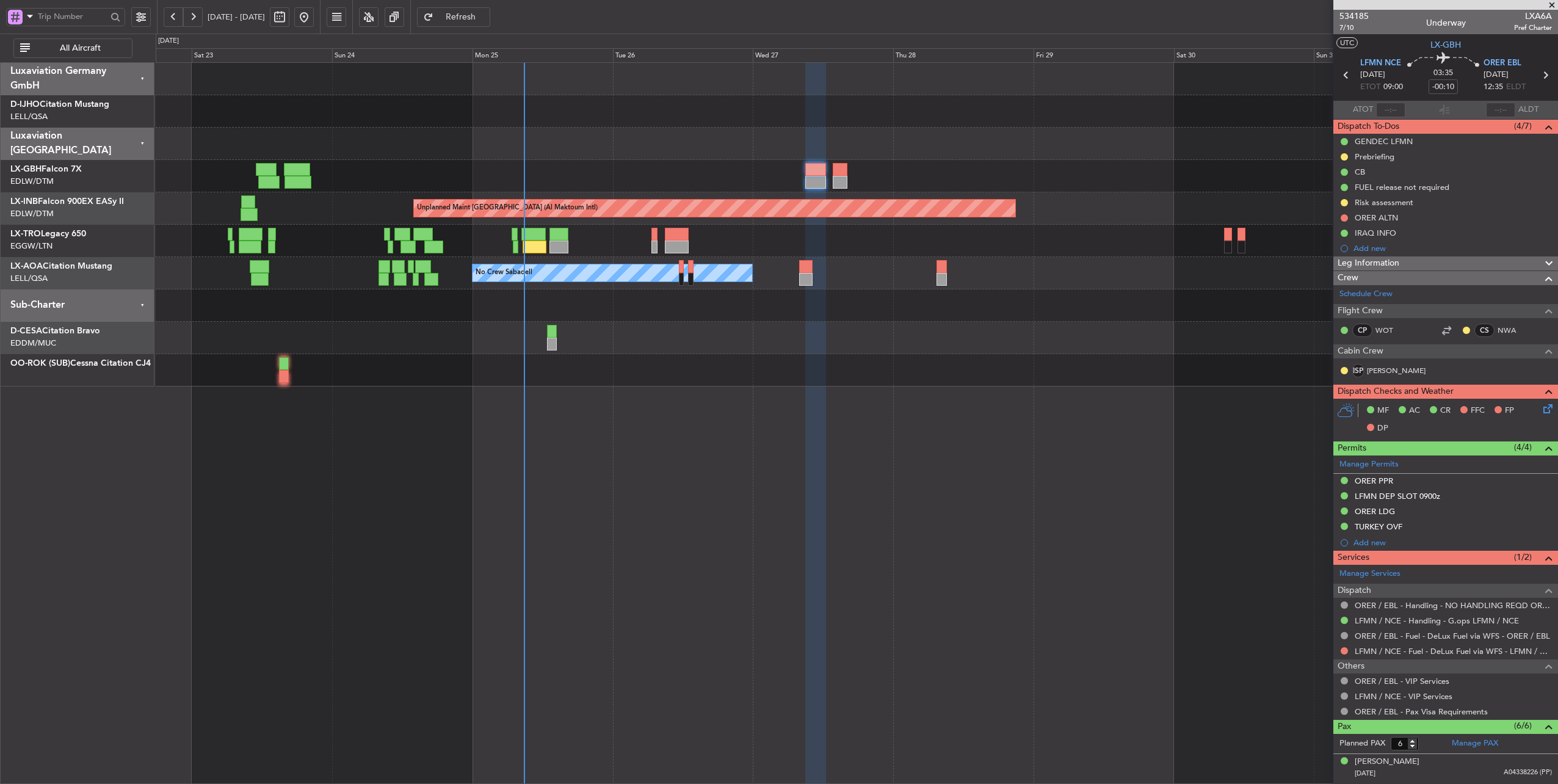
click at [174, 19] on button at bounding box center [173, 17] width 20 height 20
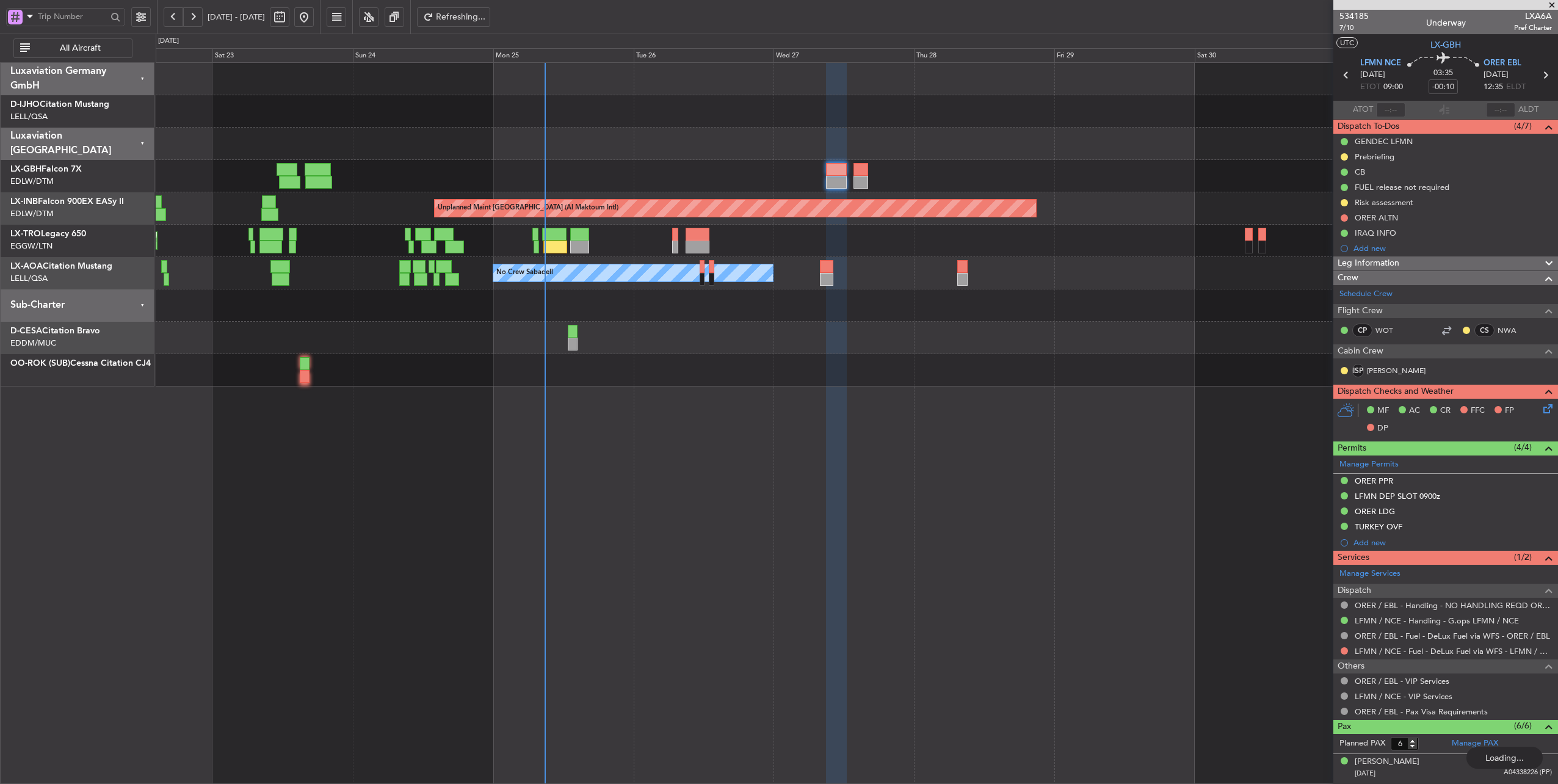
click at [174, 19] on button at bounding box center [173, 17] width 20 height 20
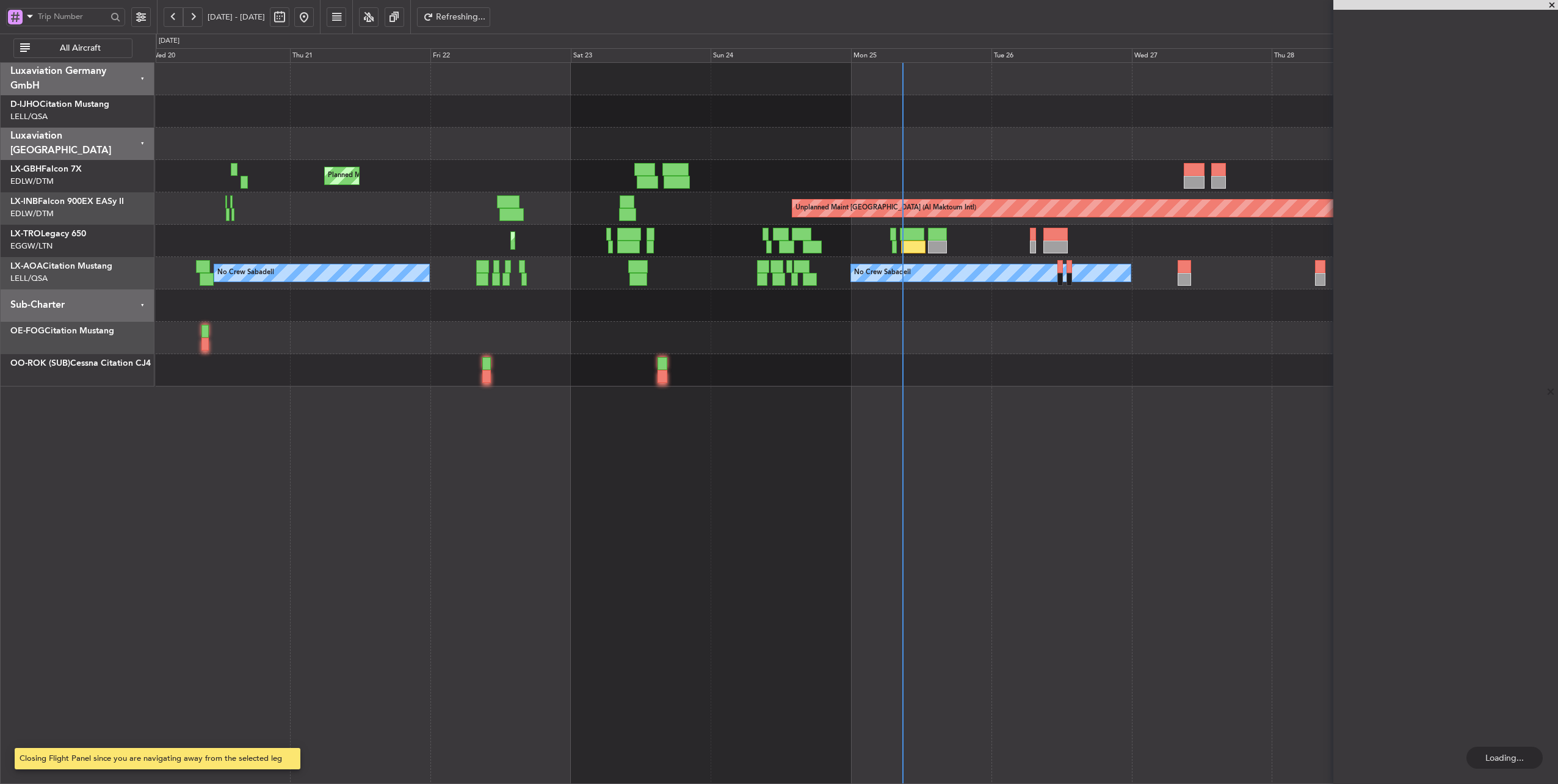
click at [174, 19] on button at bounding box center [173, 17] width 20 height 20
